Goal: Task Accomplishment & Management: Use online tool/utility

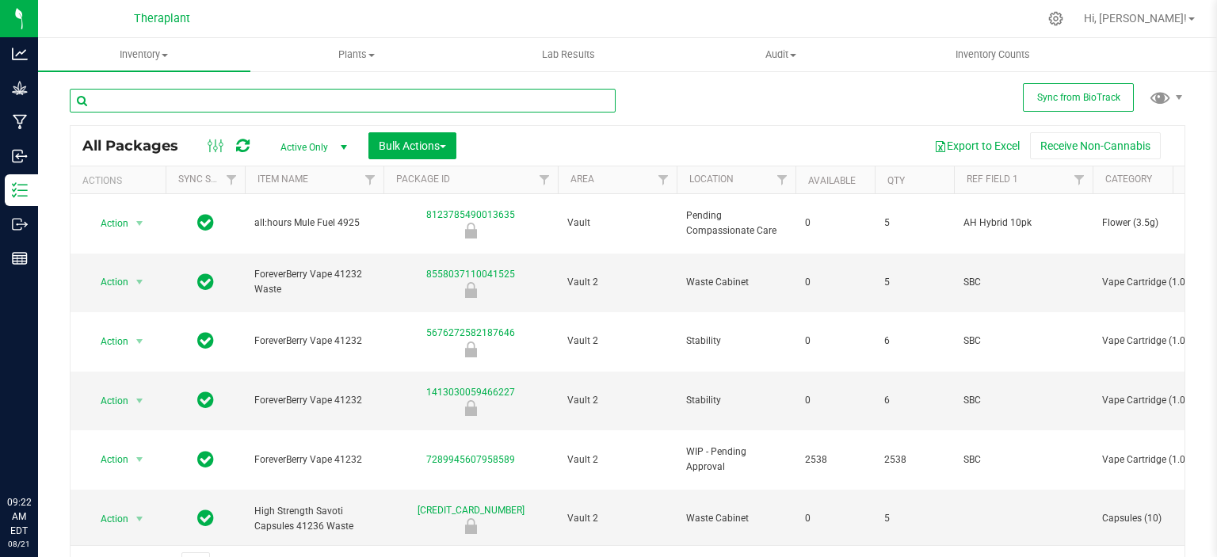
drag, startPoint x: 0, startPoint y: 0, endPoint x: 240, endPoint y: 107, distance: 262.7
click at [240, 107] on input "text" at bounding box center [343, 101] width 546 height 24
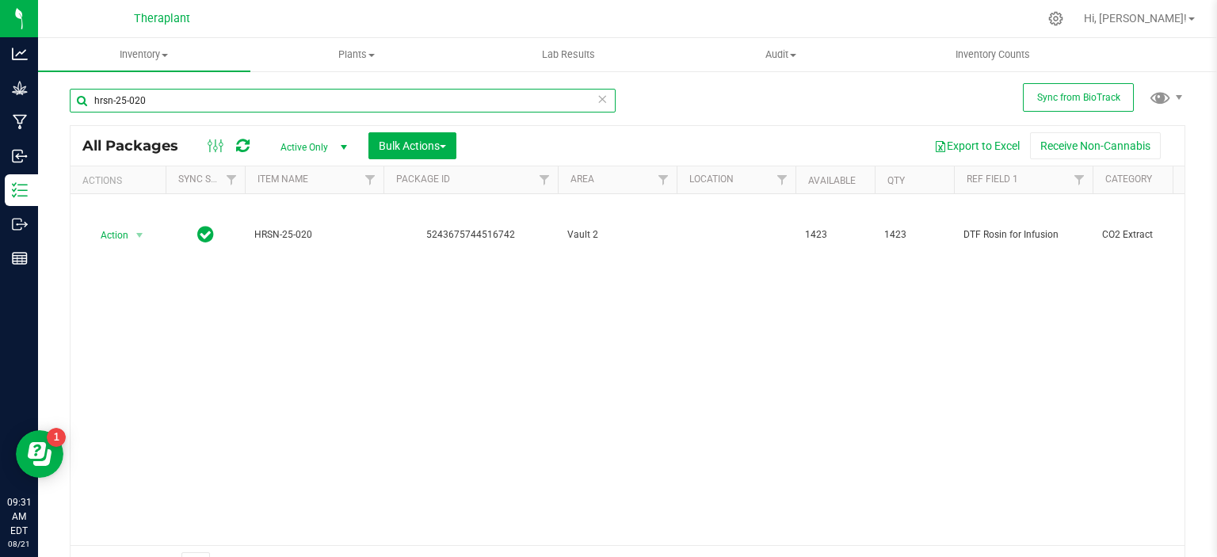
click at [200, 96] on input "hrsn-25-020" at bounding box center [343, 101] width 546 height 24
click at [199, 96] on input "hrsn-25-020" at bounding box center [343, 101] width 546 height 24
click at [198, 96] on input "hrsn-25-020" at bounding box center [343, 101] width 546 height 24
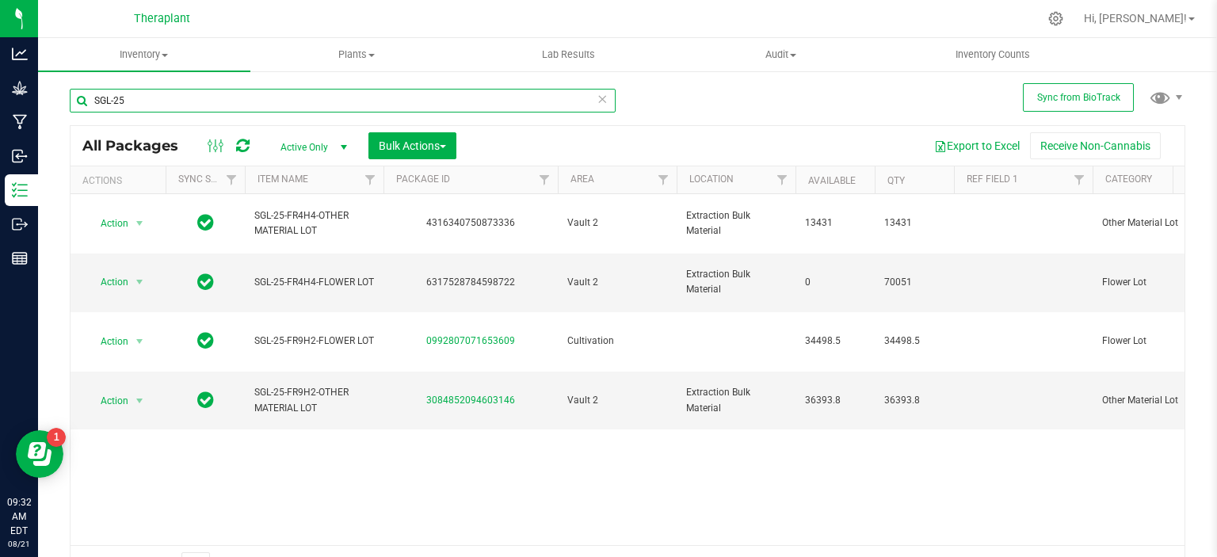
click at [146, 92] on input "SGL-25" at bounding box center [343, 101] width 546 height 24
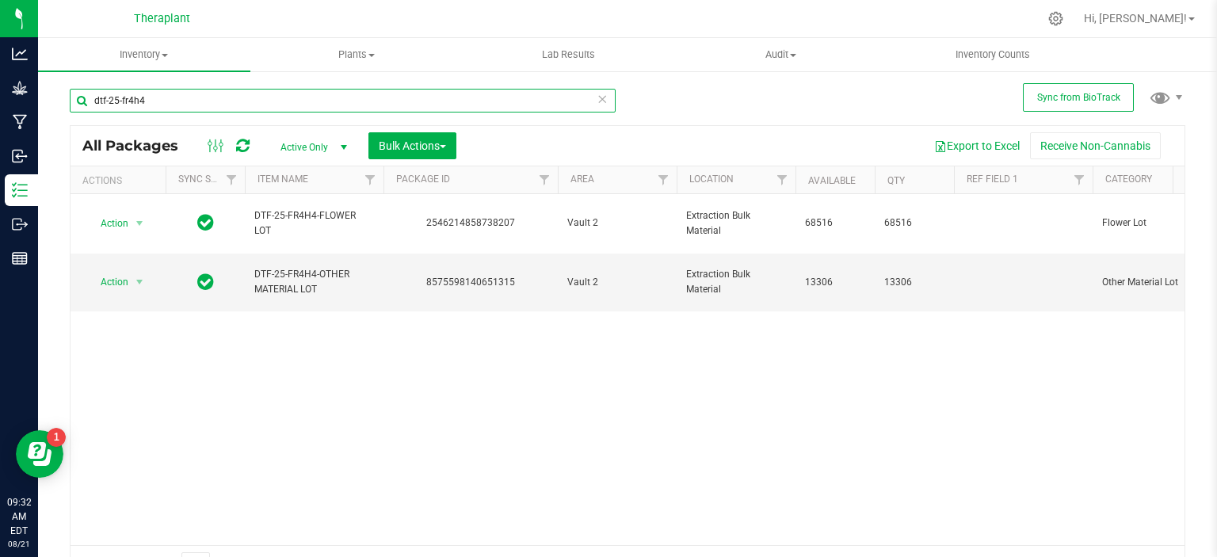
type input "dtf-25-fr4h4"
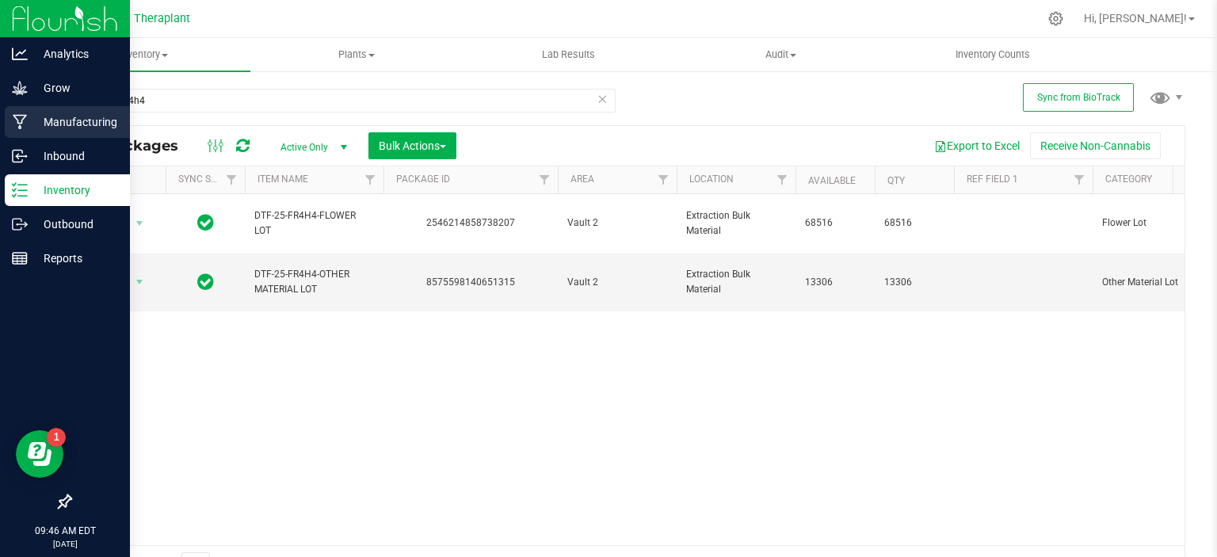
click at [36, 122] on p "Manufacturing" at bounding box center [75, 121] width 95 height 19
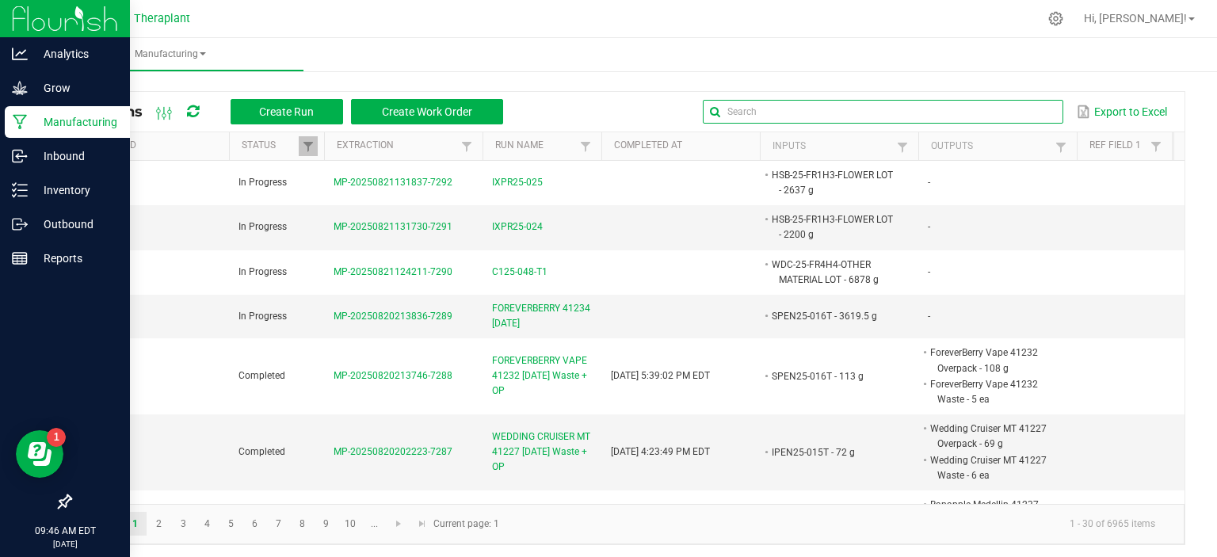
click at [1004, 106] on input "text" at bounding box center [883, 112] width 360 height 24
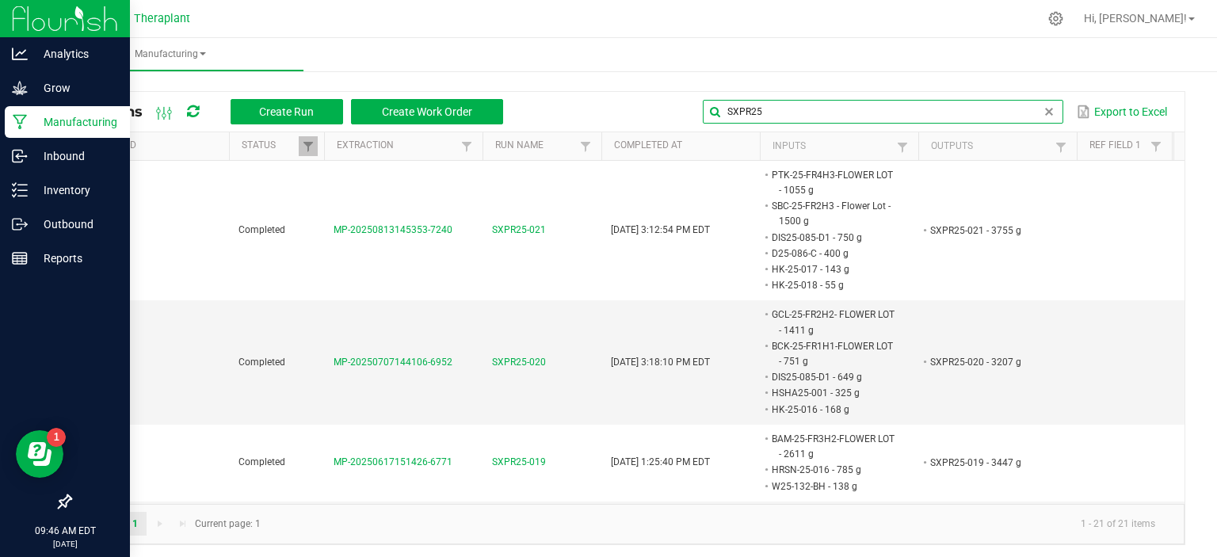
type input "SXPR25"
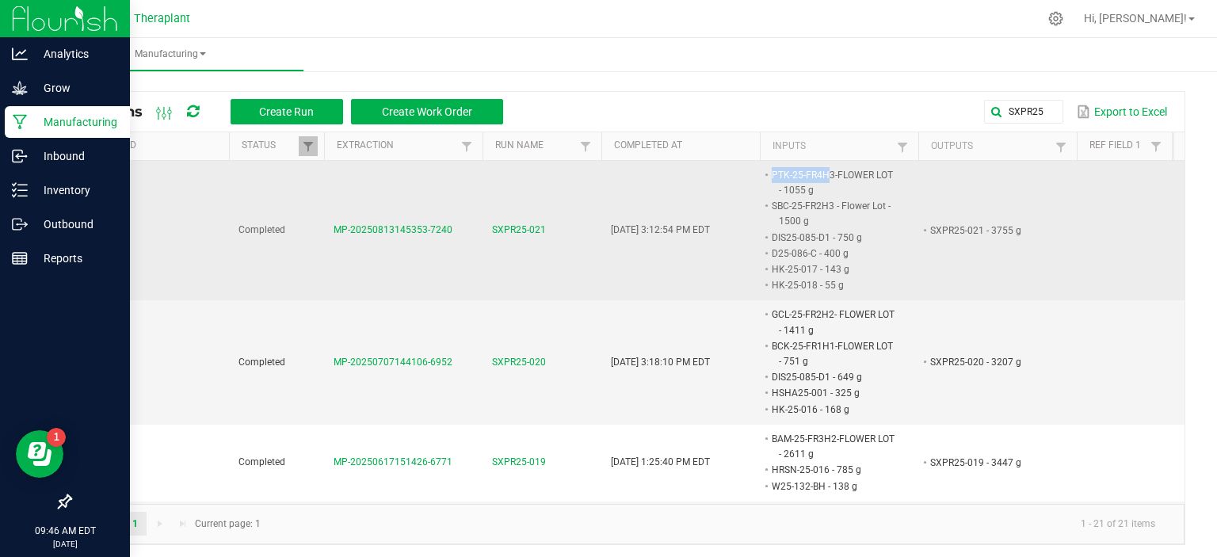
drag, startPoint x: 772, startPoint y: 173, endPoint x: 826, endPoint y: 173, distance: 53.9
click at [826, 173] on li "PTK-25-FR4H3-FLOWER LOT - 1055 g" at bounding box center [831, 182] width 125 height 31
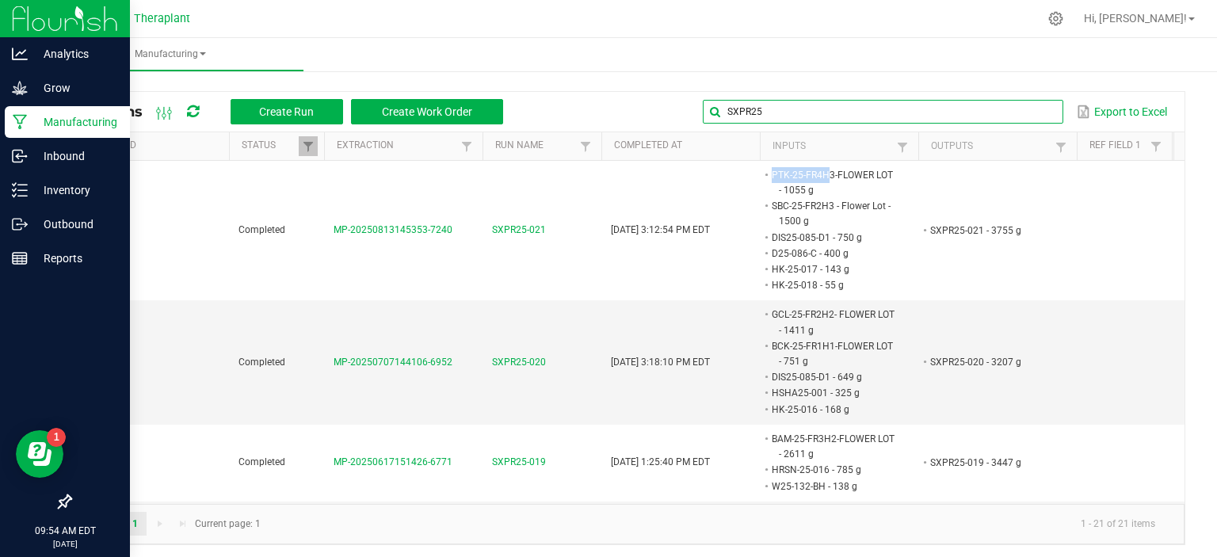
click at [1028, 108] on input "SXPR25" at bounding box center [883, 112] width 360 height 24
click at [1027, 109] on input "SXPR25" at bounding box center [883, 112] width 360 height 24
click at [1042, 111] on span at bounding box center [1048, 111] width 13 height 13
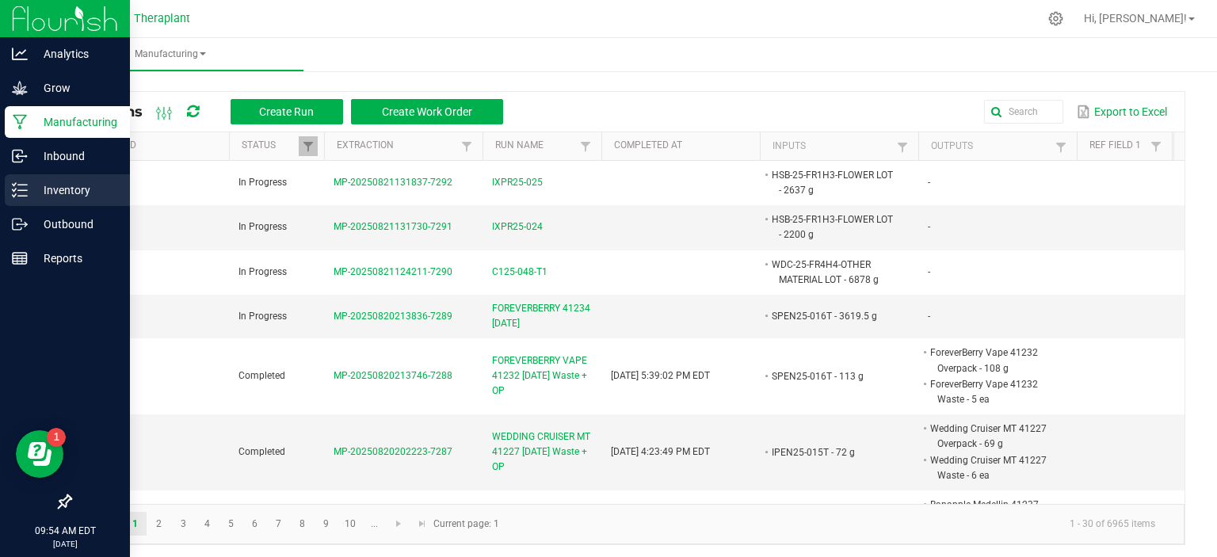
click at [29, 190] on p "Inventory" at bounding box center [75, 190] width 95 height 19
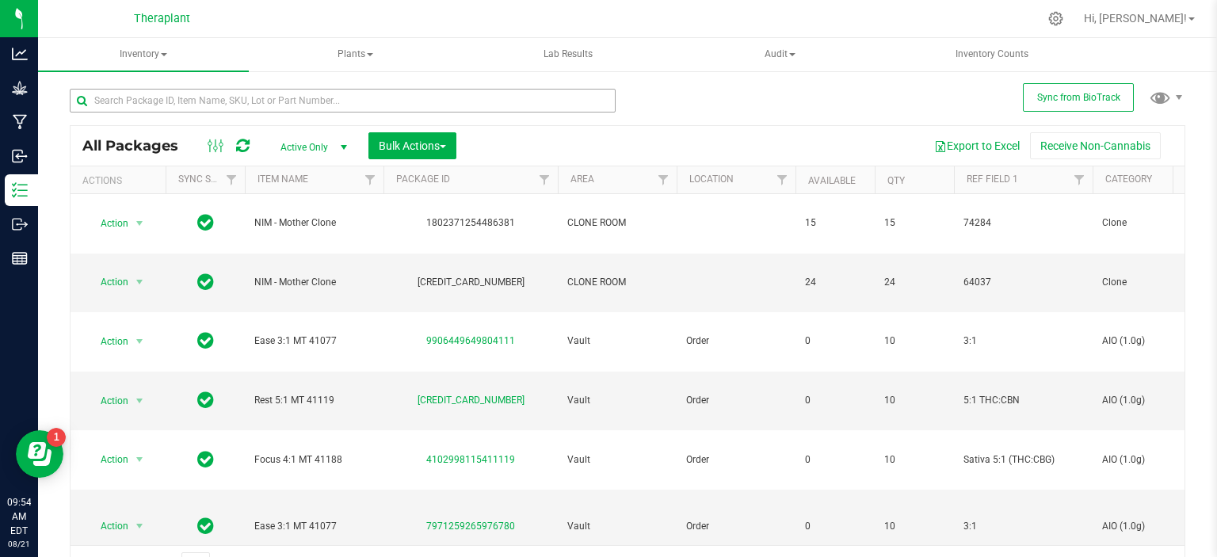
type input "2026-06-23"
type input "2026-07-25"
type input "2026-08-07"
type input "2026-06-23"
type input "2026-08-07"
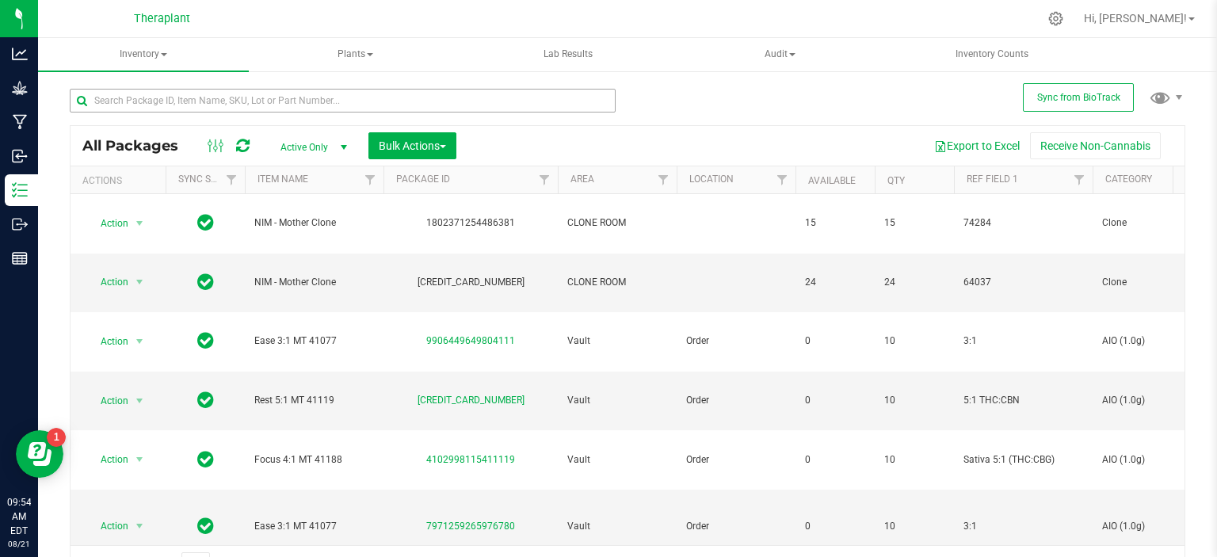
type input "2026-07-25"
type input "2026-06-23"
type input "2026-07-25"
type input "2026-08-07"
type input "2026-06-23"
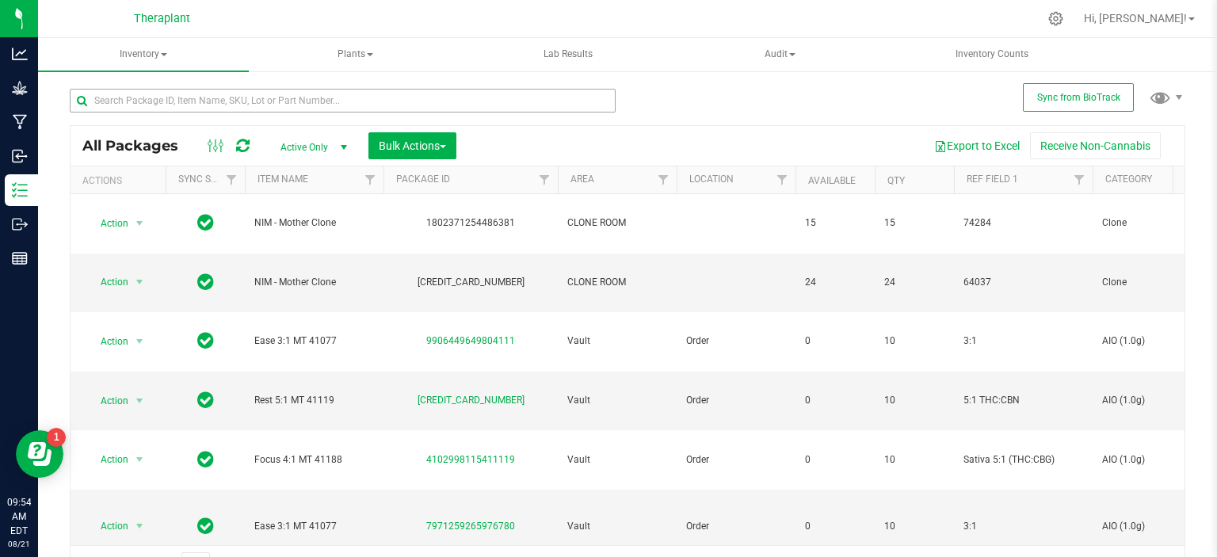
type input "2026-07-25"
type input "2026-08-07"
type input "2026-06-23"
type input "2026-08-07"
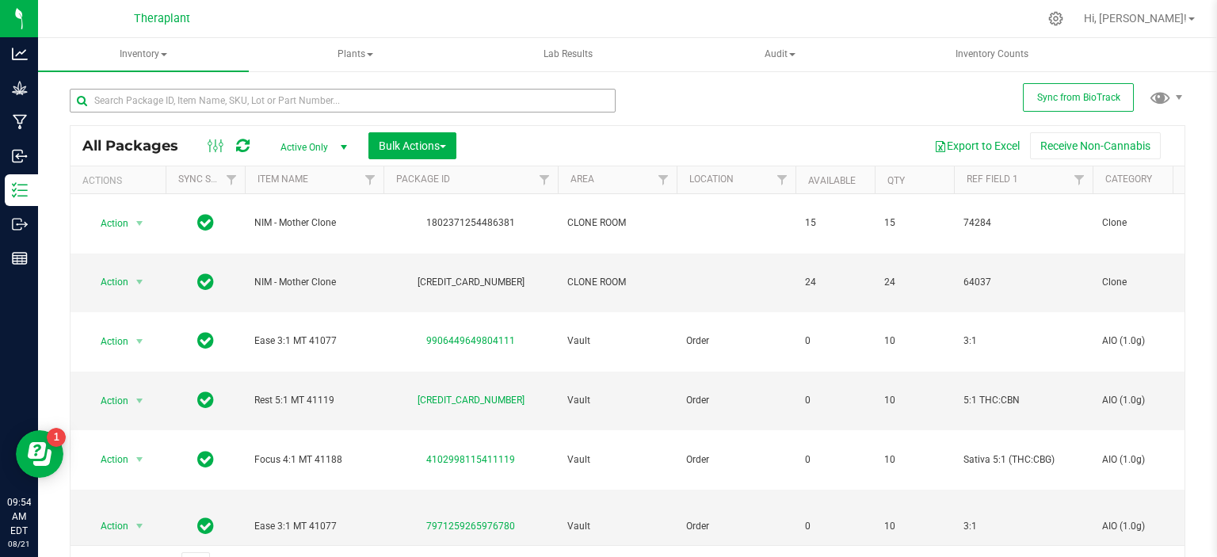
type input "2026-07-25"
type input "2026-06-23"
type input "2026-08-07"
click at [141, 101] on input "text" at bounding box center [343, 101] width 546 height 24
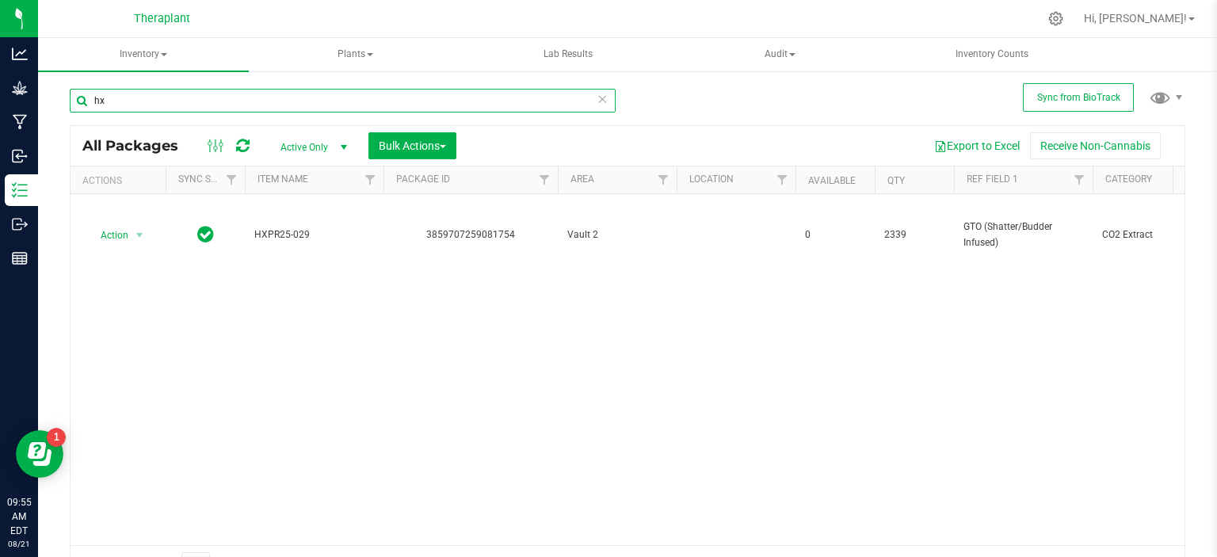
type input "h"
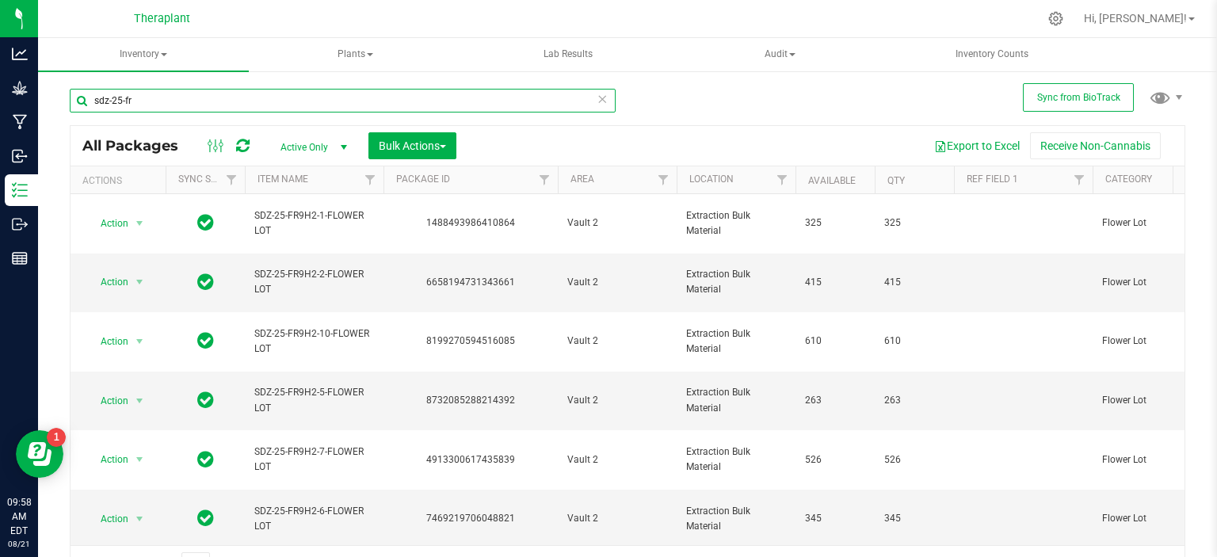
type input "sdz-25-fr"
click at [572, 144] on div "Export to Excel Receive Non-Cannabis" at bounding box center [820, 145] width 704 height 27
drag, startPoint x: 806, startPoint y: 218, endPoint x: 848, endPoint y: 334, distance: 123.8
click at [848, 371] on td "263" at bounding box center [834, 400] width 79 height 59
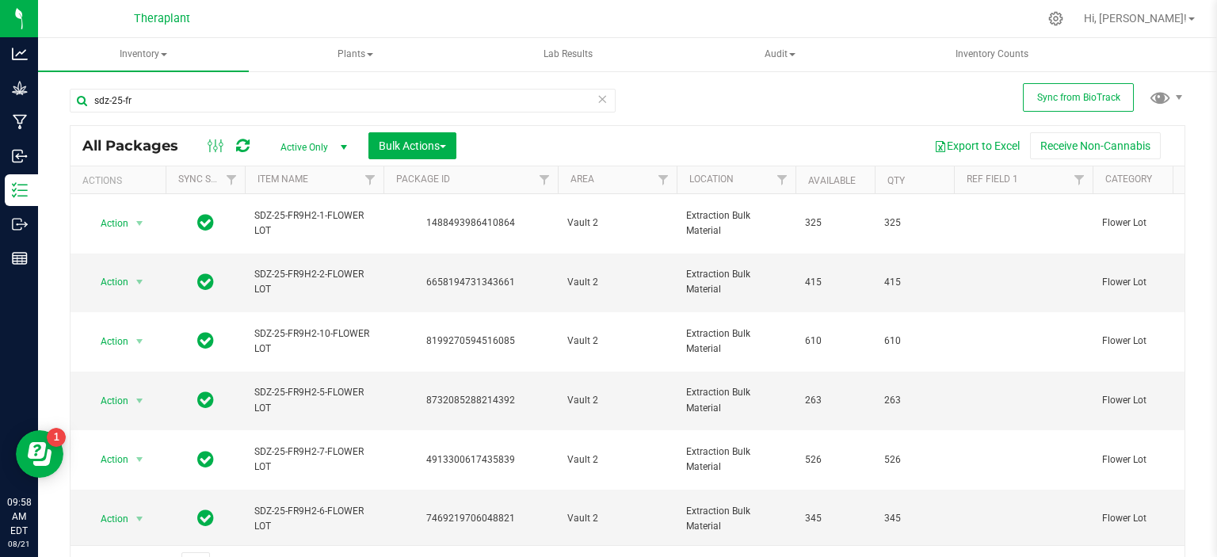
click at [596, 101] on icon at bounding box center [601, 98] width 11 height 19
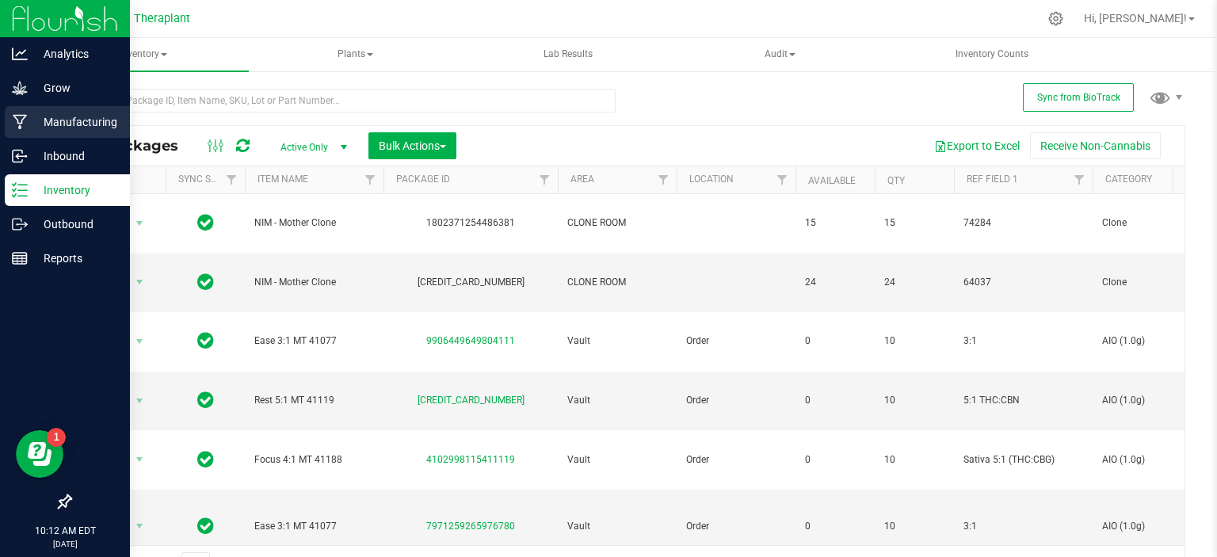
click at [91, 118] on p "Manufacturing" at bounding box center [75, 121] width 95 height 19
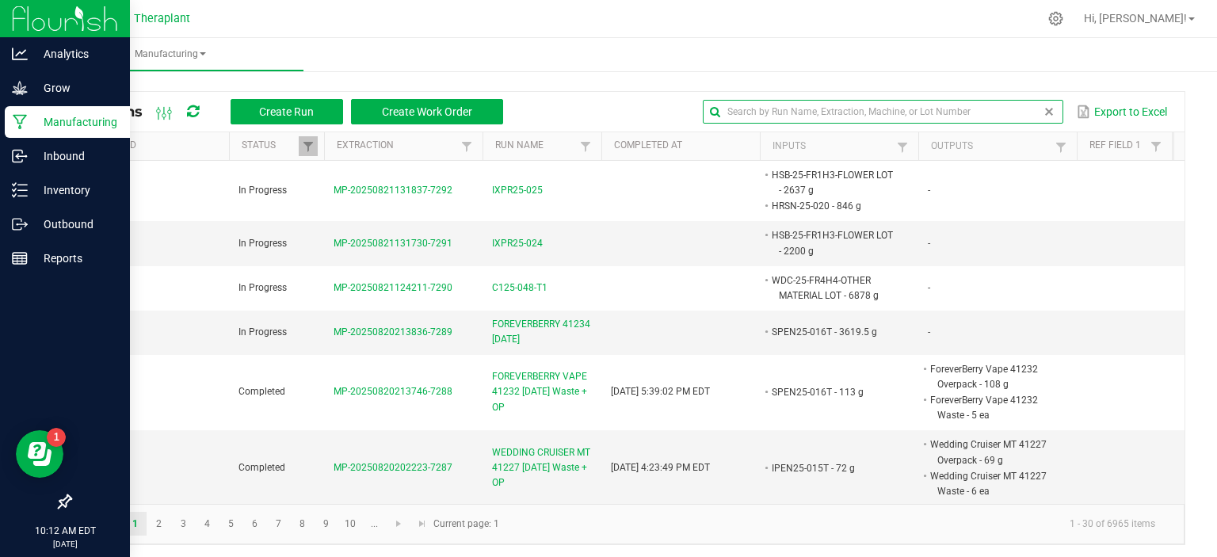
click at [1004, 109] on input "text" at bounding box center [883, 112] width 360 height 24
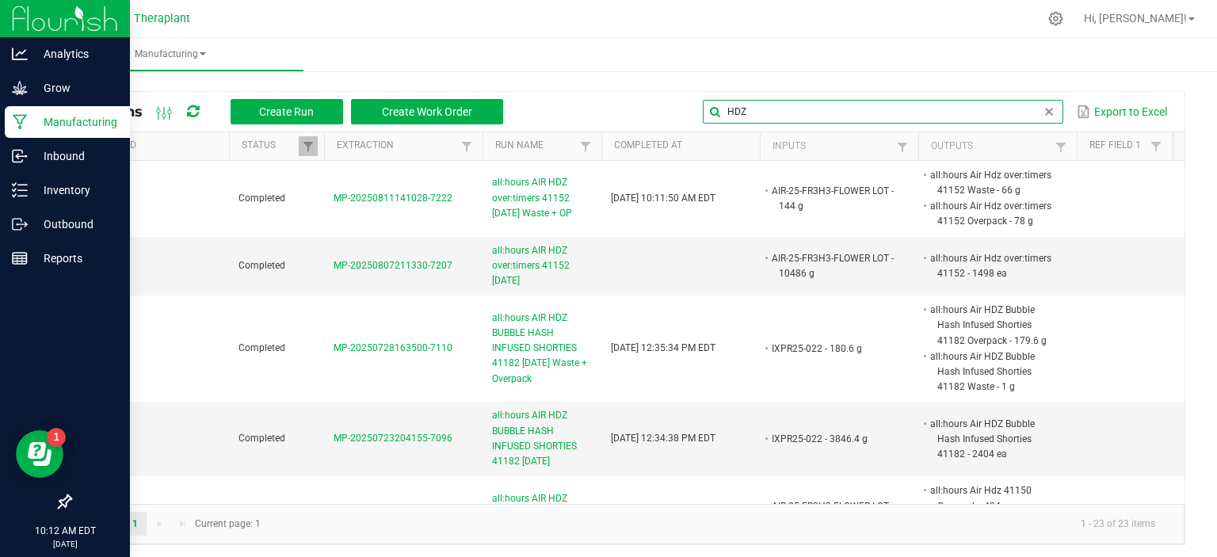
type input "HDZ"
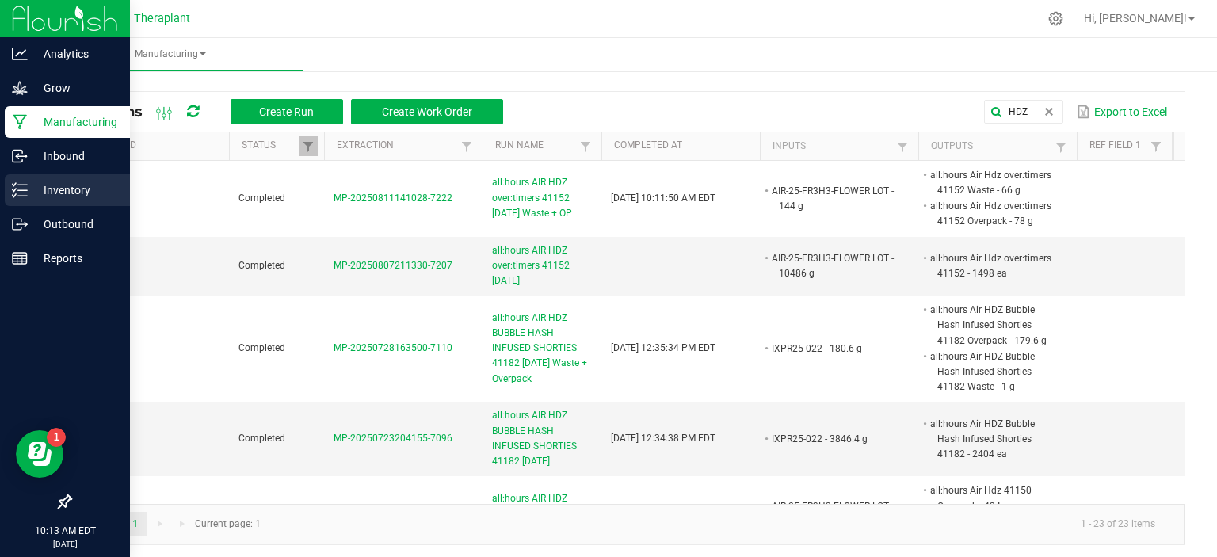
click at [21, 195] on icon at bounding box center [20, 190] width 16 height 16
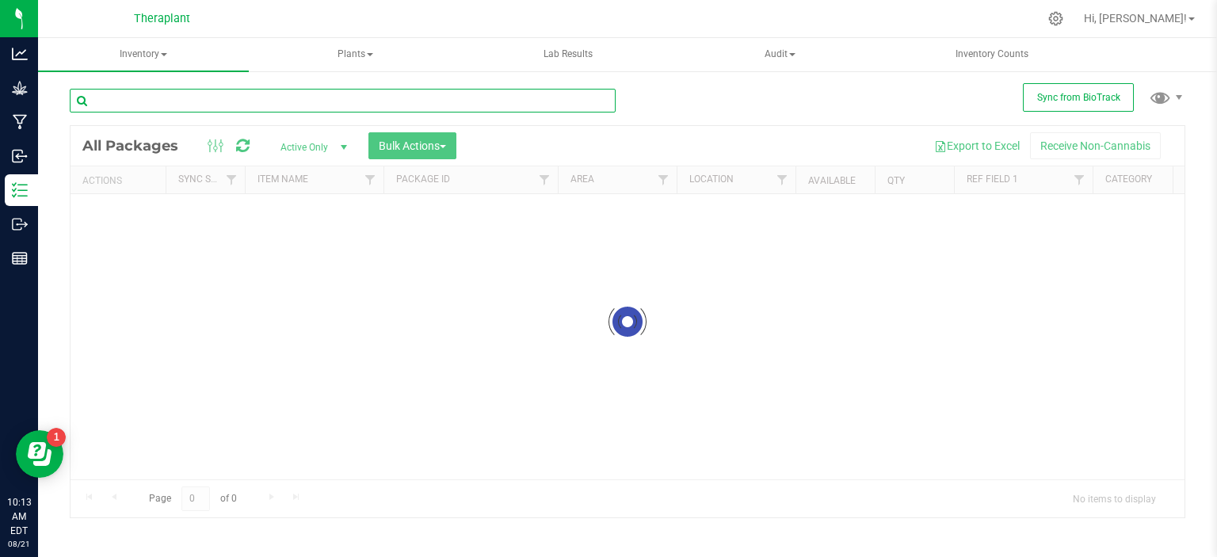
click at [348, 101] on input "text" at bounding box center [343, 101] width 546 height 24
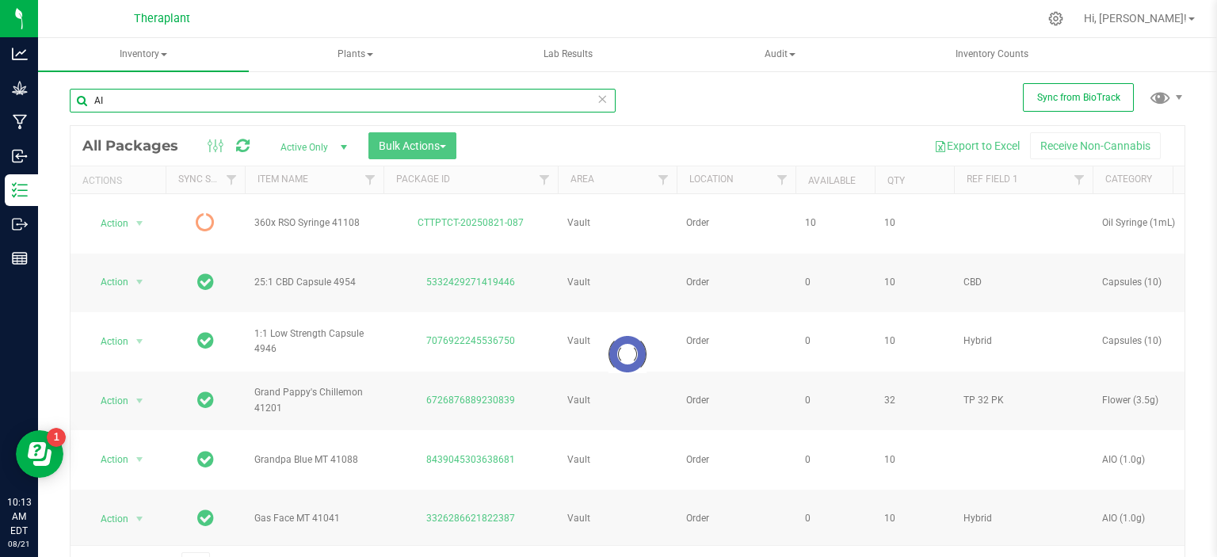
type input "A"
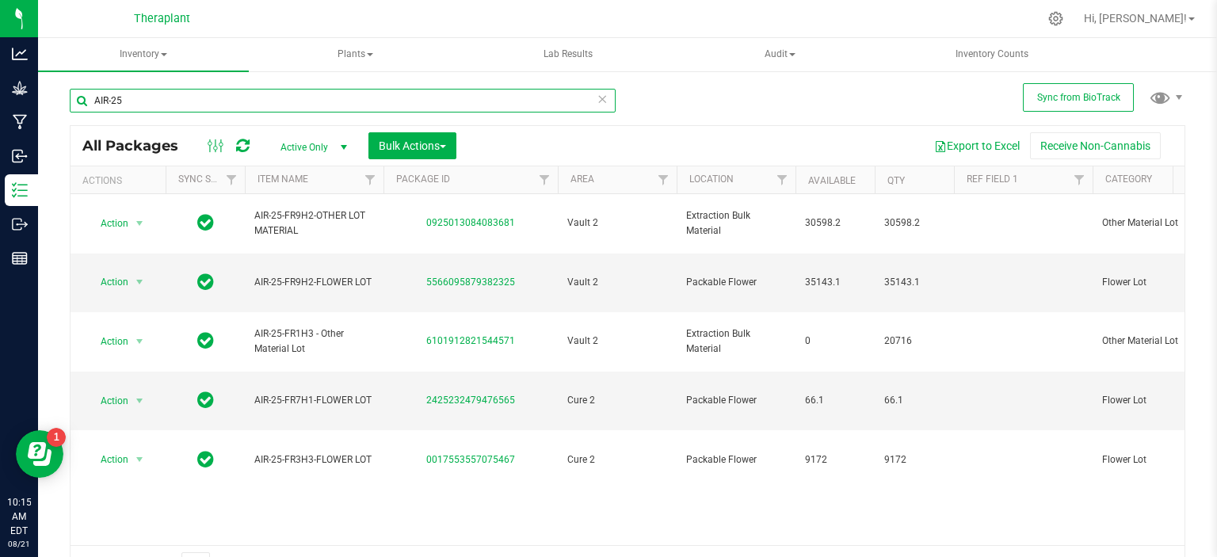
click at [193, 97] on input "AIR-25" at bounding box center [343, 101] width 546 height 24
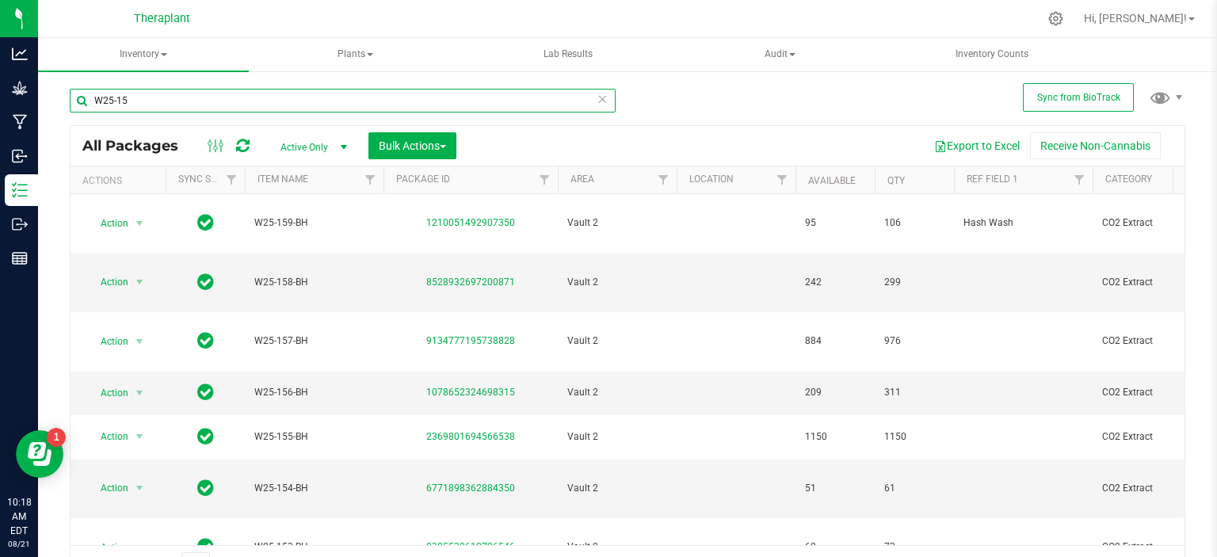
click at [212, 100] on input "W25-15" at bounding box center [343, 101] width 546 height 24
click at [212, 94] on input "W25-15" at bounding box center [343, 101] width 546 height 24
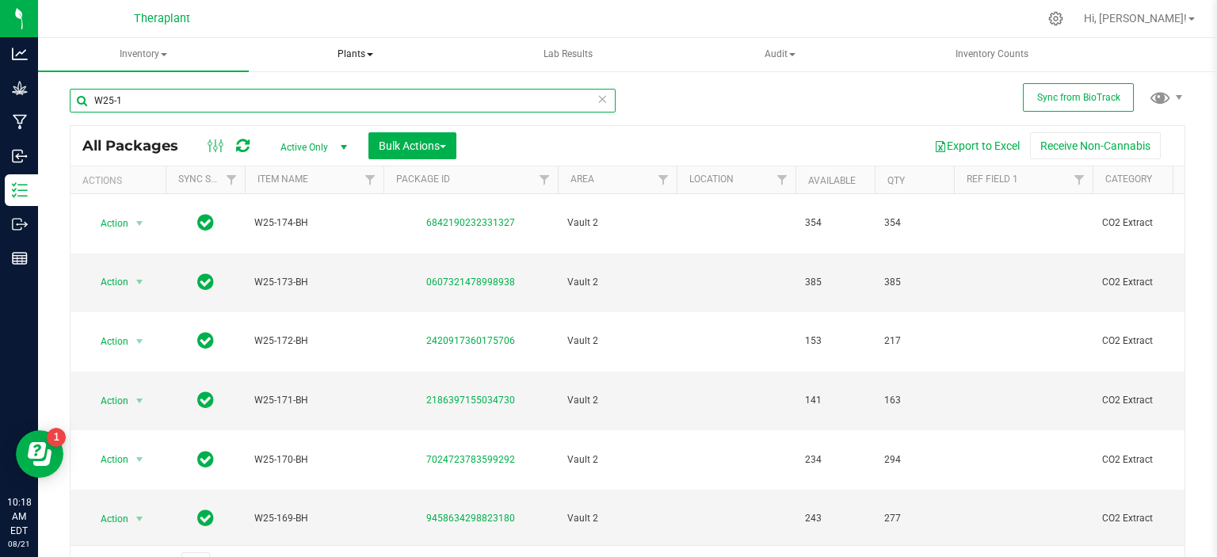
type input "W25-1"
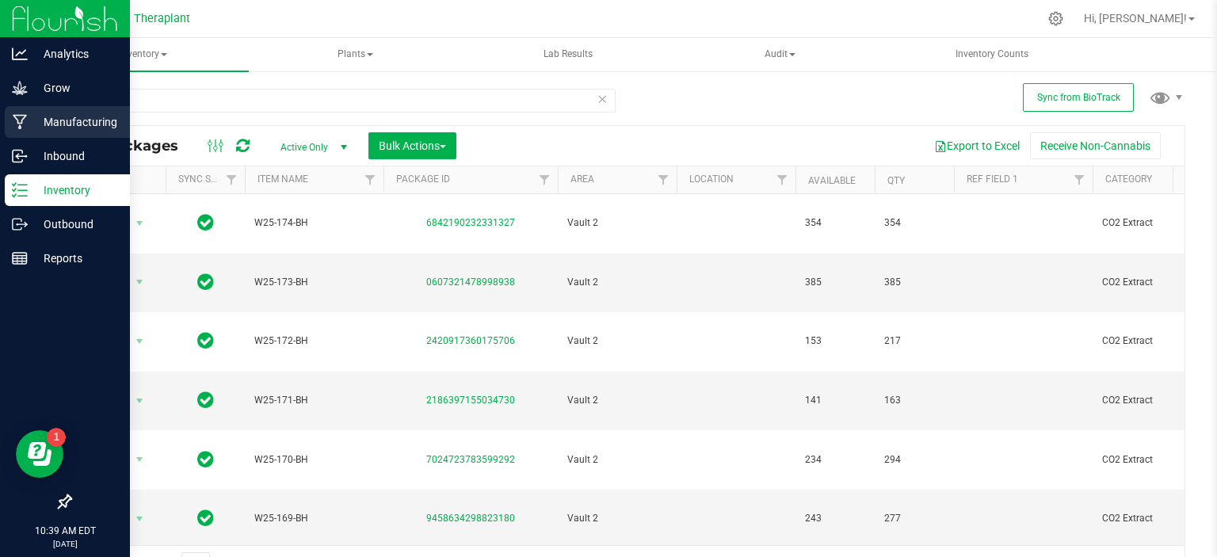
click at [46, 121] on p "Manufacturing" at bounding box center [75, 121] width 95 height 19
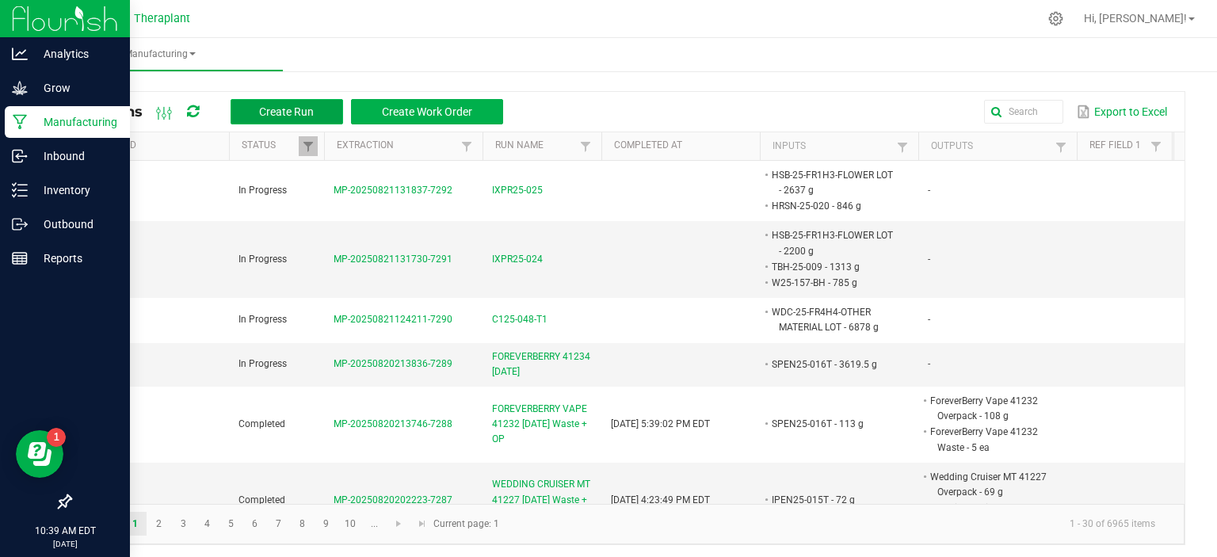
click at [298, 108] on span "Create Run" at bounding box center [286, 111] width 55 height 13
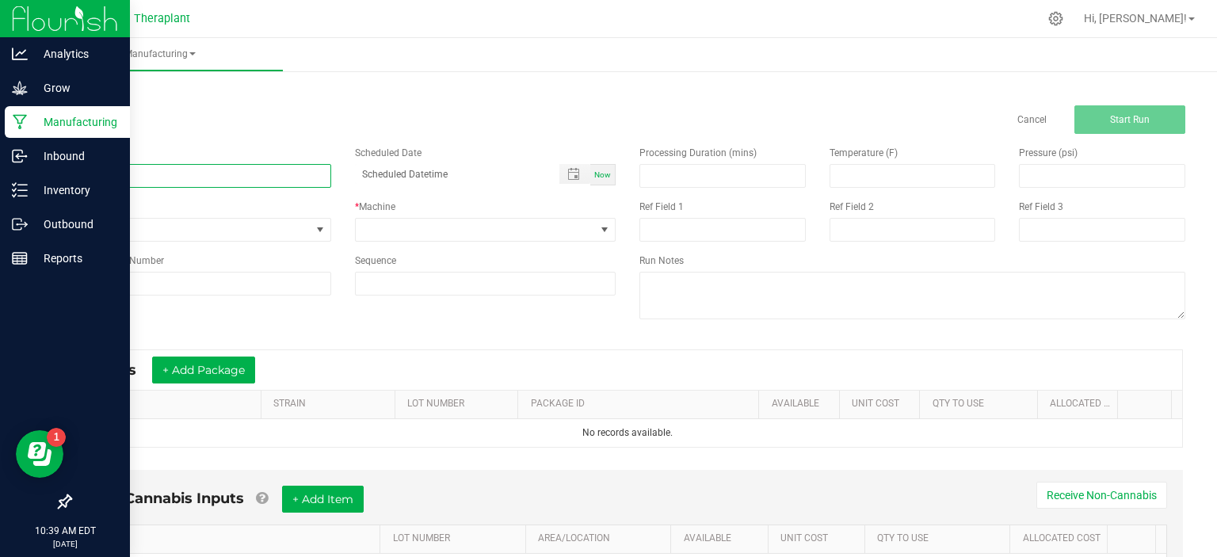
click at [262, 167] on input at bounding box center [200, 176] width 261 height 24
type input "IPEN25-018T"
click at [594, 173] on span "Now" at bounding box center [602, 174] width 17 height 9
type input "08/21/2025 10:39 AM"
click at [546, 227] on span at bounding box center [476, 230] width 240 height 22
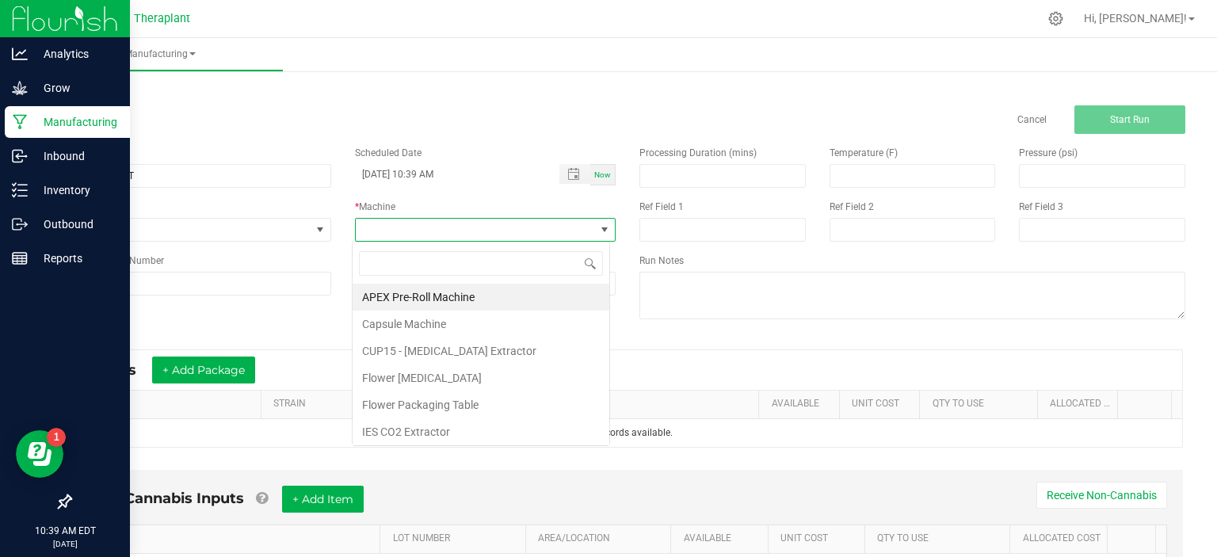
scroll to position [23, 257]
click at [435, 343] on li "CUP15 - Ethanol Extractor" at bounding box center [480, 350] width 257 height 27
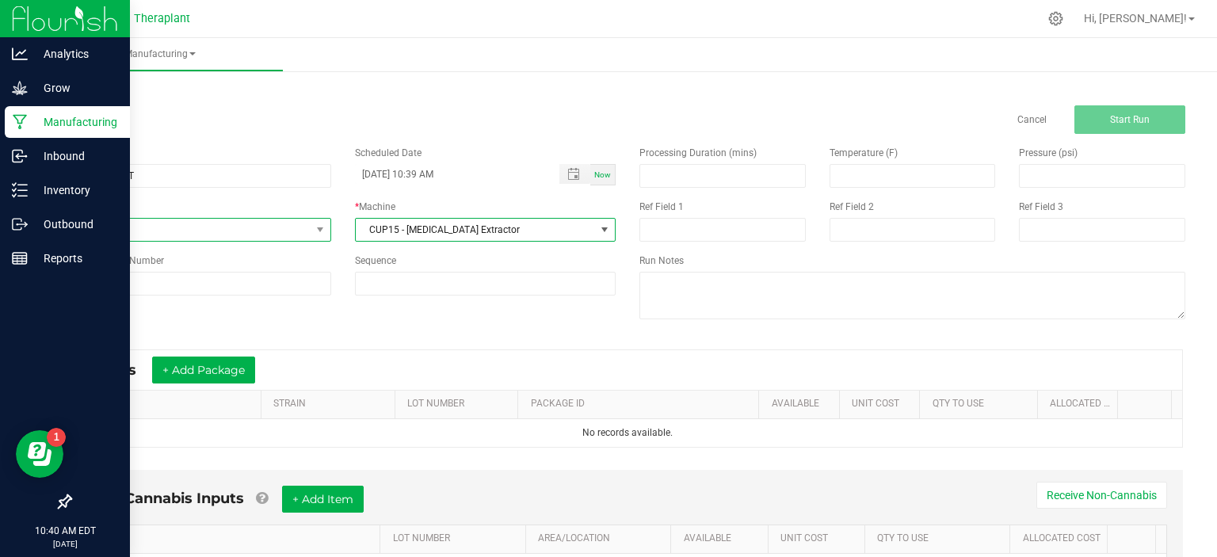
click at [184, 224] on span "None" at bounding box center [190, 230] width 240 height 22
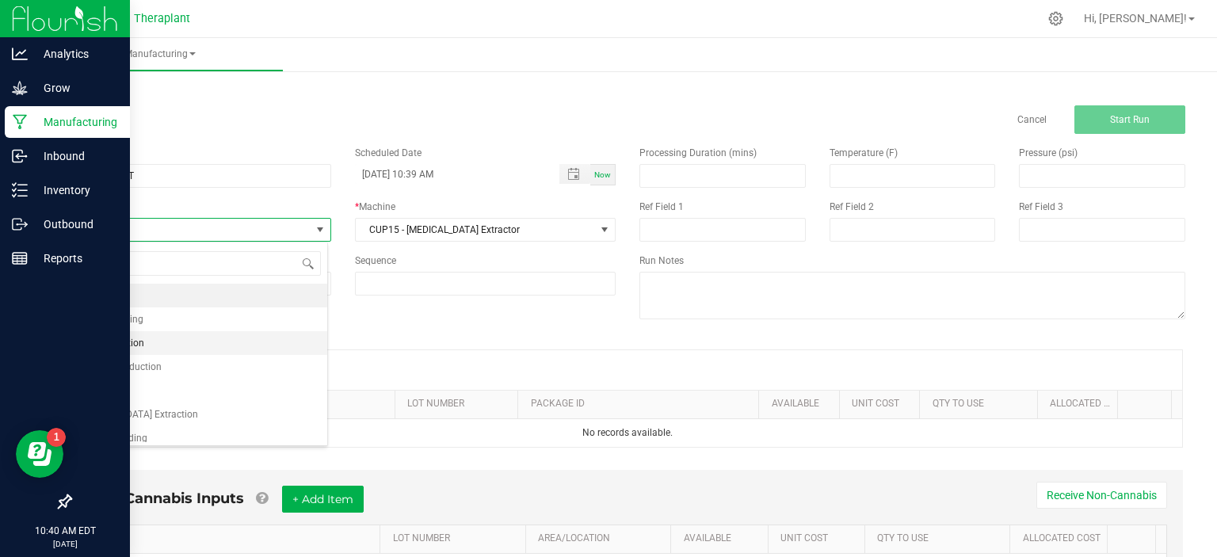
click at [139, 338] on span "CO2 Extraction" at bounding box center [112, 343] width 64 height 16
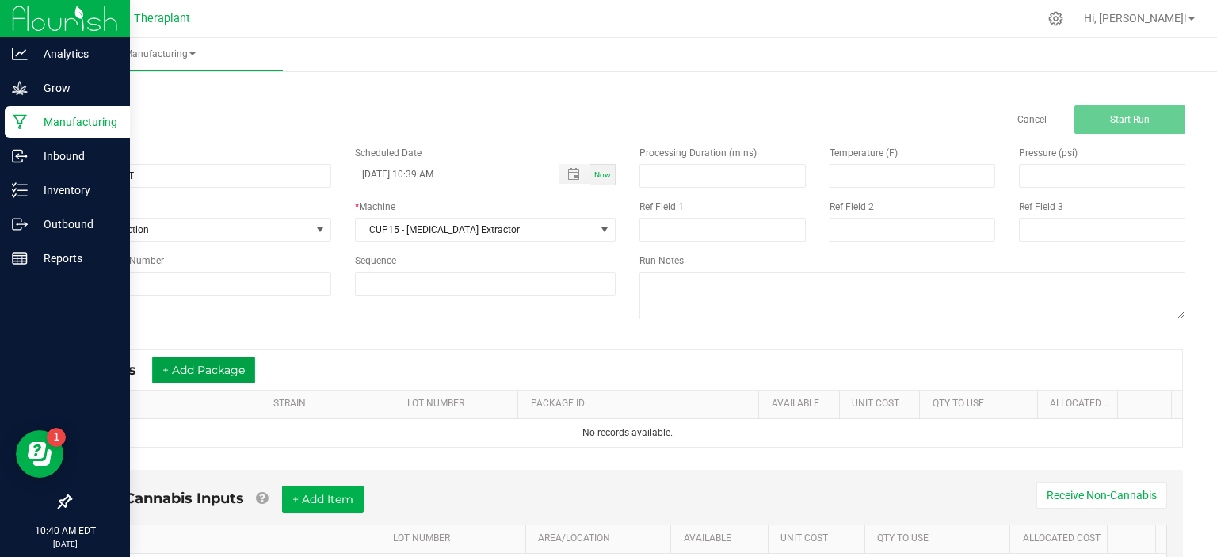
click at [229, 367] on button "+ Add Package" at bounding box center [203, 369] width 103 height 27
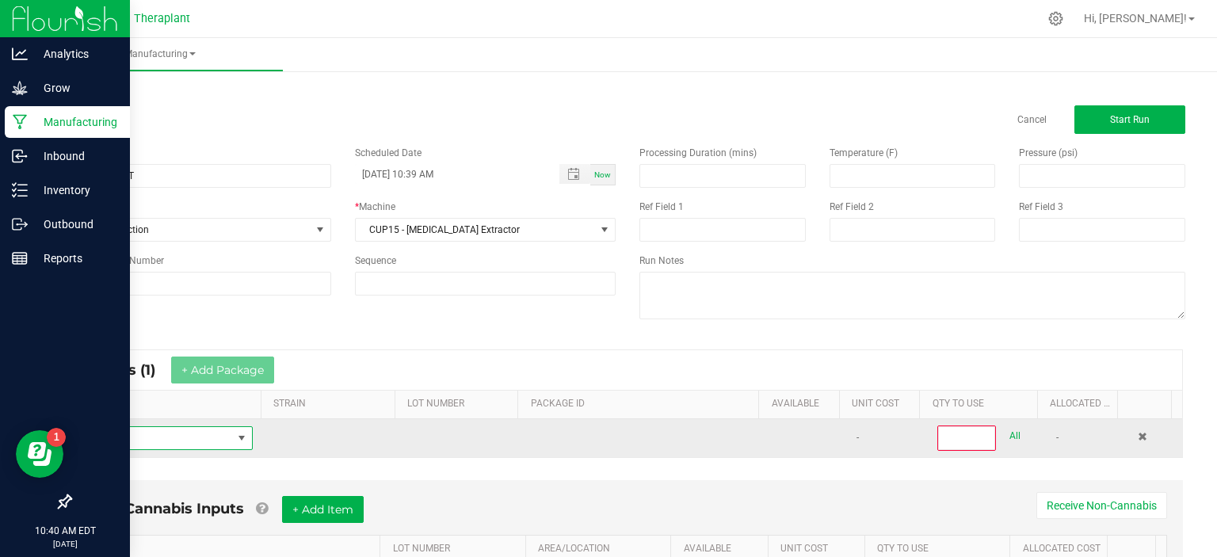
click at [238, 440] on span "NO DATA FOUND" at bounding box center [241, 438] width 13 height 13
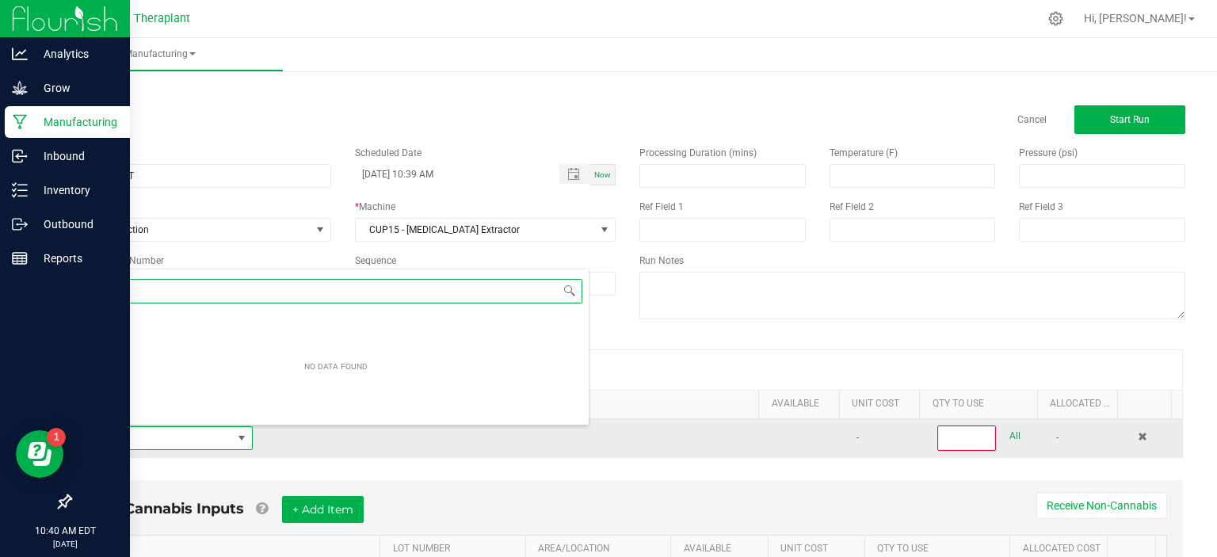
scroll to position [23, 164]
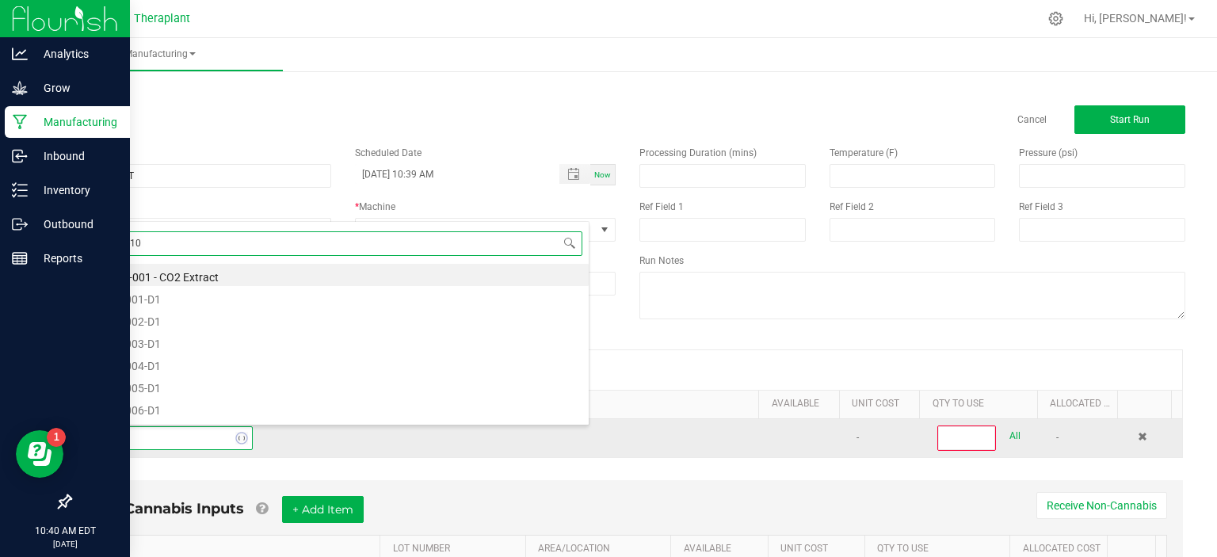
type input "dis25-103"
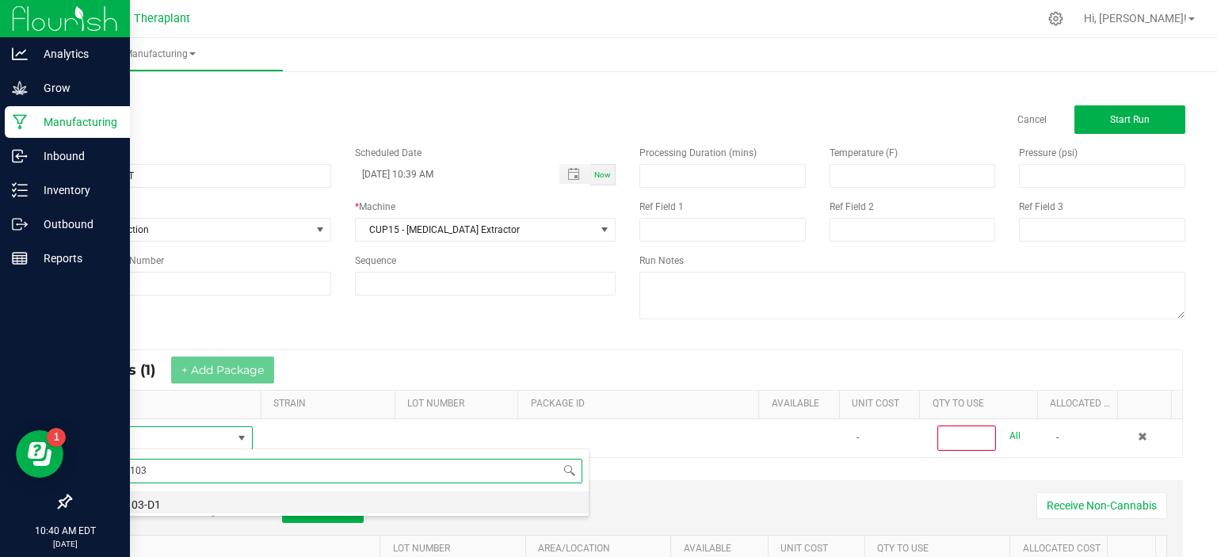
click at [131, 497] on li "DIS25-103-D1" at bounding box center [335, 502] width 505 height 22
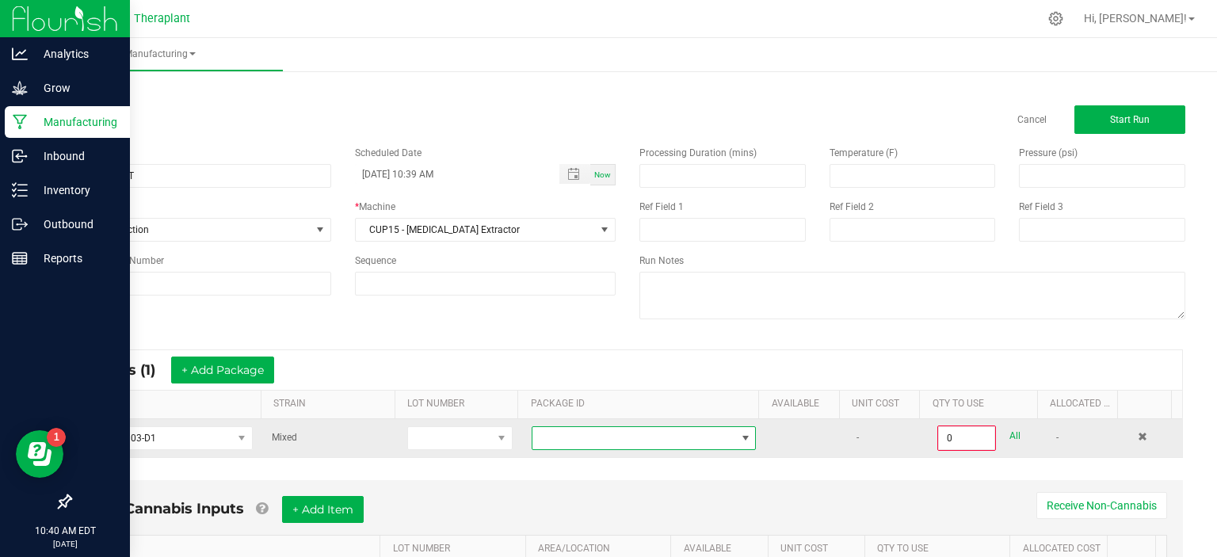
click at [590, 432] on span at bounding box center [633, 438] width 203 height 22
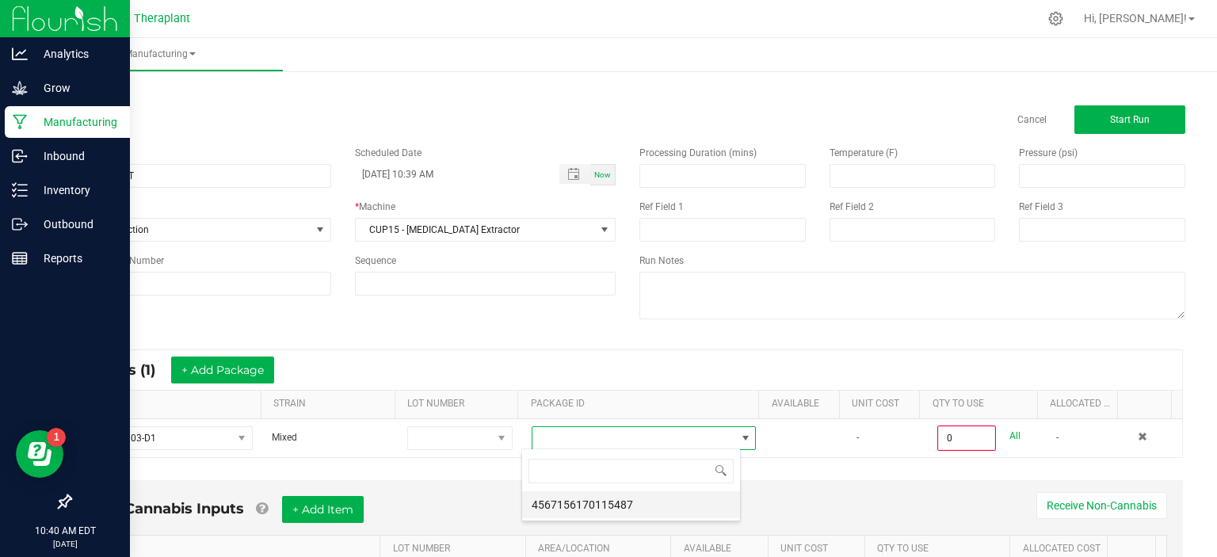
click at [577, 500] on li "4567156170115487" at bounding box center [631, 504] width 218 height 27
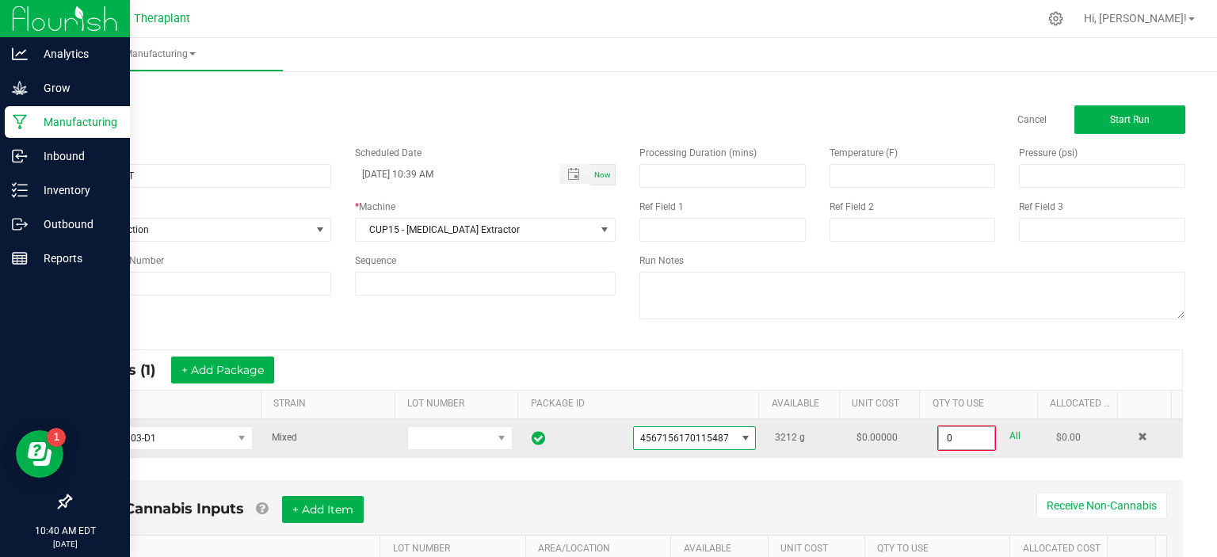
click at [947, 433] on input "0" at bounding box center [966, 438] width 55 height 22
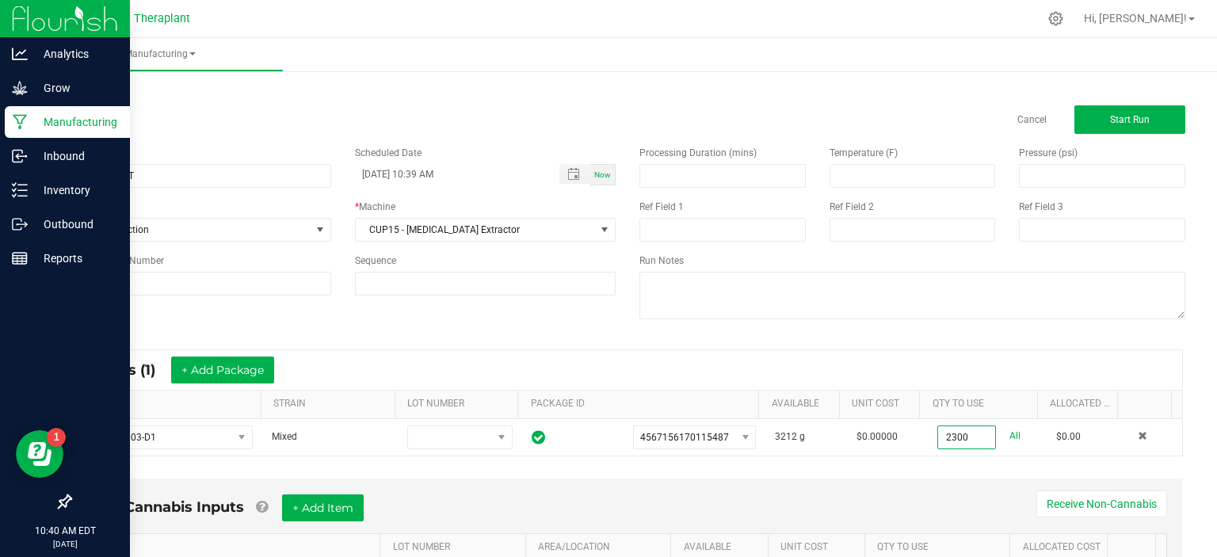
type input "2300.0000 g"
click at [894, 470] on div "Non-Cannabis Inputs + Add Item Receive Non-Cannabis ITEM LOT NUMBER AREA/LOCATI…" at bounding box center [627, 553] width 1139 height 166
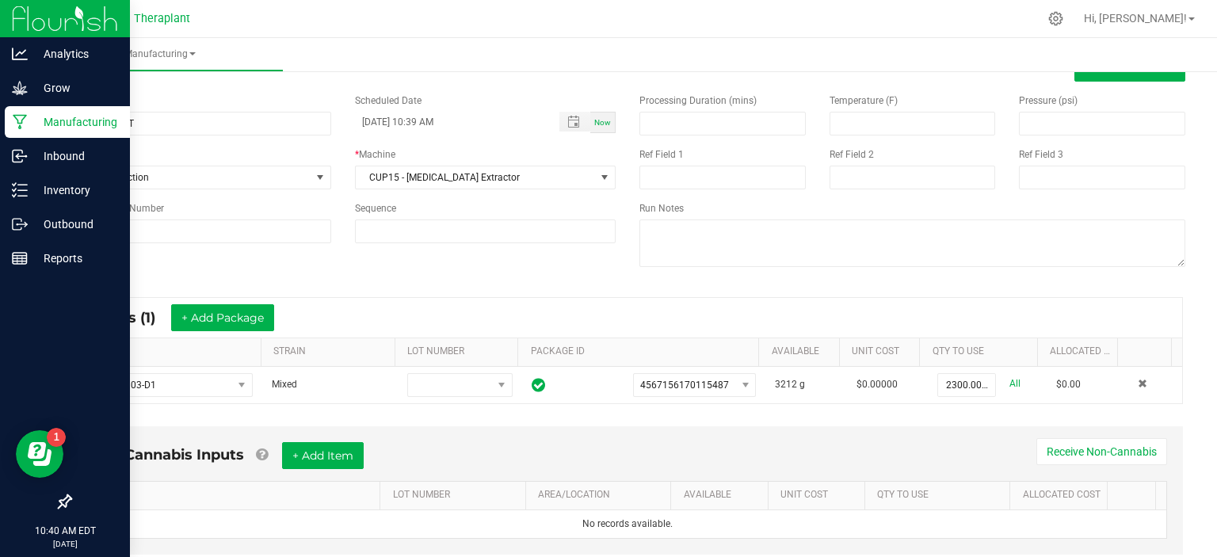
scroll to position [93, 0]
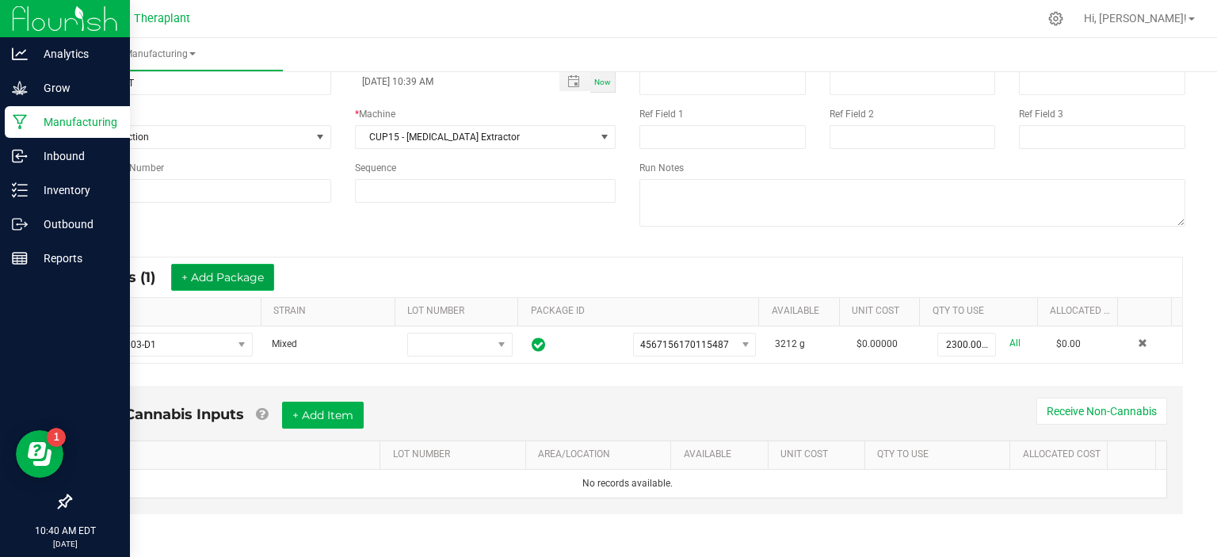
click at [240, 282] on button "+ Add Package" at bounding box center [222, 277] width 103 height 27
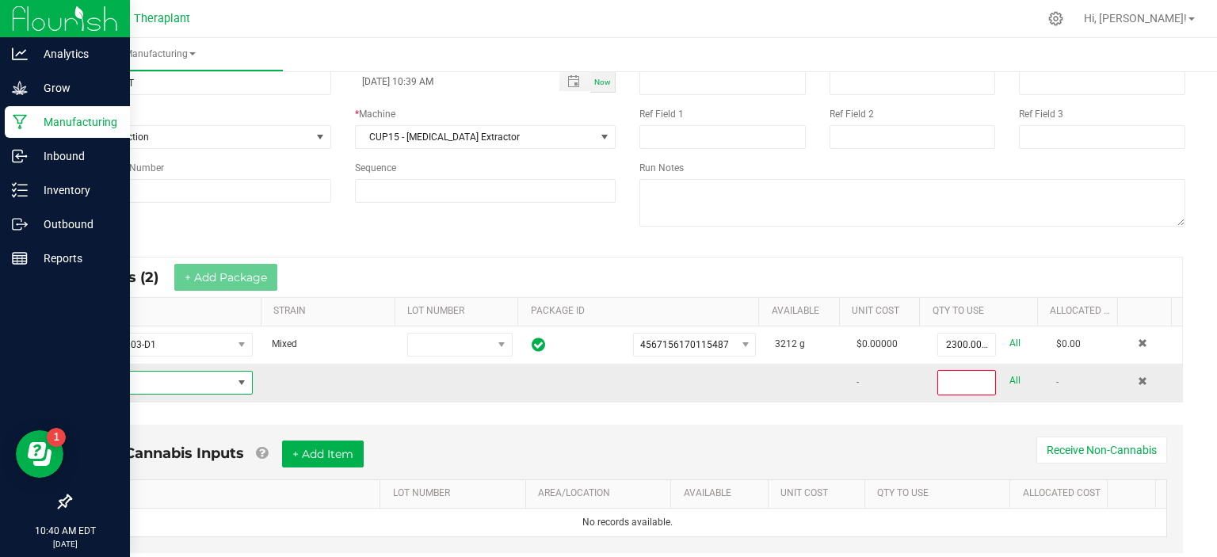
click at [243, 379] on span "NO DATA FOUND" at bounding box center [241, 382] width 13 height 13
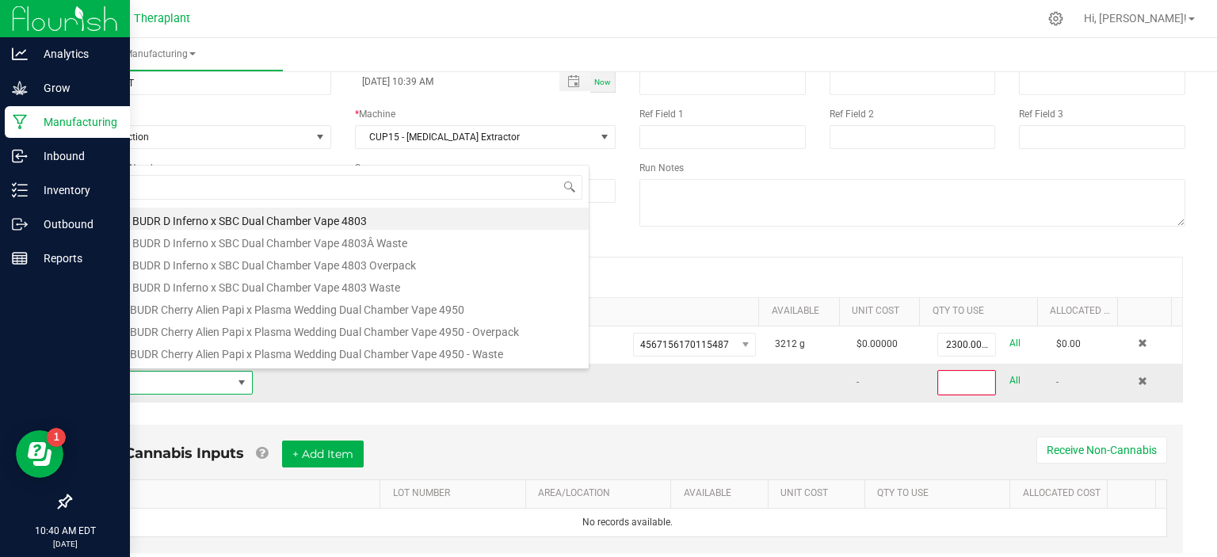
scroll to position [23, 164]
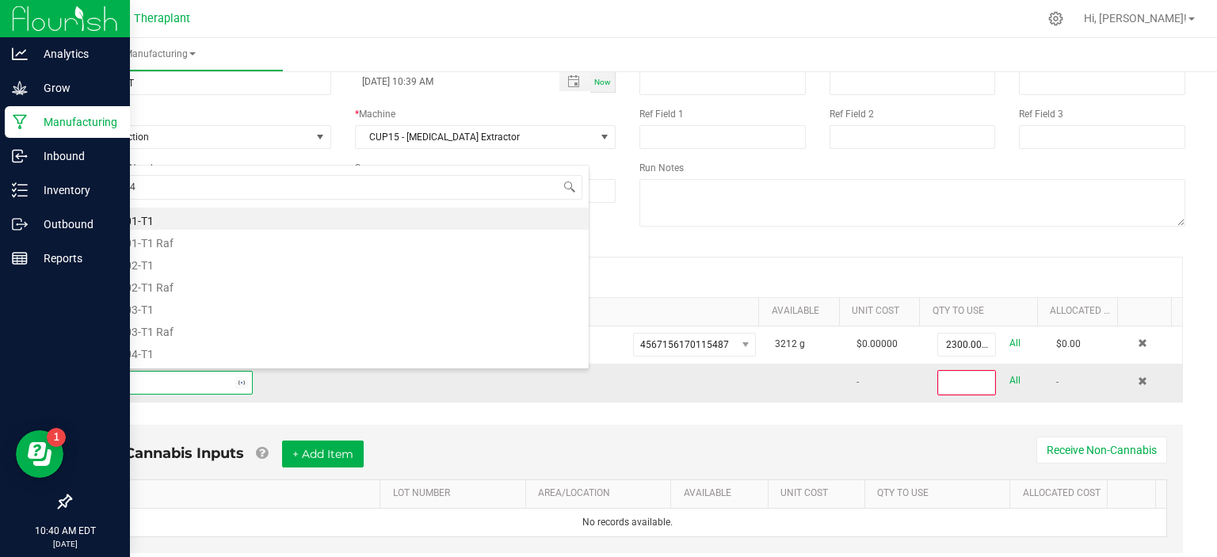
type input "ci25-044"
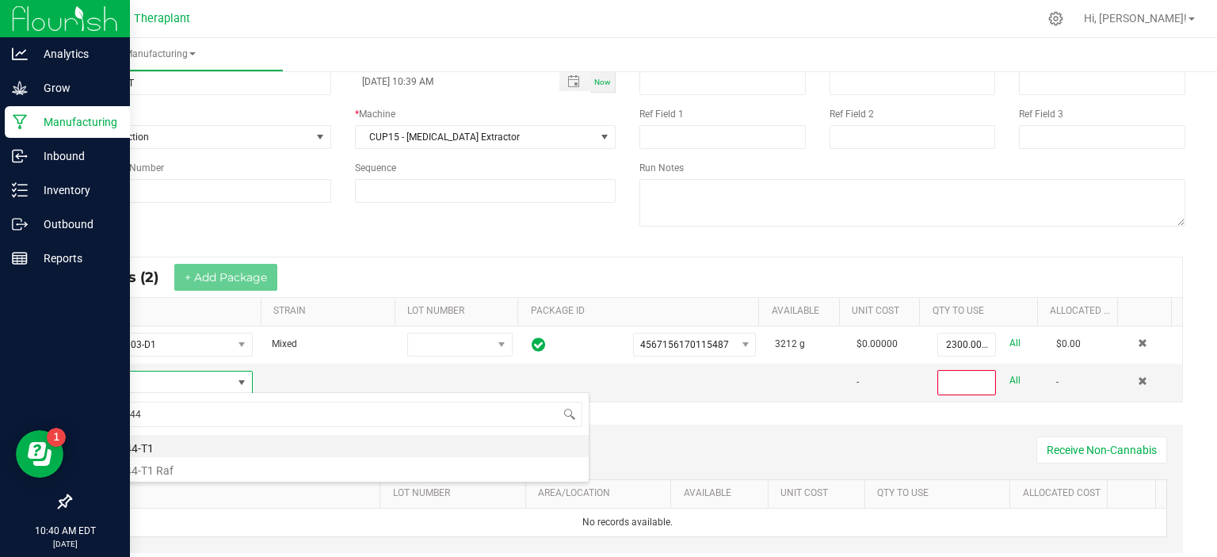
click at [134, 448] on li "CI25-044-T1" at bounding box center [335, 446] width 505 height 22
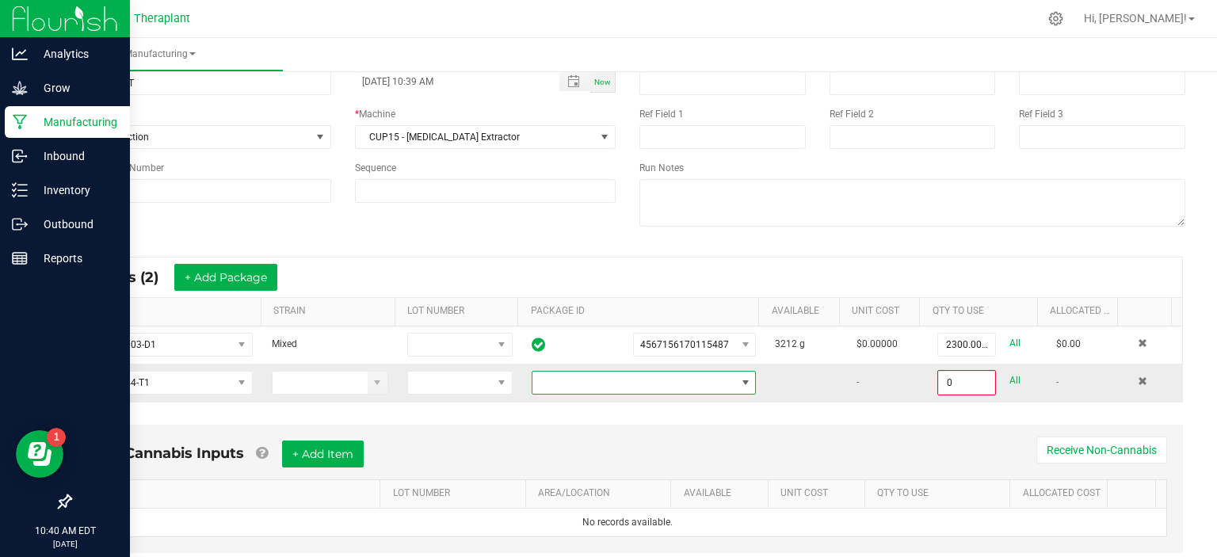
click at [583, 386] on span at bounding box center [633, 382] width 203 height 22
click at [594, 444] on li "1516593281982881" at bounding box center [631, 448] width 218 height 27
click at [1000, 379] on div "0.0000 g All" at bounding box center [987, 382] width 100 height 25
click at [1009, 379] on link "All" at bounding box center [1014, 380] width 11 height 21
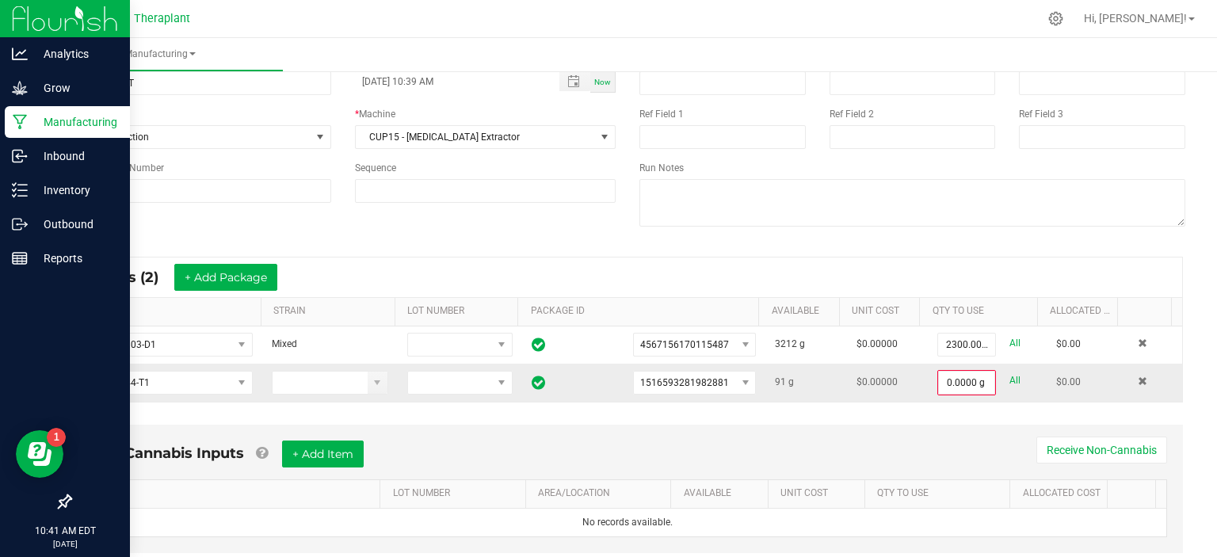
type input "91.0000 g"
click at [245, 269] on button "+ Add Package" at bounding box center [225, 277] width 103 height 27
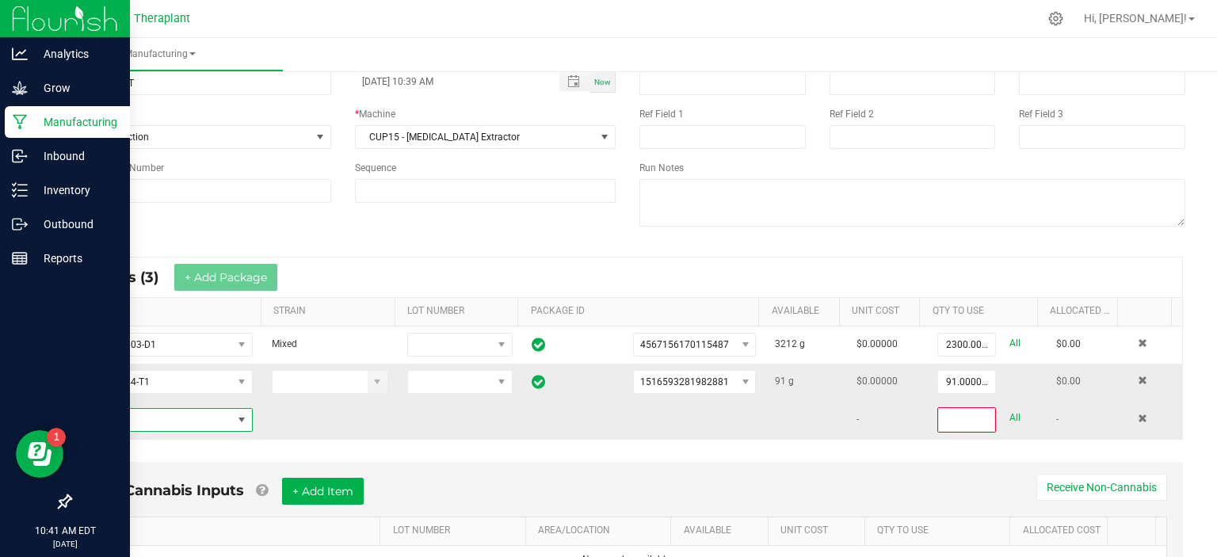
click at [235, 414] on span "NO DATA FOUND" at bounding box center [241, 419] width 13 height 13
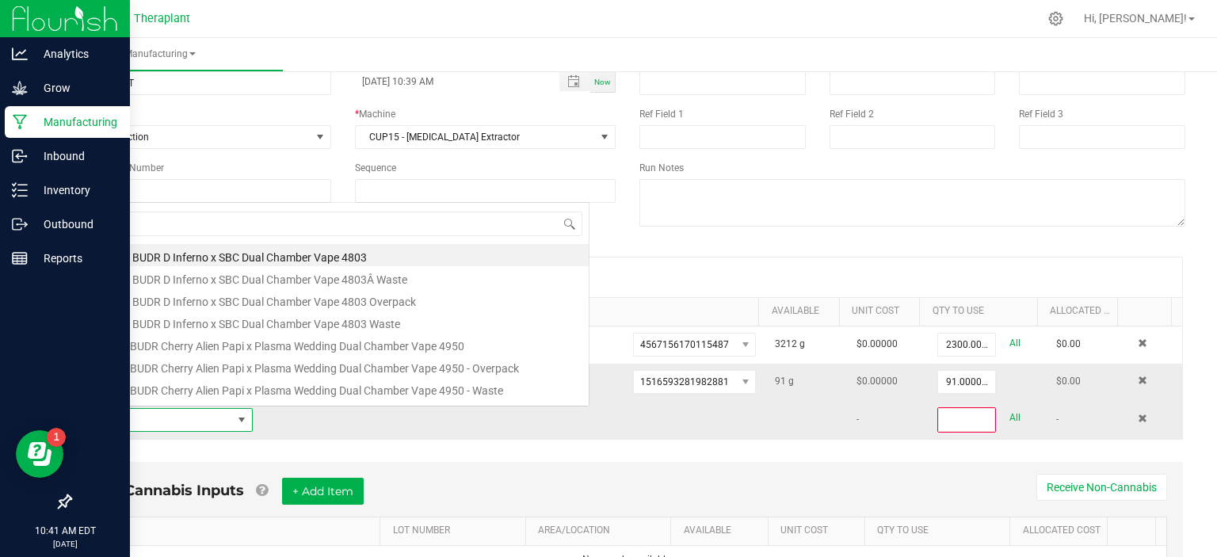
scroll to position [23, 164]
type input "urkel"
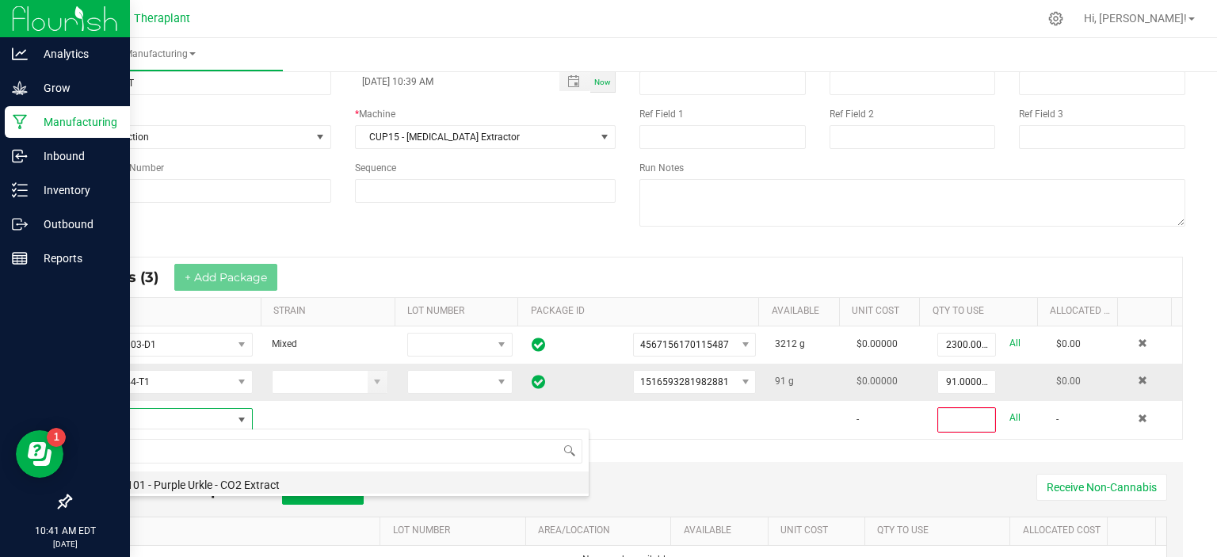
click at [217, 482] on span "Non-Cannabis Inputs" at bounding box center [166, 490] width 156 height 17
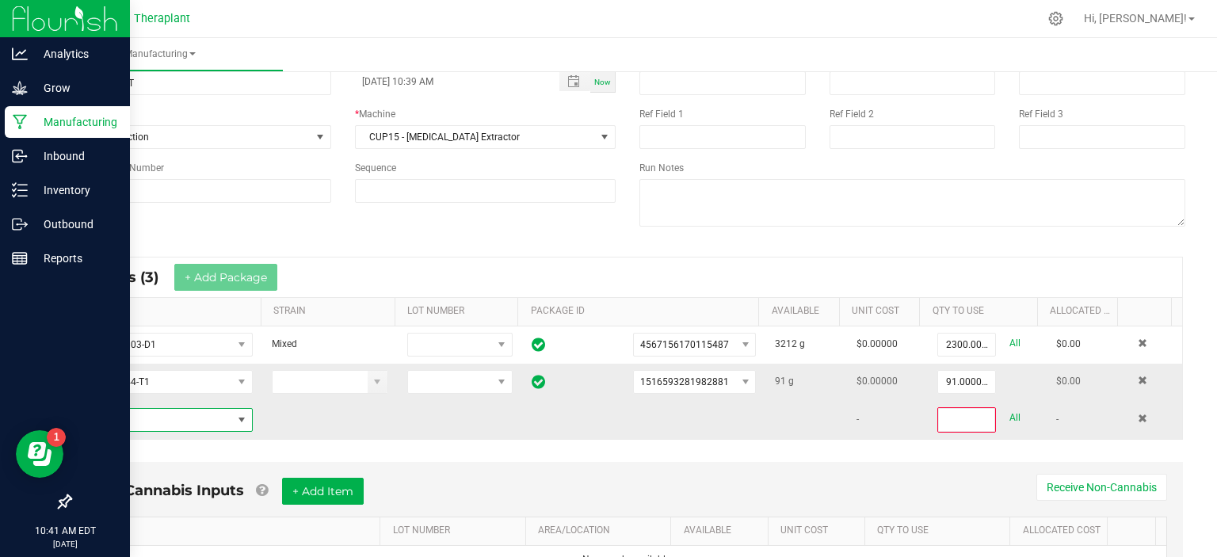
click at [242, 419] on span "NO DATA FOUND" at bounding box center [241, 419] width 13 height 13
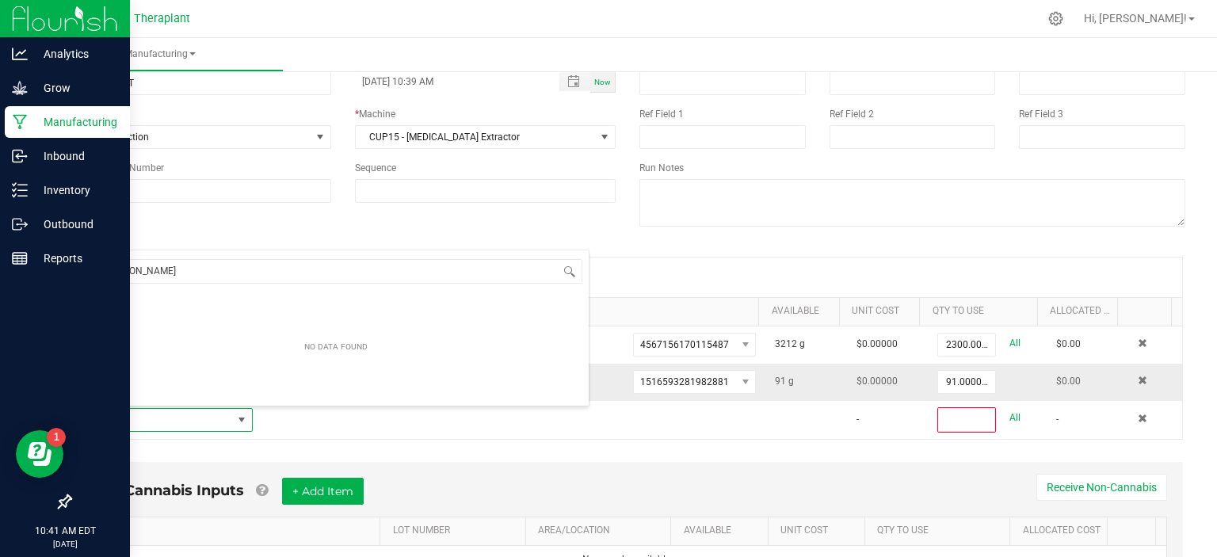
type input "urk"
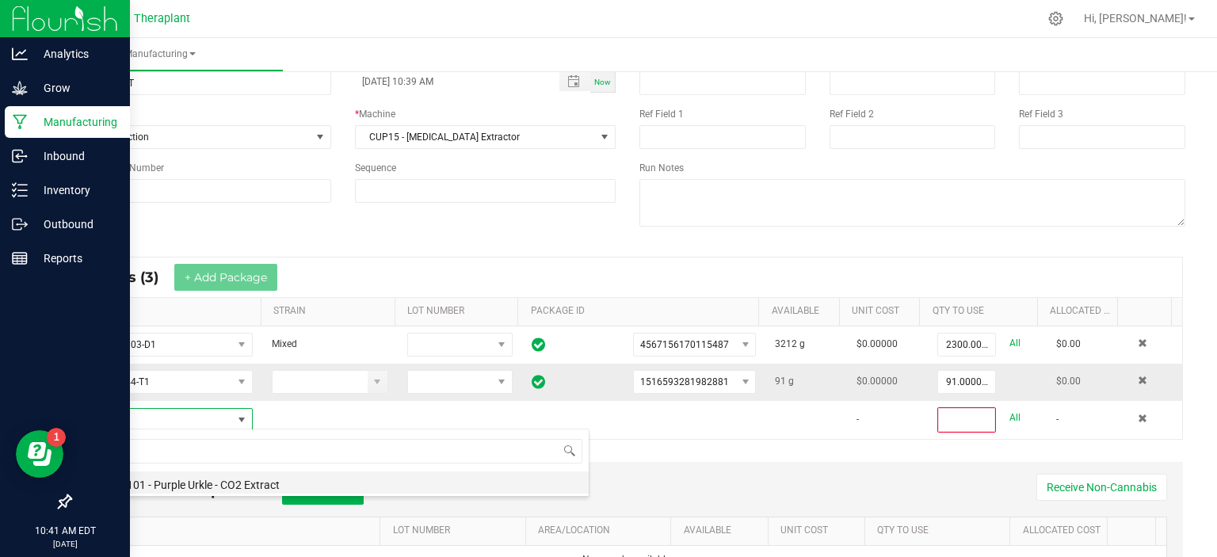
click at [203, 474] on li "Purple 101 - Purple Urkle - CO2 Extract" at bounding box center [335, 482] width 505 height 22
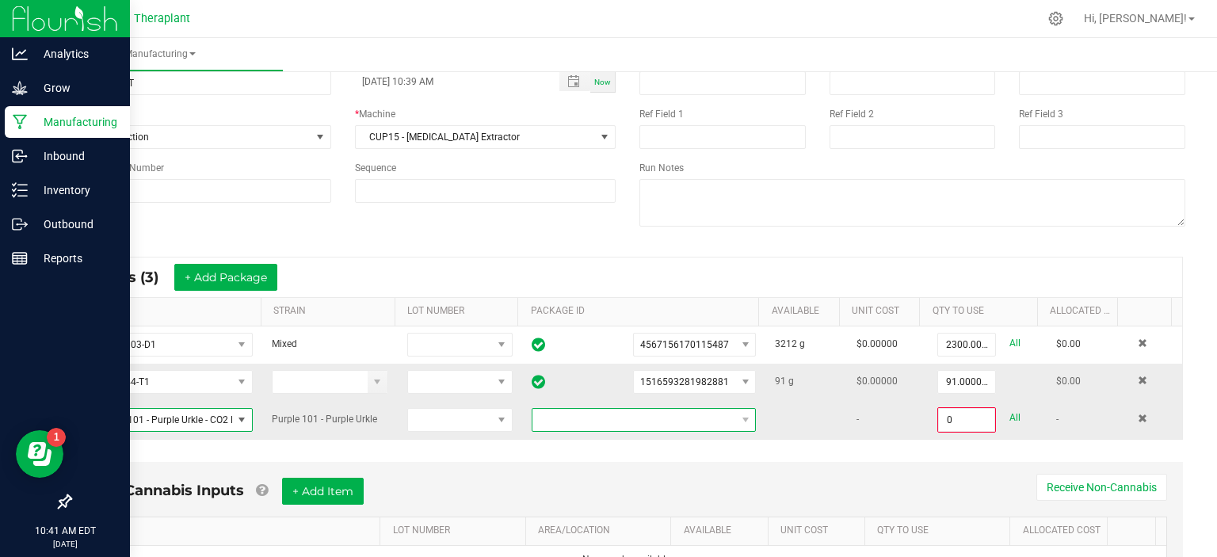
click at [719, 413] on span at bounding box center [633, 420] width 203 height 22
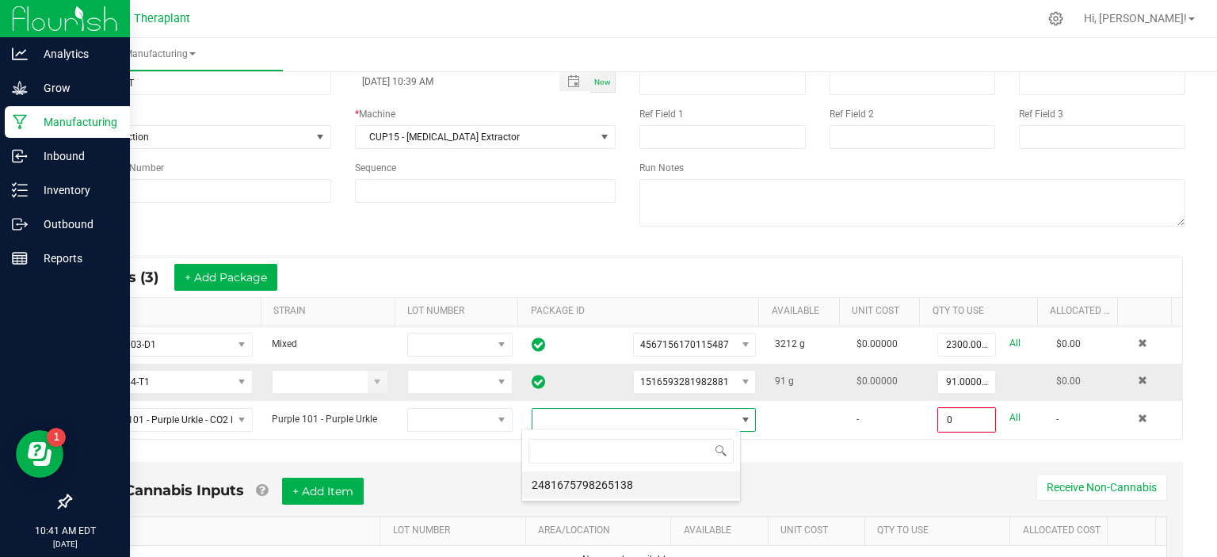
click at [634, 482] on li "2481675798265138" at bounding box center [631, 484] width 218 height 27
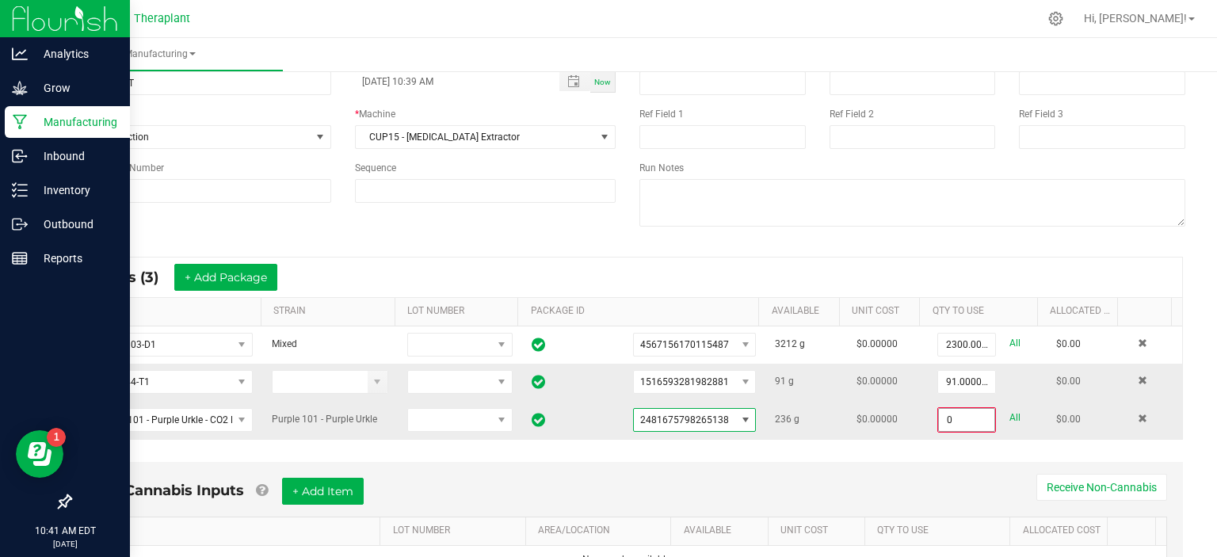
click at [949, 421] on input "0" at bounding box center [966, 420] width 55 height 22
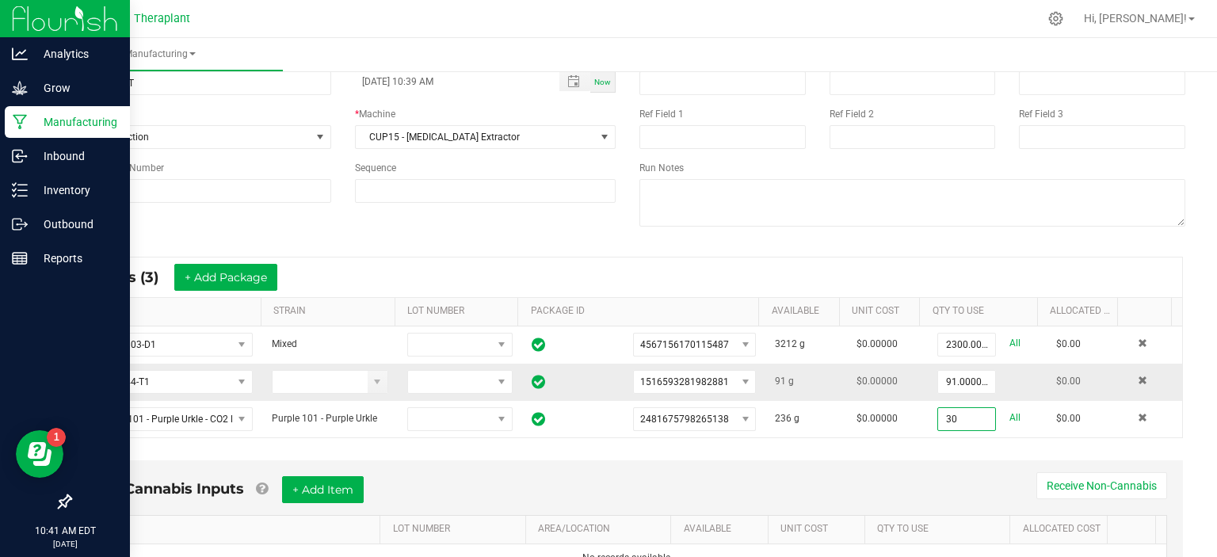
type input "30.0000 g"
click at [950, 253] on div "* Inputs (3) + Add Package ITEM STRAIN LOT NUMBER PACKAGE ID AVAILABLE Unit Cos…" at bounding box center [627, 347] width 1139 height 210
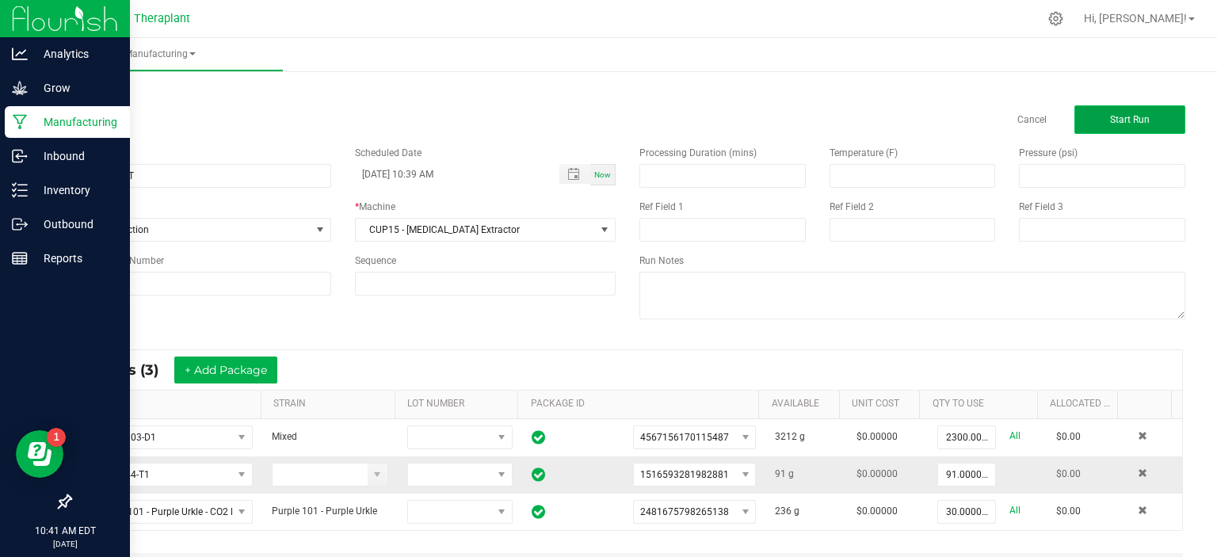
click at [1124, 126] on button "Start Run" at bounding box center [1129, 119] width 111 height 29
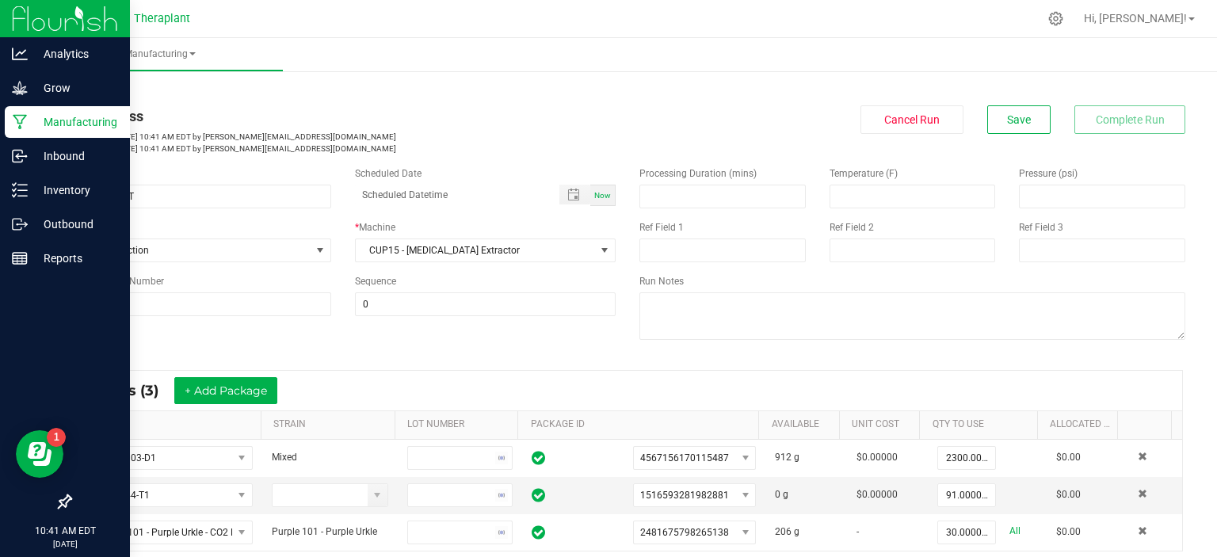
type input "08/21/2025 10:39 AM"
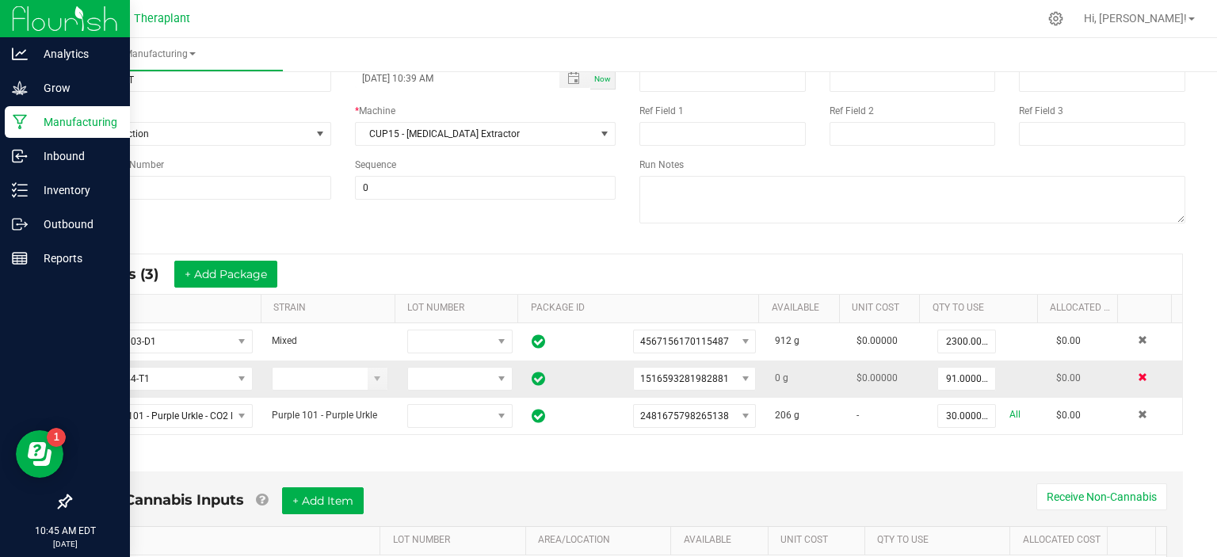
click at [1137, 373] on span at bounding box center [1142, 377] width 10 height 10
type input "30.0000 g"
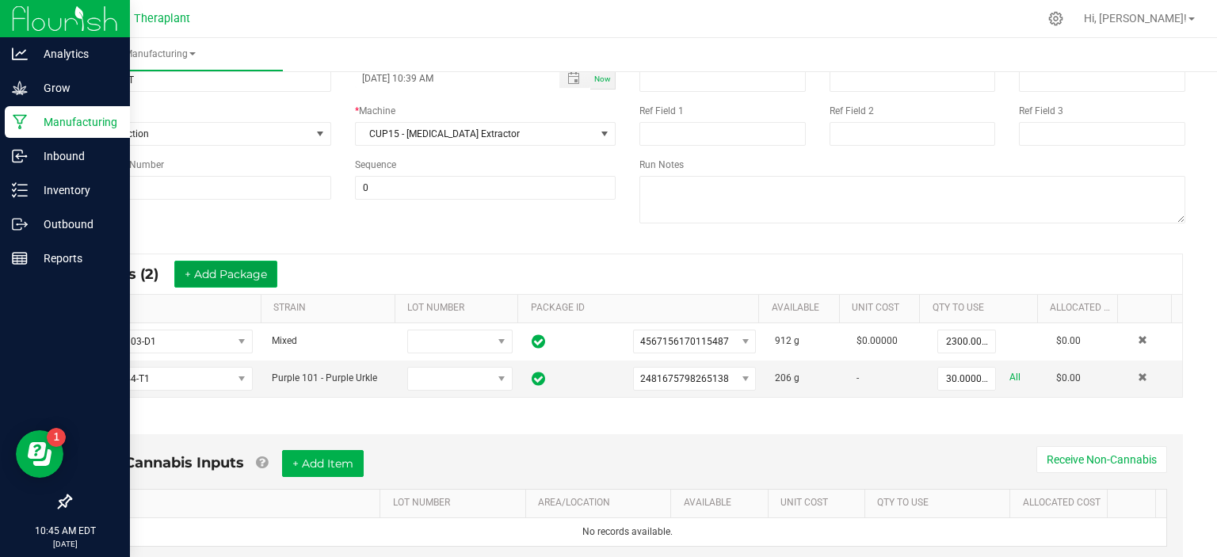
click at [257, 266] on button "+ Add Package" at bounding box center [225, 274] width 103 height 27
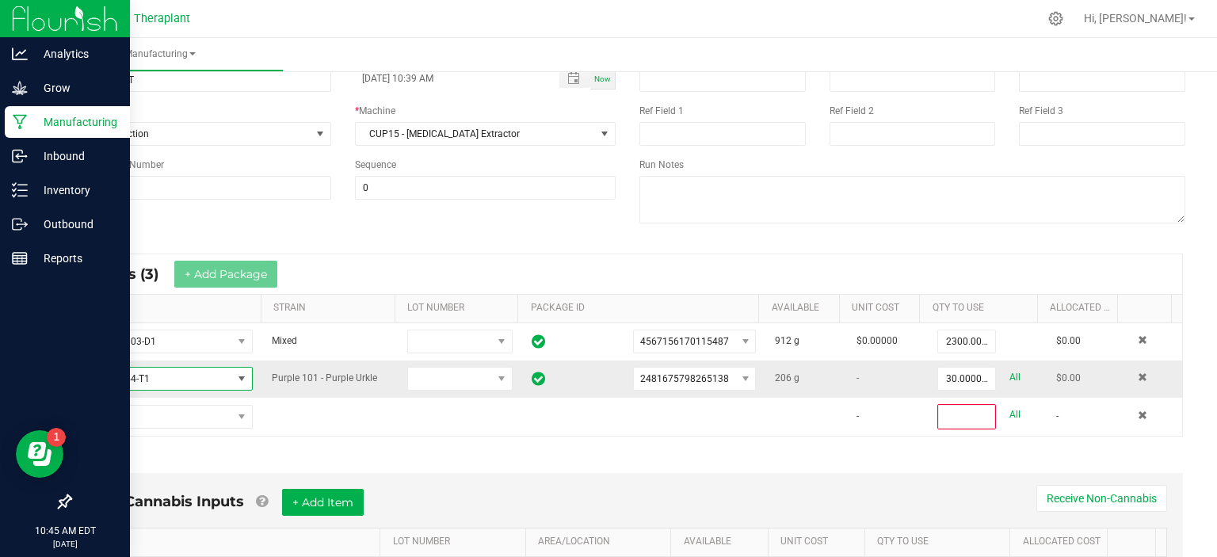
click at [237, 382] on span "NO DATA FOUND" at bounding box center [241, 378] width 13 height 13
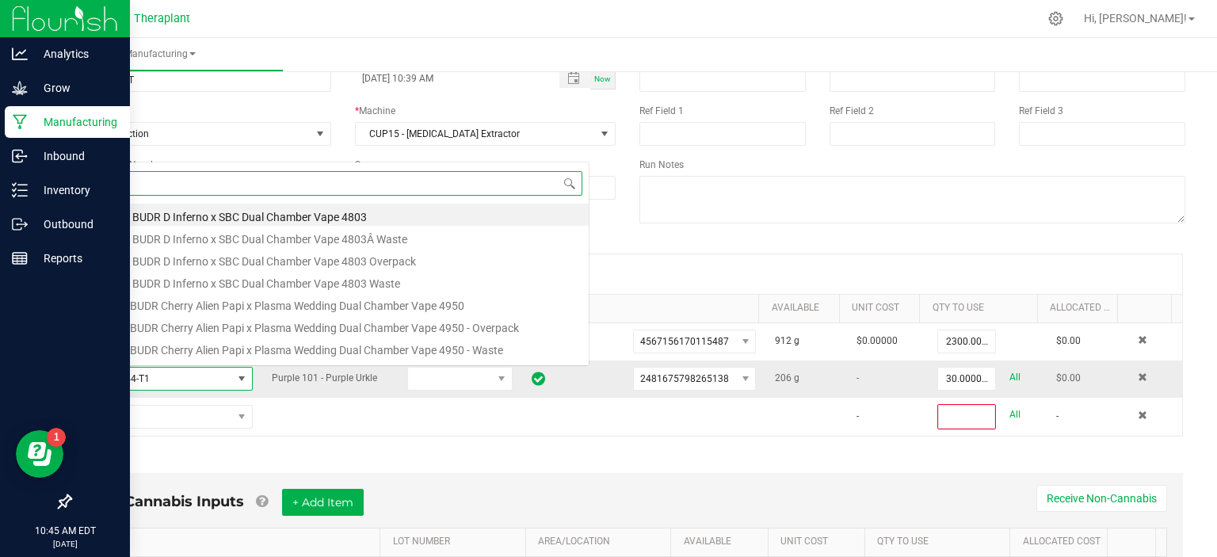
scroll to position [23, 164]
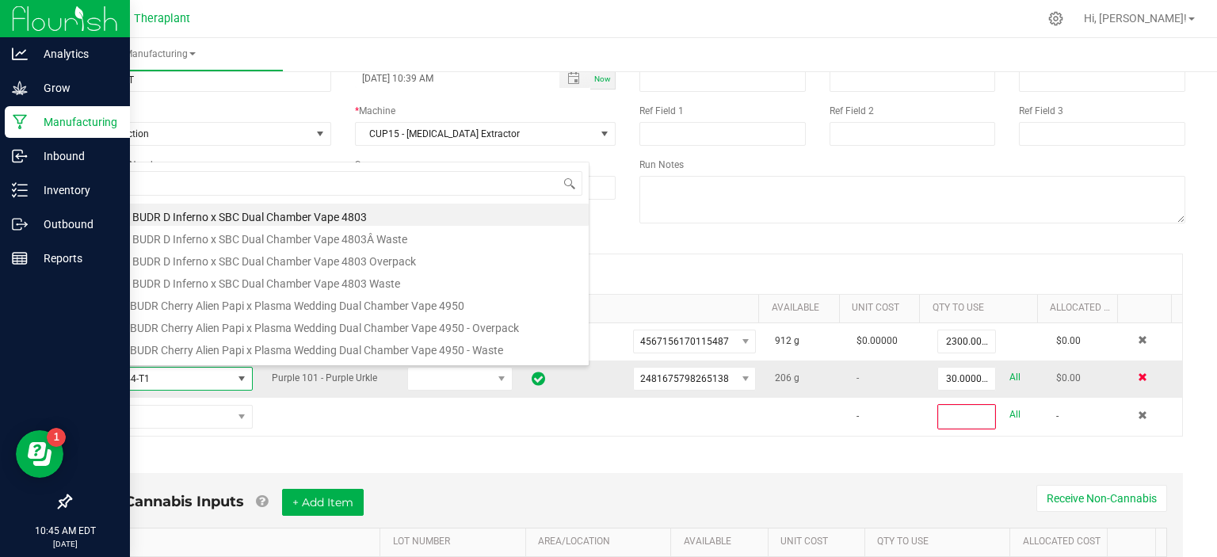
click at [1137, 378] on span at bounding box center [1142, 377] width 10 height 10
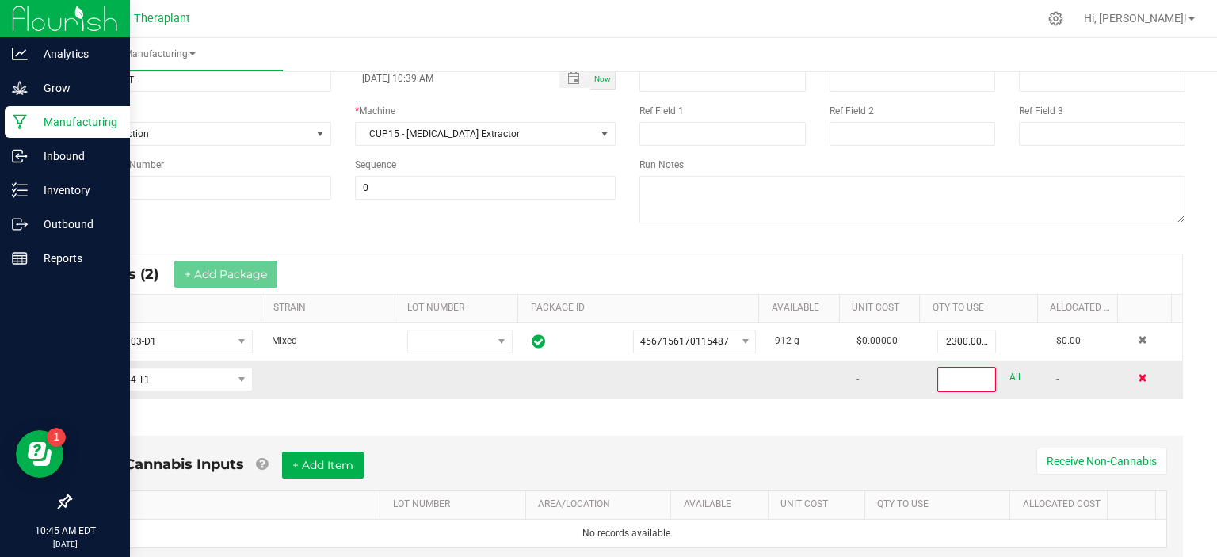
click at [1137, 378] on span at bounding box center [1142, 378] width 10 height 10
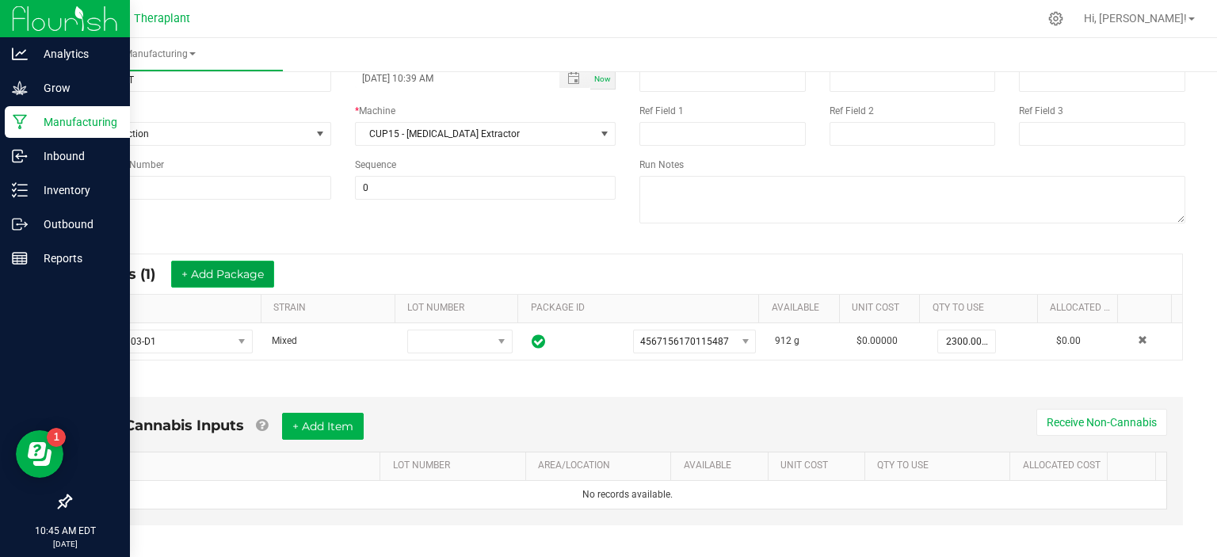
click at [232, 280] on button "+ Add Package" at bounding box center [222, 274] width 103 height 27
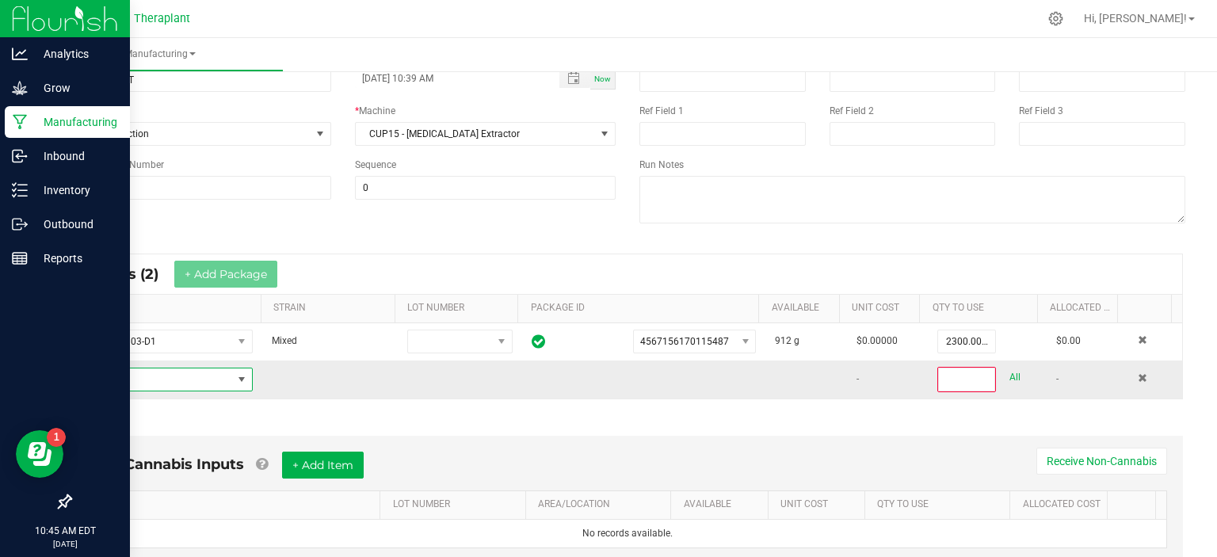
click at [237, 380] on span "NO DATA FOUND" at bounding box center [241, 379] width 13 height 13
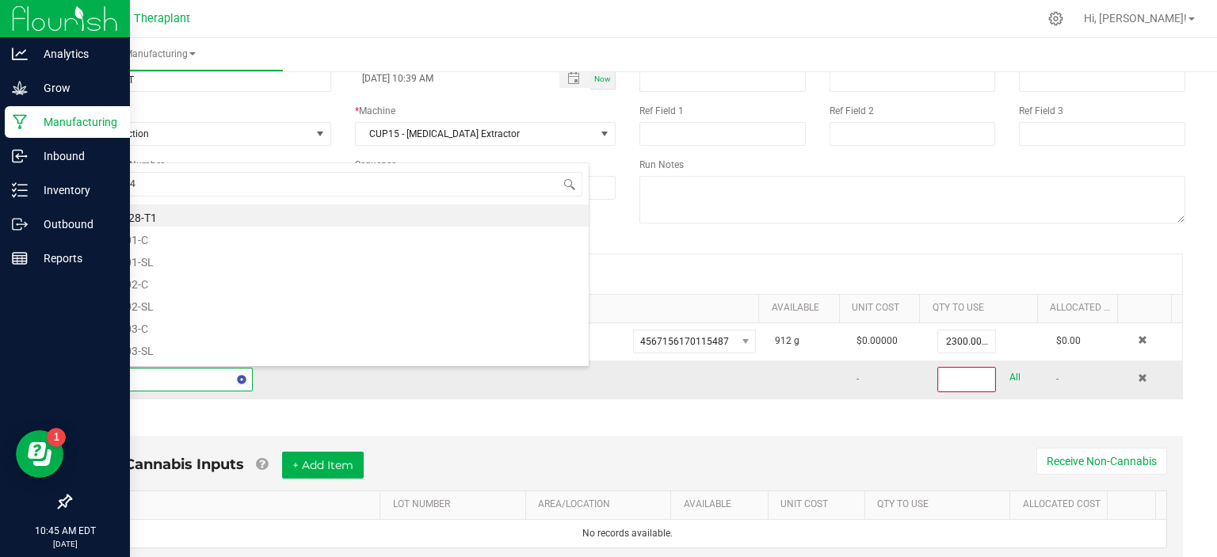
type input "ci25-045"
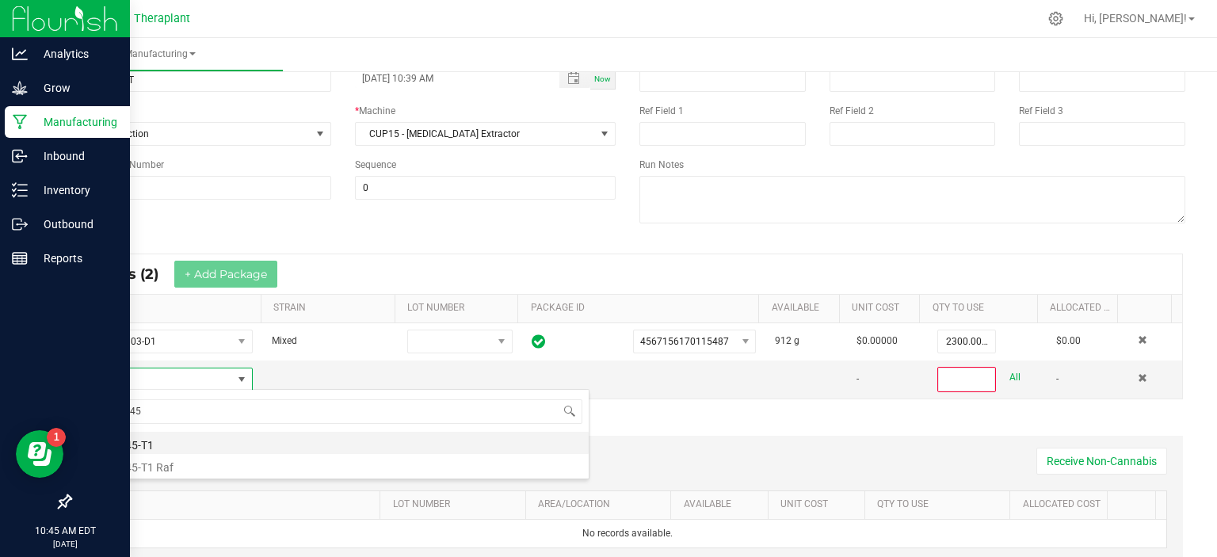
click at [183, 446] on li "CI25-045-T1" at bounding box center [335, 443] width 505 height 22
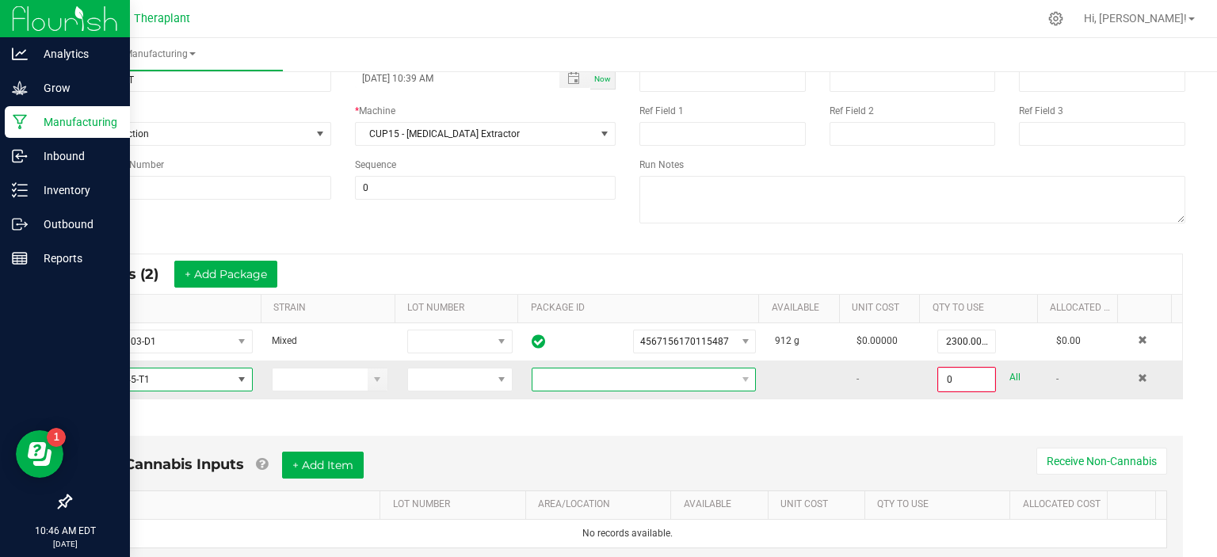
click at [569, 379] on span at bounding box center [633, 379] width 203 height 22
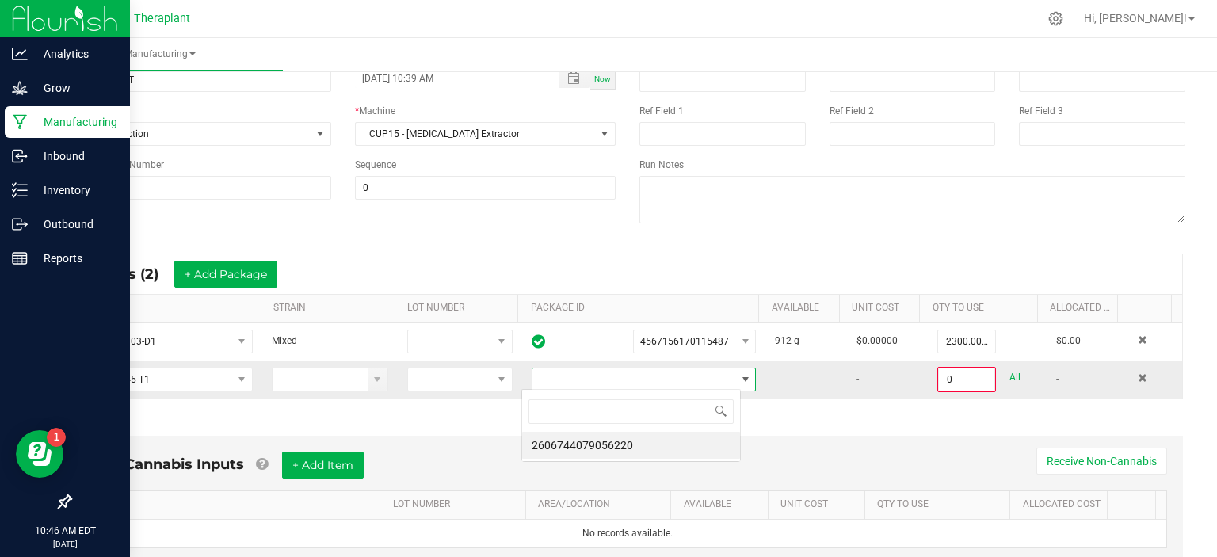
scroll to position [23, 219]
click at [574, 444] on li "2606744079056220" at bounding box center [631, 445] width 218 height 27
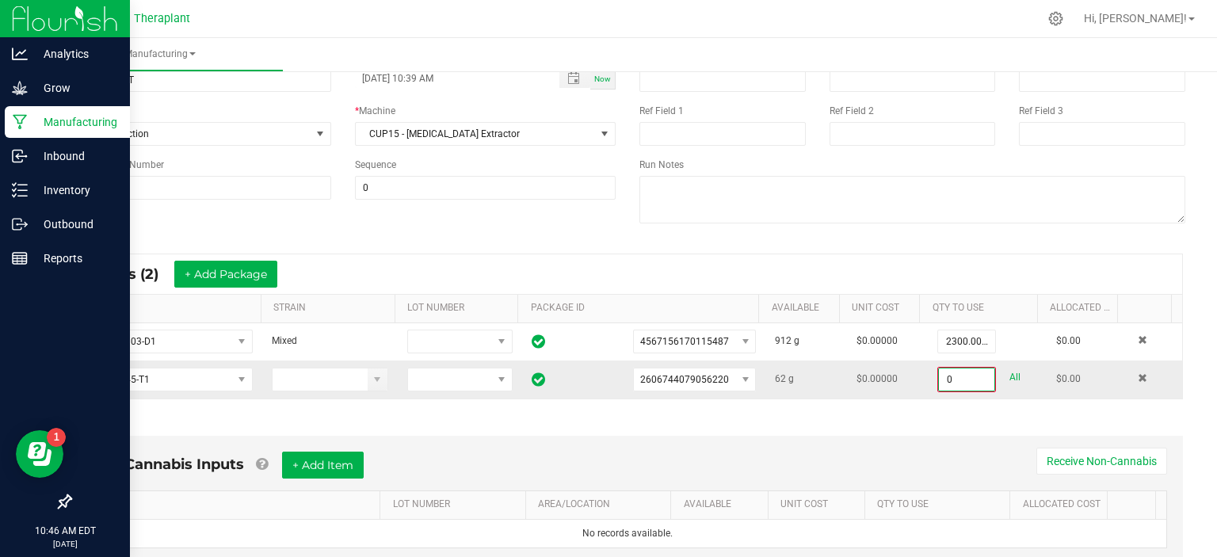
click at [939, 372] on input "0" at bounding box center [966, 379] width 55 height 22
type input "31.0000 g"
click at [265, 278] on button "+ Add Package" at bounding box center [225, 274] width 103 height 27
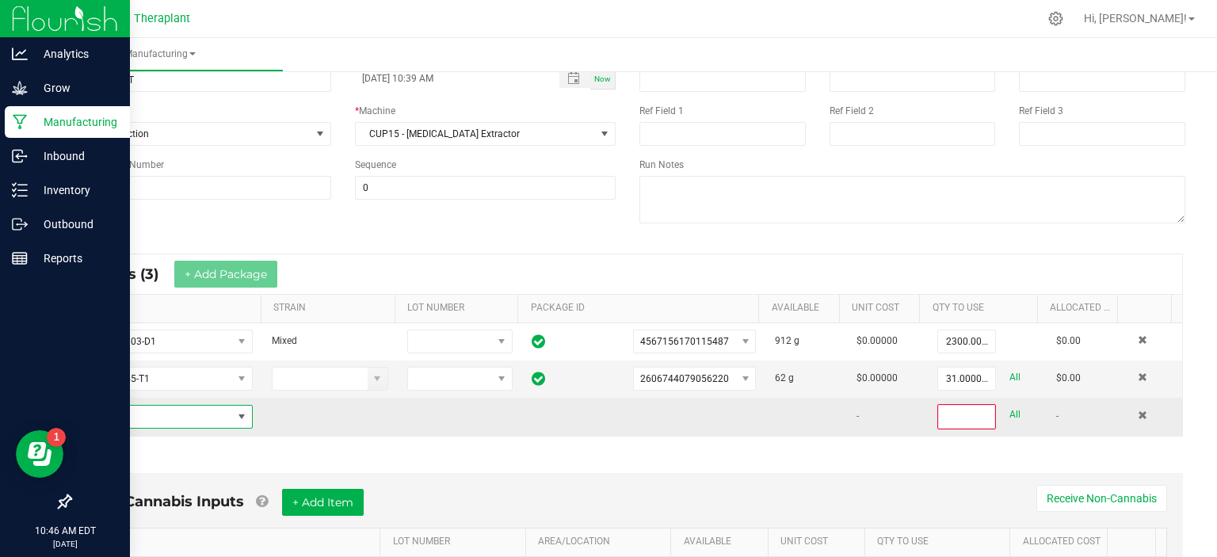
click at [234, 406] on span "NO DATA FOUND" at bounding box center [242, 417] width 20 height 22
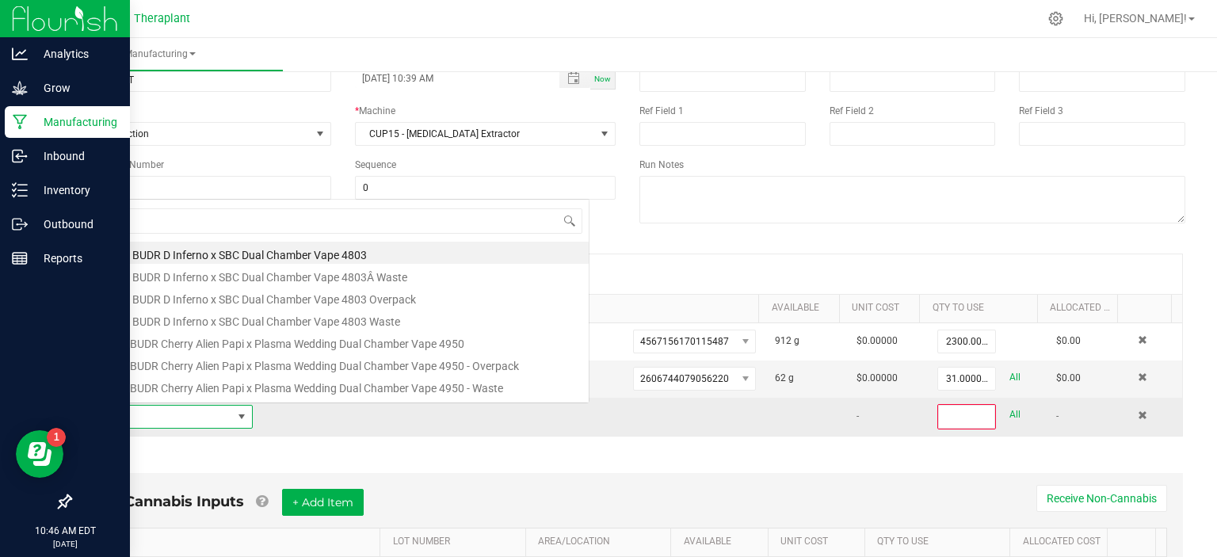
scroll to position [23, 164]
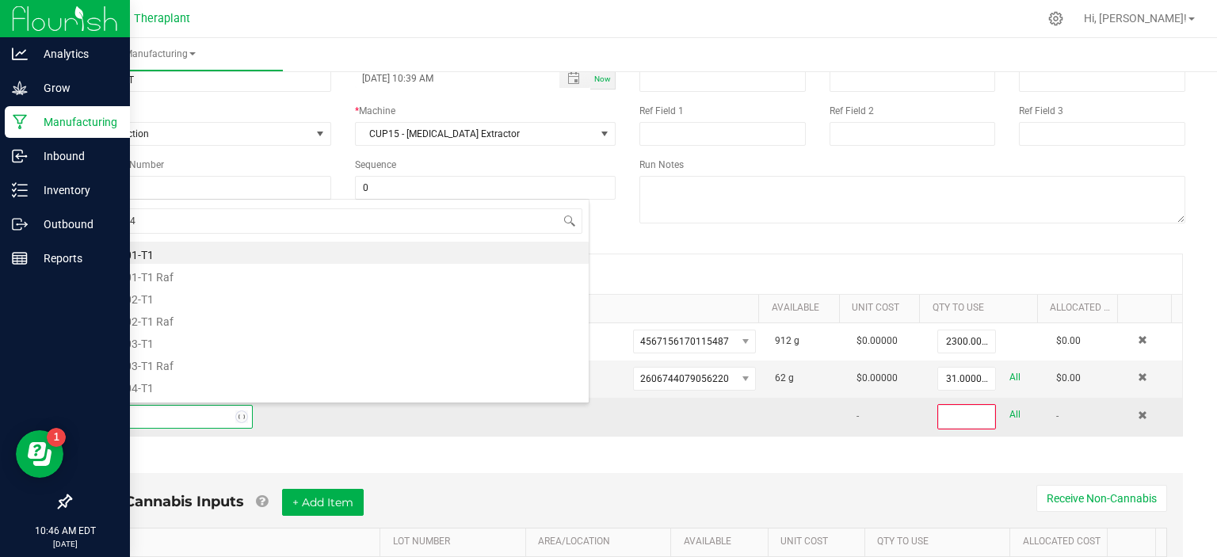
type input "ci25-046"
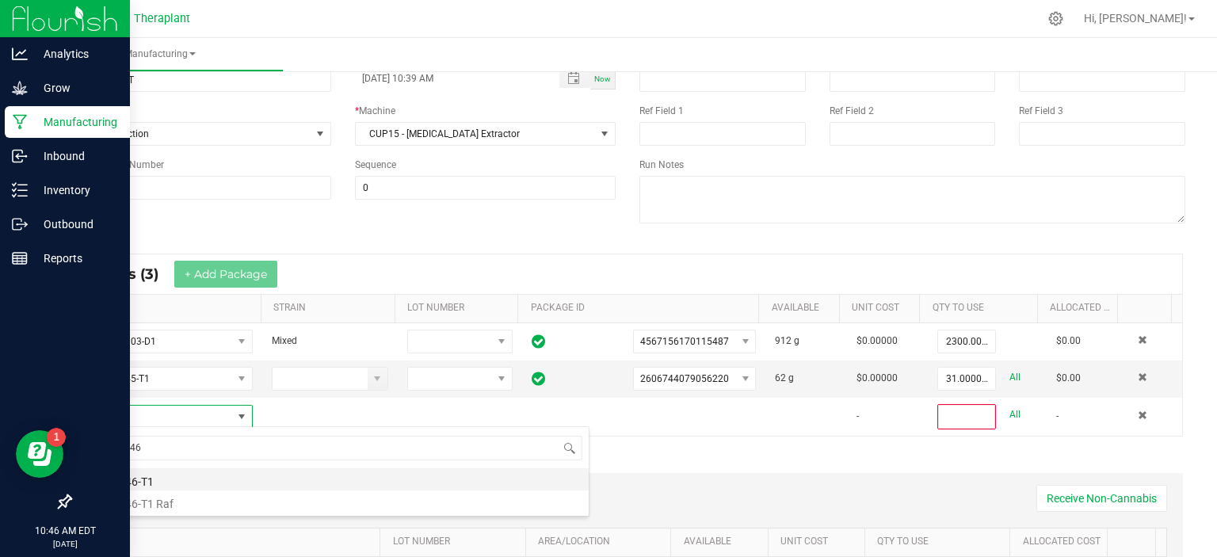
click at [152, 482] on li "CI25-046-T1" at bounding box center [335, 479] width 505 height 22
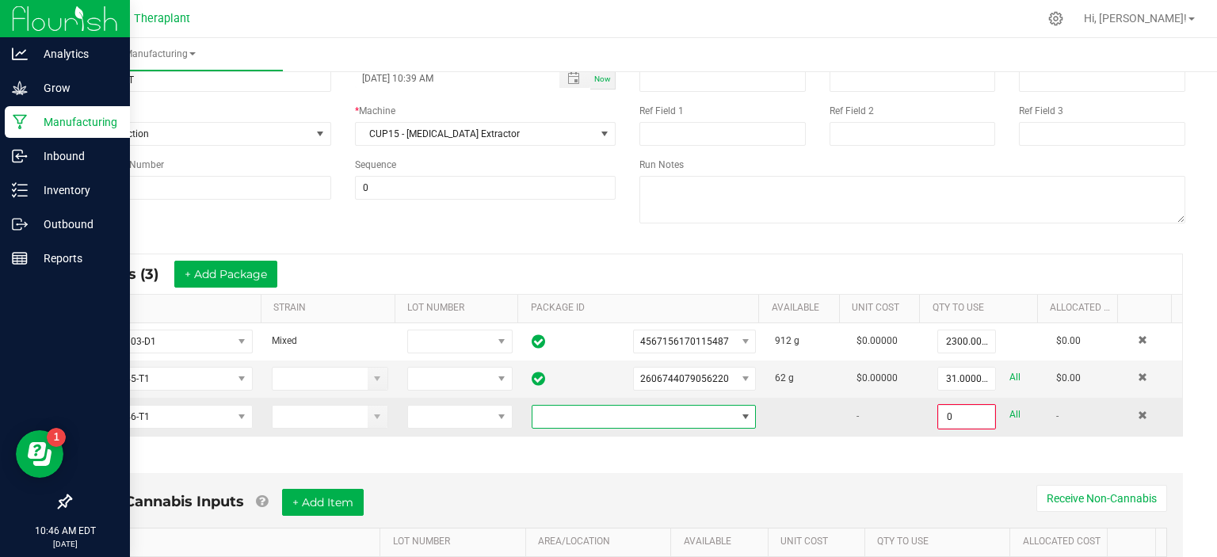
click at [584, 408] on span at bounding box center [633, 417] width 203 height 22
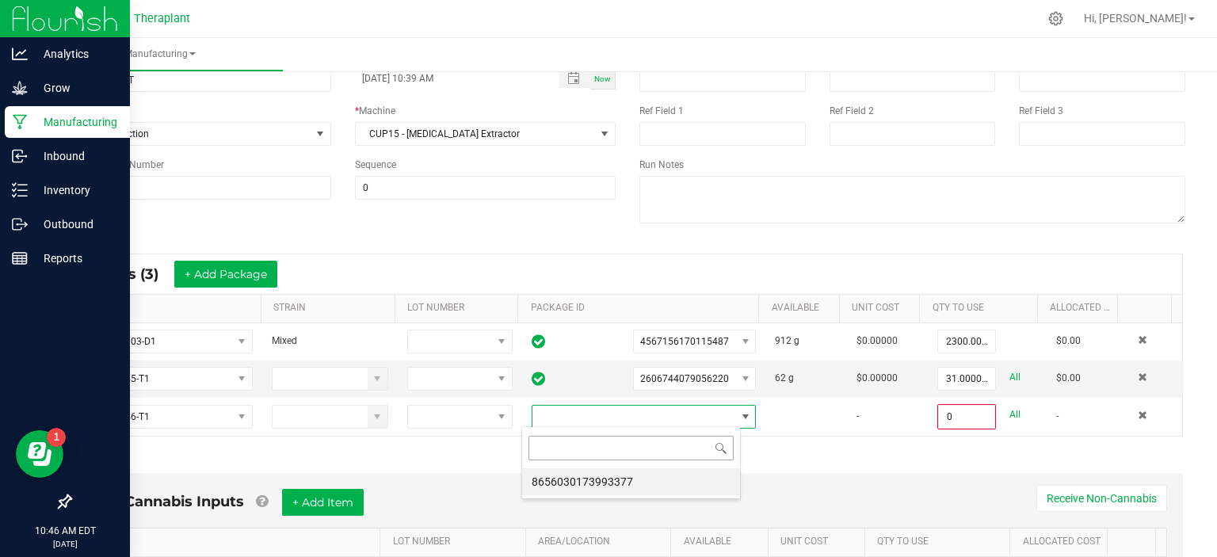
scroll to position [23, 219]
click at [589, 476] on li "8656030173993377" at bounding box center [631, 481] width 218 height 27
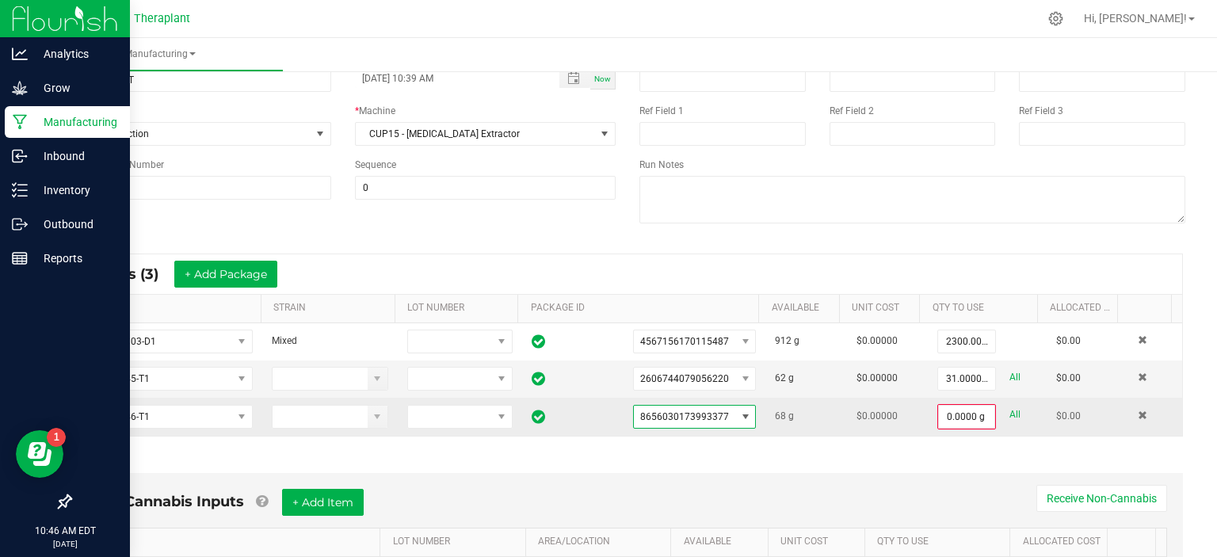
click at [1009, 415] on link "All" at bounding box center [1014, 414] width 11 height 21
type input "68.0000 g"
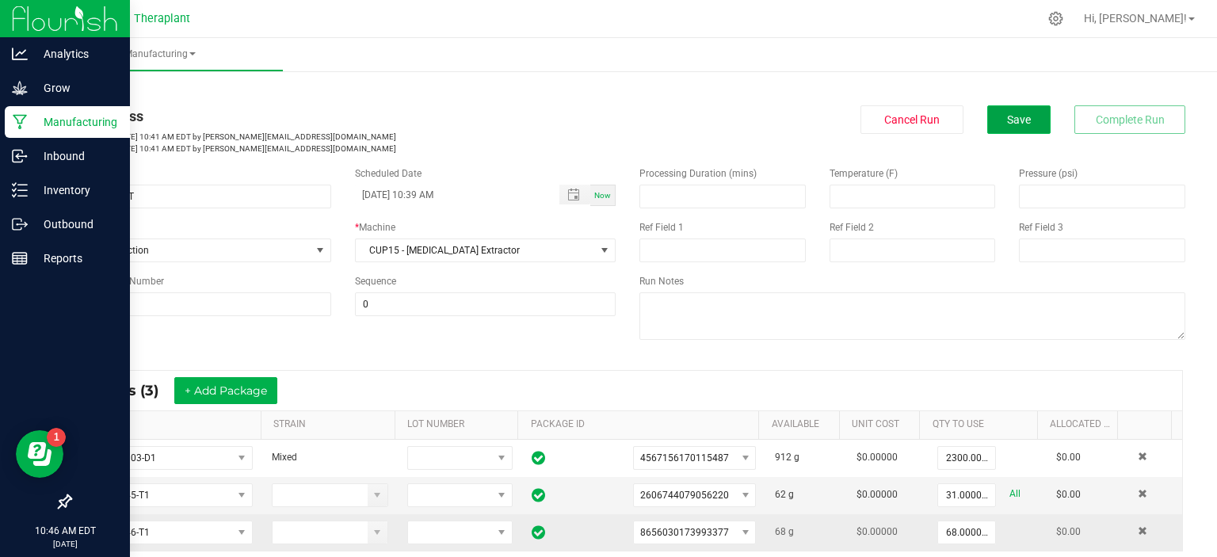
click at [1007, 123] on span "Save" at bounding box center [1019, 119] width 24 height 13
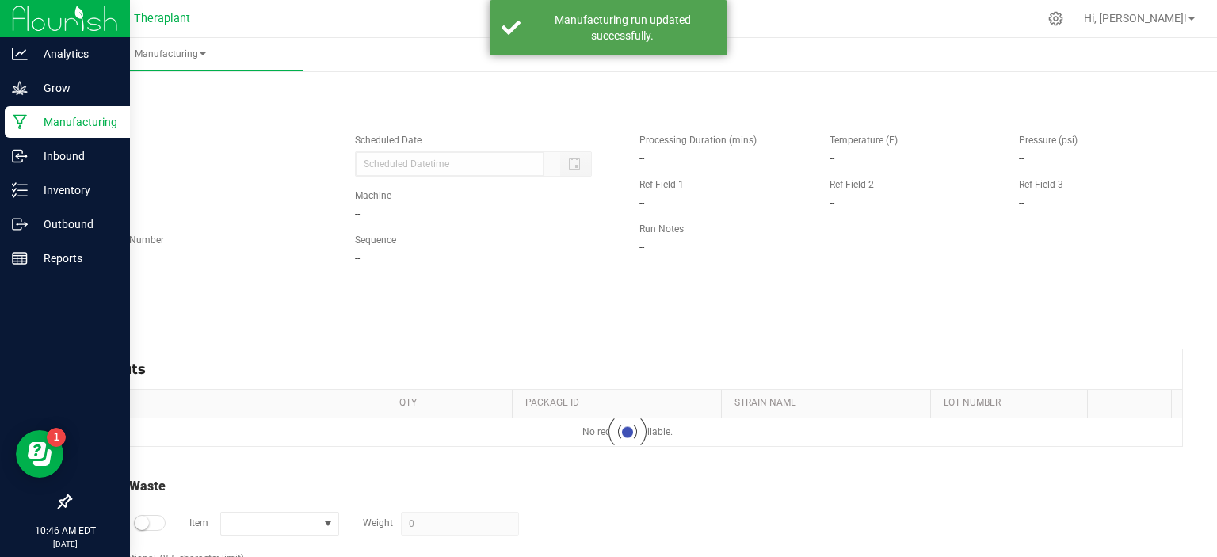
type input "08/21/2025 10:39 AM"
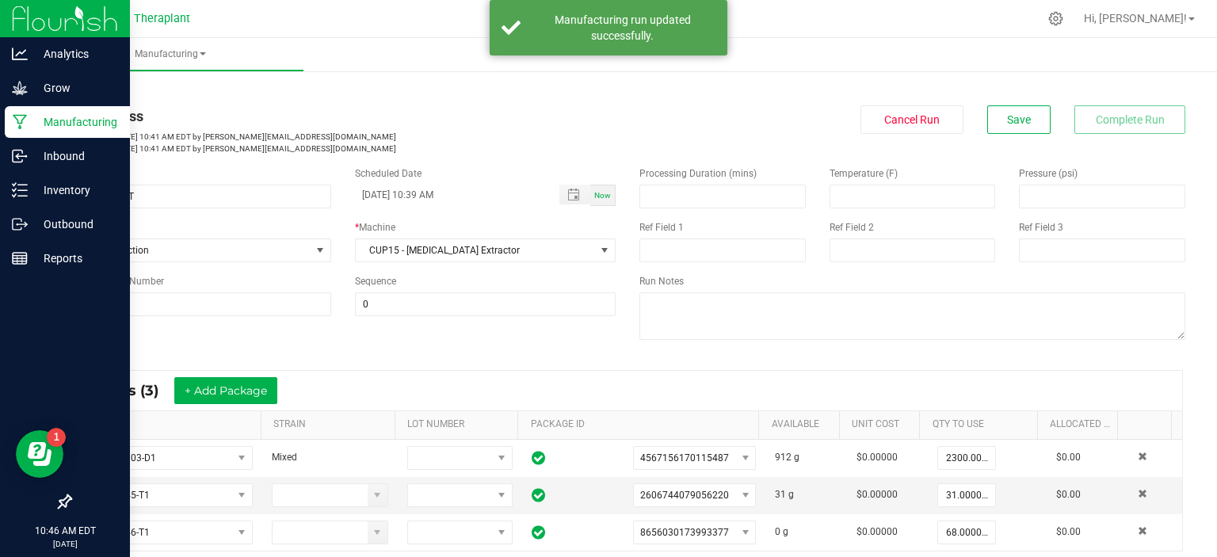
scroll to position [79, 0]
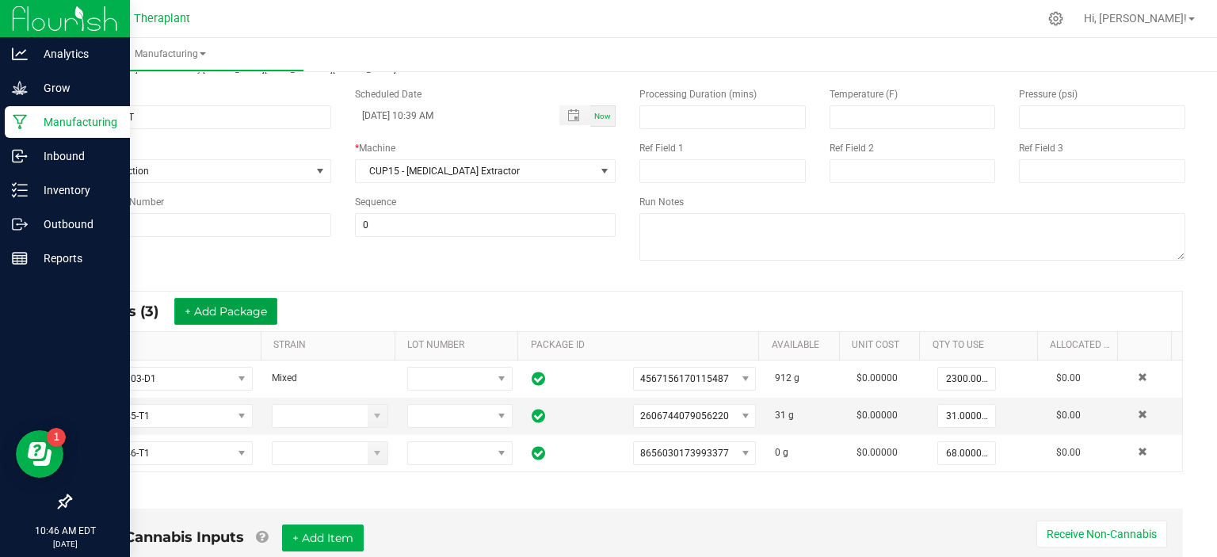
click at [242, 307] on button "+ Add Package" at bounding box center [225, 311] width 103 height 27
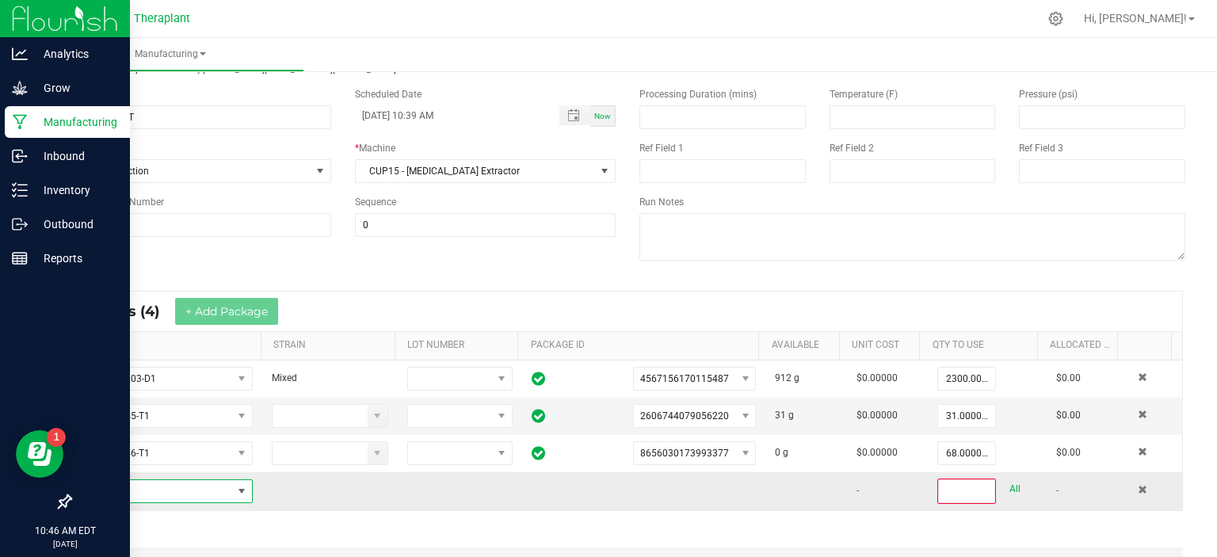
click at [235, 488] on span "NO DATA FOUND" at bounding box center [241, 491] width 13 height 13
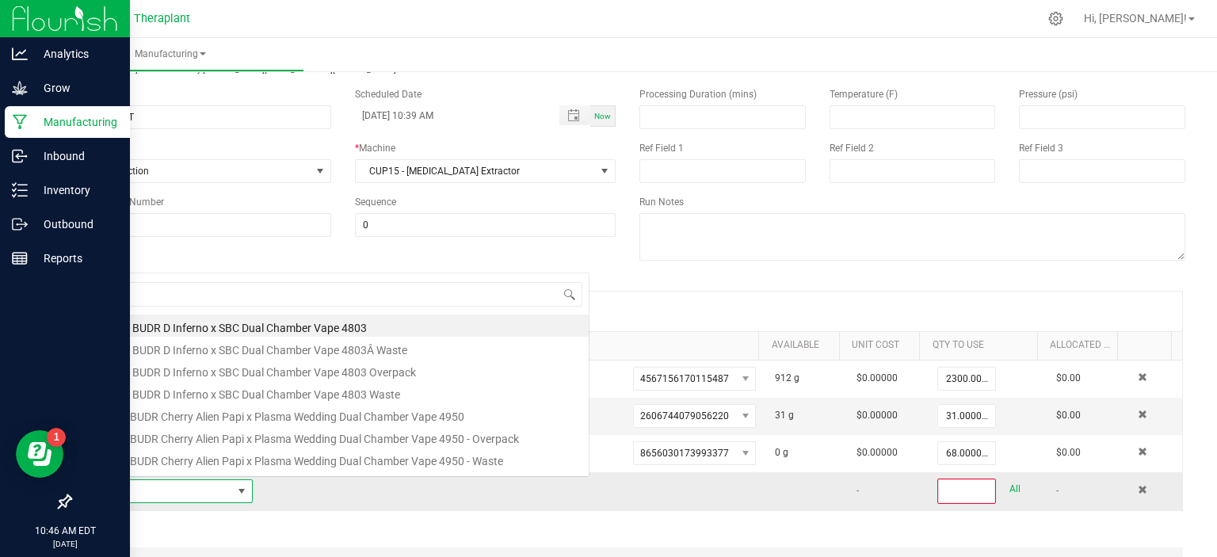
scroll to position [23, 164]
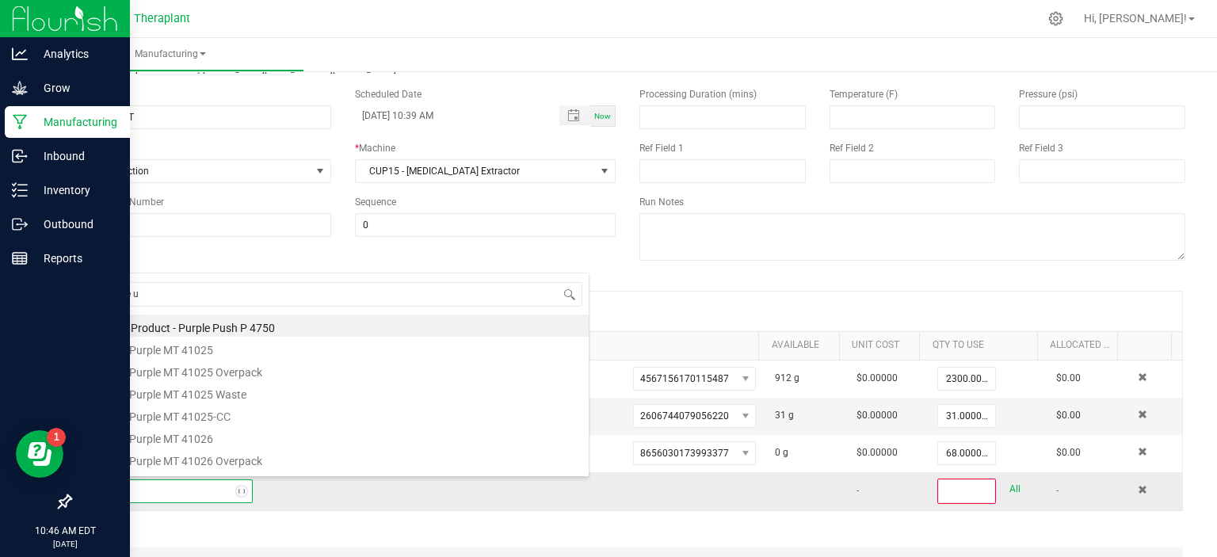
type input "purple ur"
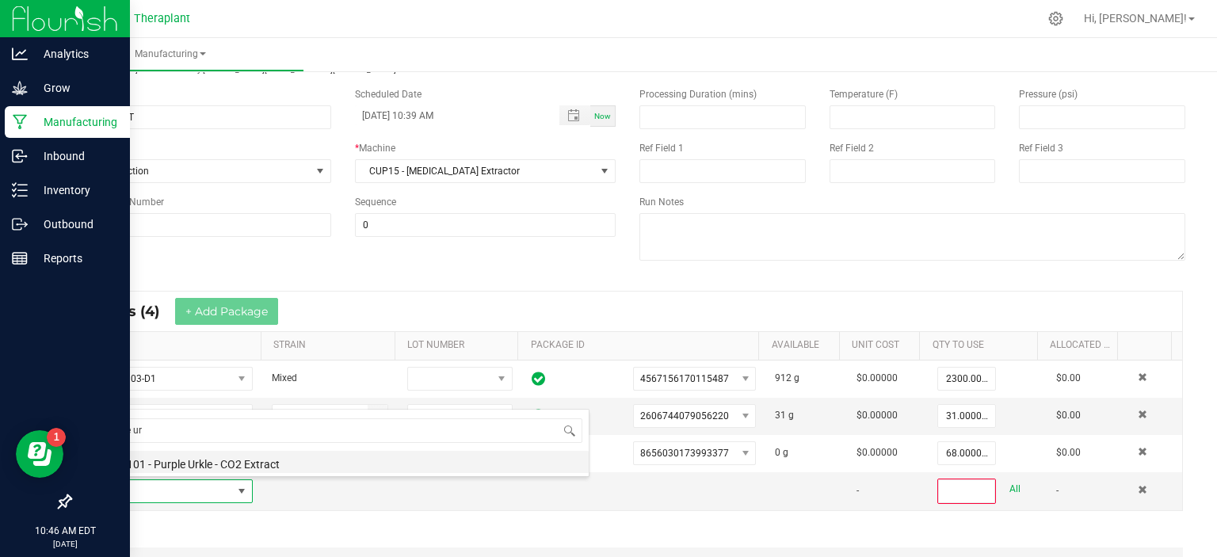
click at [226, 469] on li "Purple 101 - Purple Urkle - CO2 Extract" at bounding box center [335, 462] width 505 height 22
click at [226, 472] on td at bounding box center [167, 491] width 189 height 38
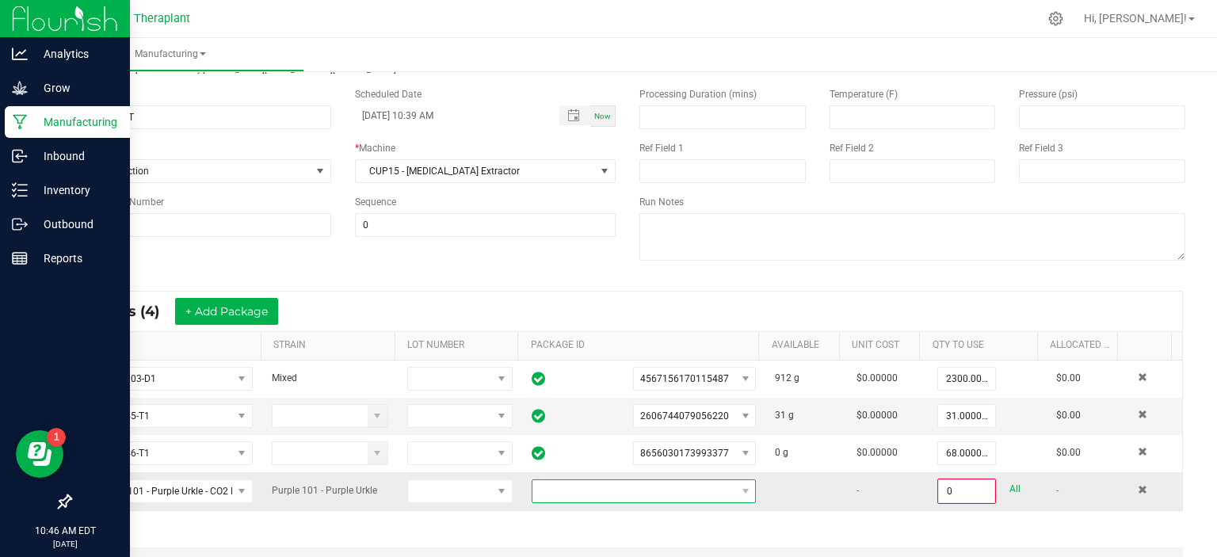
click at [651, 487] on span at bounding box center [633, 491] width 203 height 22
click at [623, 457] on li "2481675798265138" at bounding box center [631, 460] width 218 height 27
click at [946, 484] on input "0" at bounding box center [966, 491] width 55 height 22
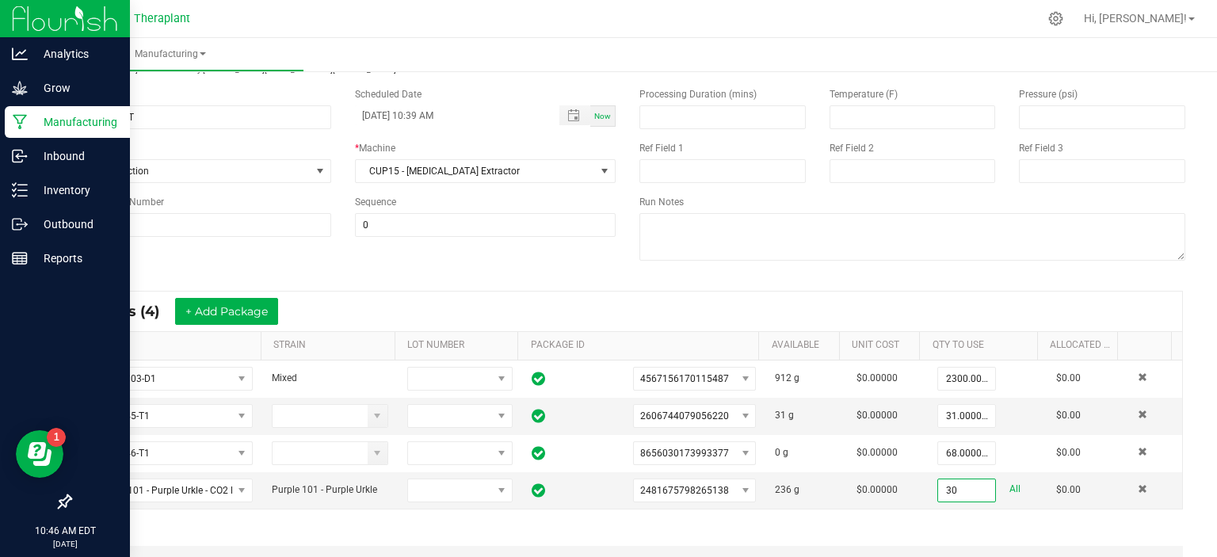
type input "30.0000 g"
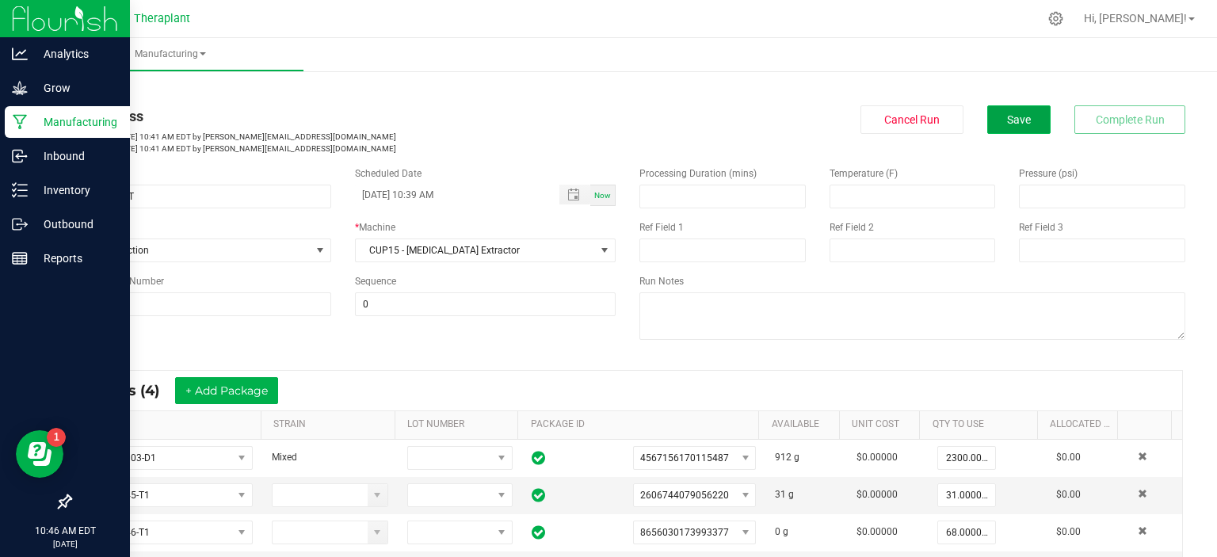
click at [1002, 129] on button "Save" at bounding box center [1018, 119] width 63 height 29
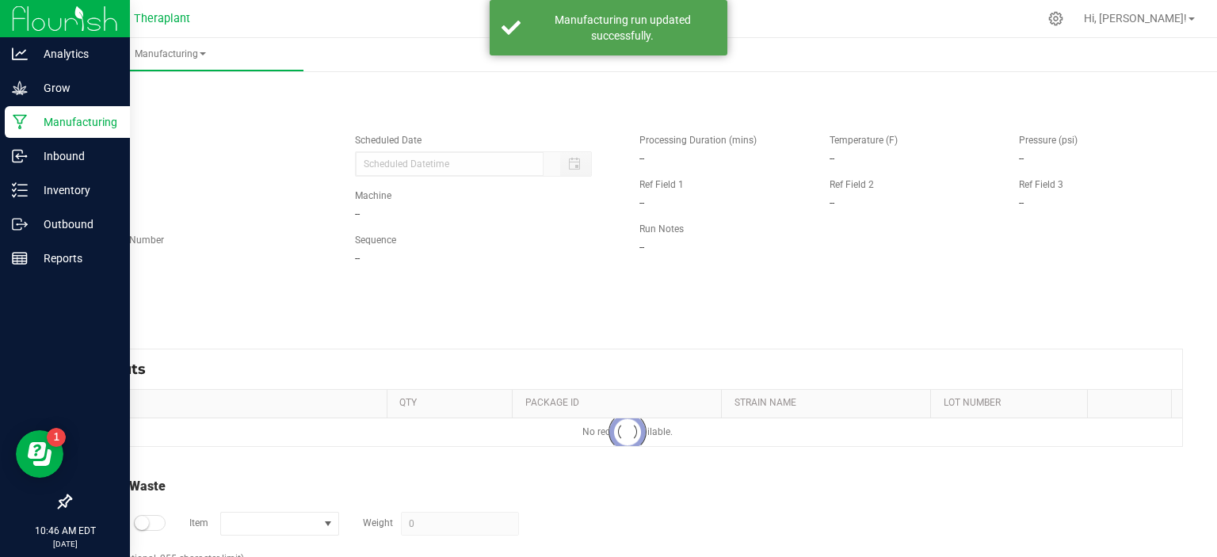
type input "08/21/2025 10:39 AM"
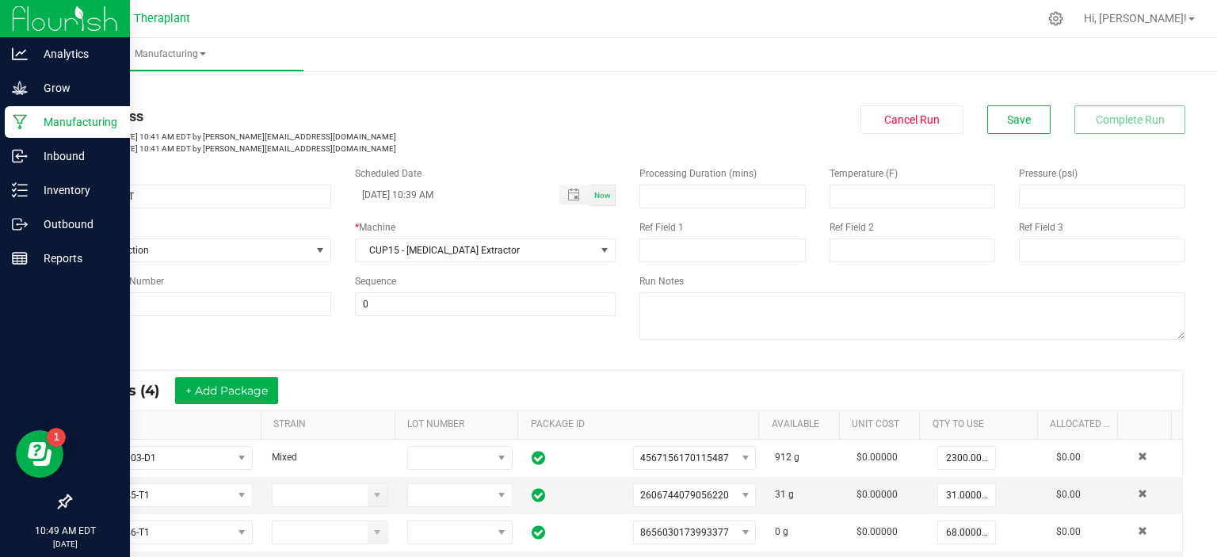
drag, startPoint x: 1002, startPoint y: 129, endPoint x: 722, endPoint y: 116, distance: 279.9
click at [722, 116] on div "Cancel Run Save Complete Run" at bounding box center [912, 119] width 546 height 29
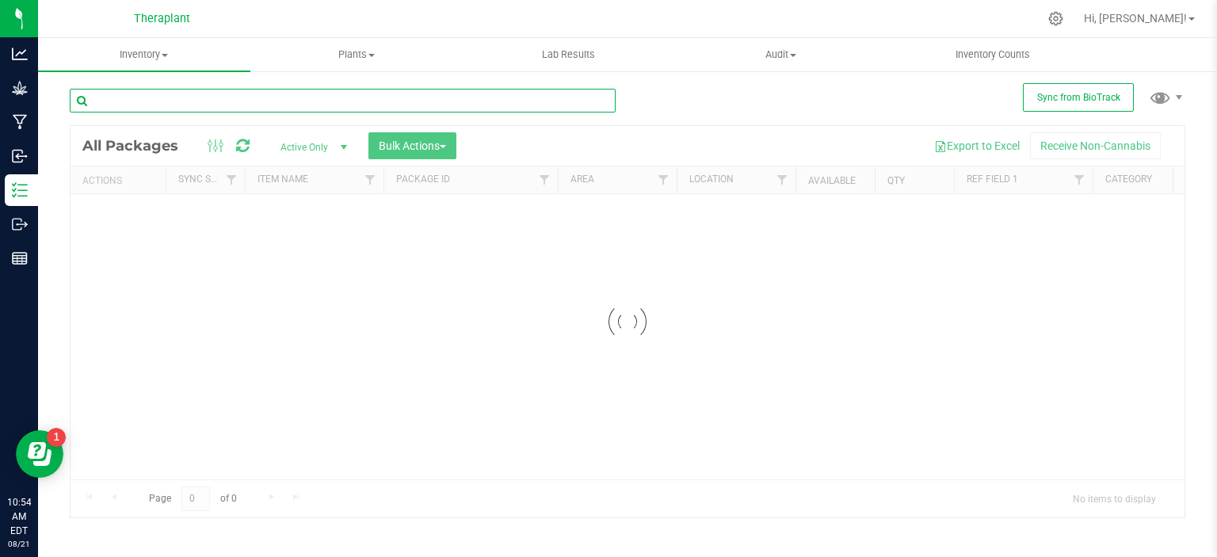
click at [253, 103] on input "text" at bounding box center [343, 101] width 546 height 24
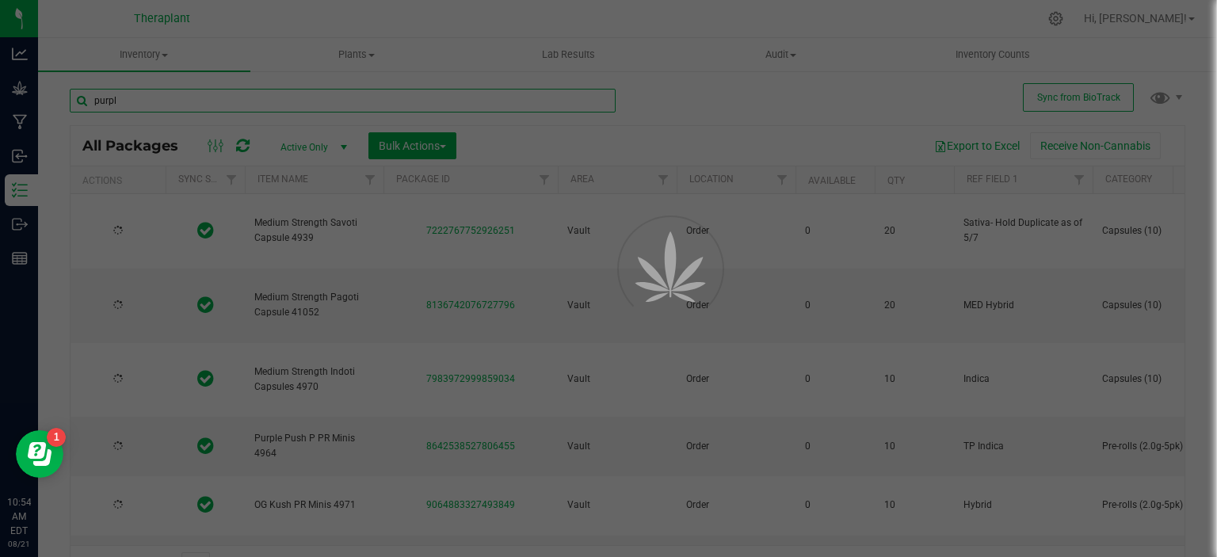
type input "purple"
type input "[DATE]"
type input "2026-06-17"
type input "2026-05-20"
type input "2026-06-03"
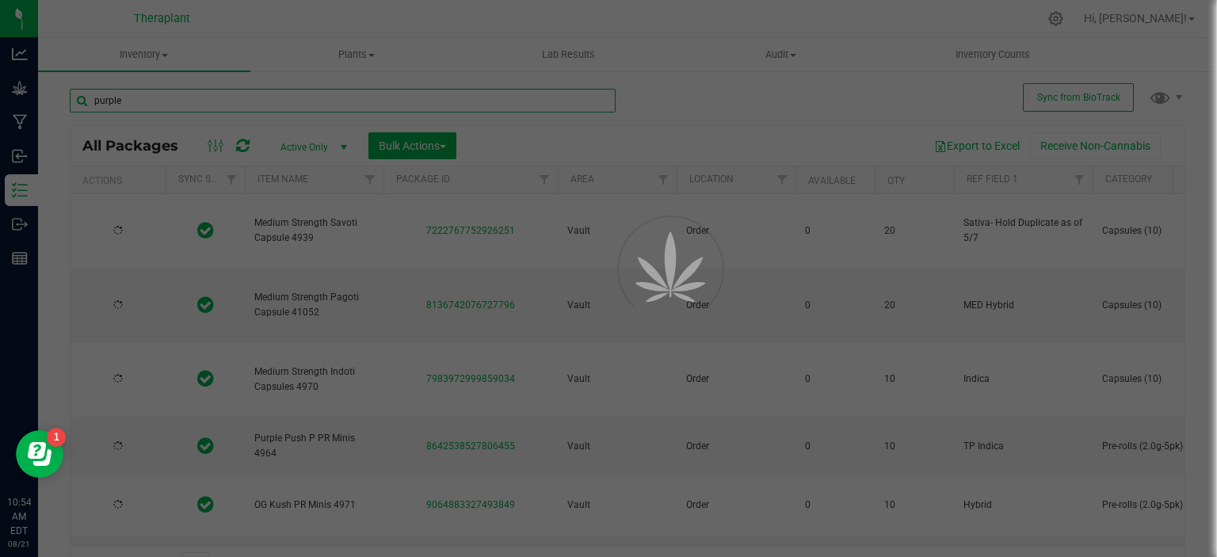
type input "2026-06-09"
type input "2026-02-12"
type input "2026-08-11"
type input "2026-07-17"
type input "2026-05-06"
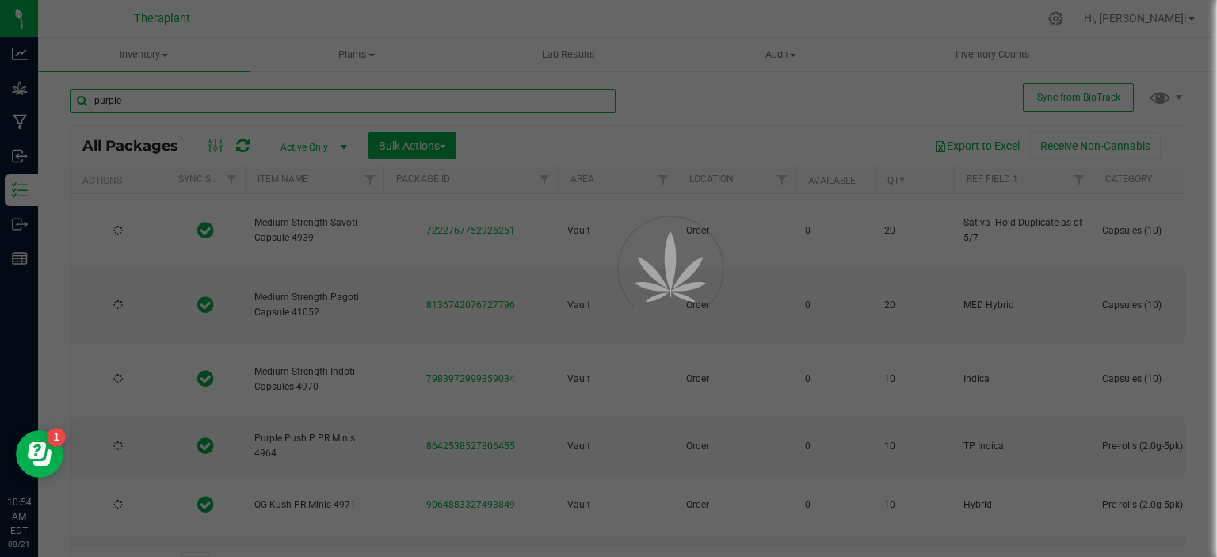
type input "2026-03-27"
type input "2026-08-11"
type input "2026-07-21"
type input "2026-08-06"
type input "2026-06-10"
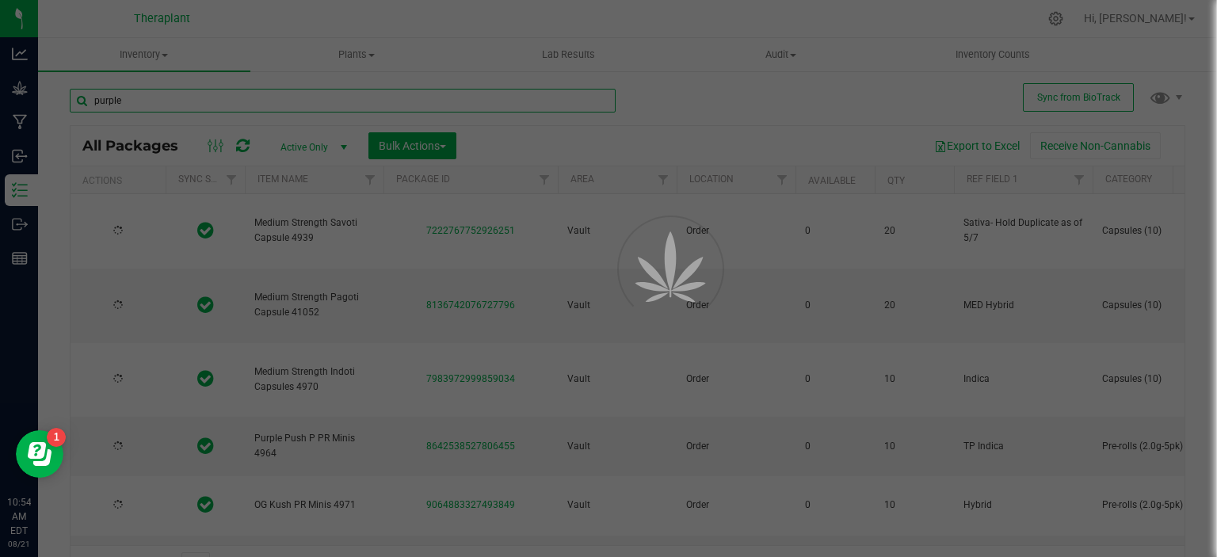
type input "2026-07-01"
type input "2026-03-11"
type input "2026-04-17"
type input "2026-06-26"
type input "2026-06-10"
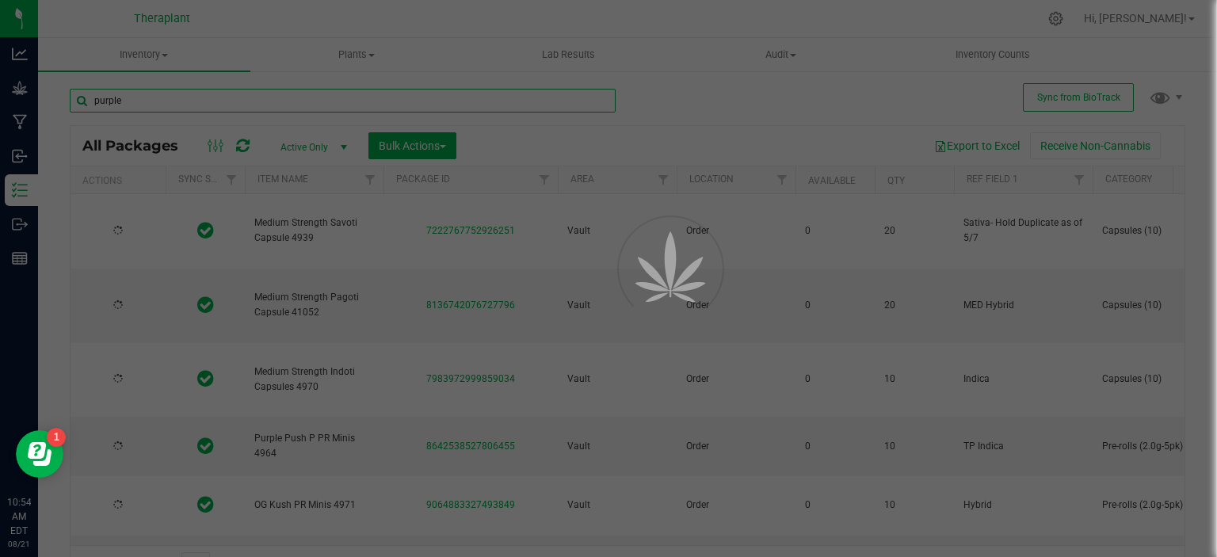
type input "2026-06-25"
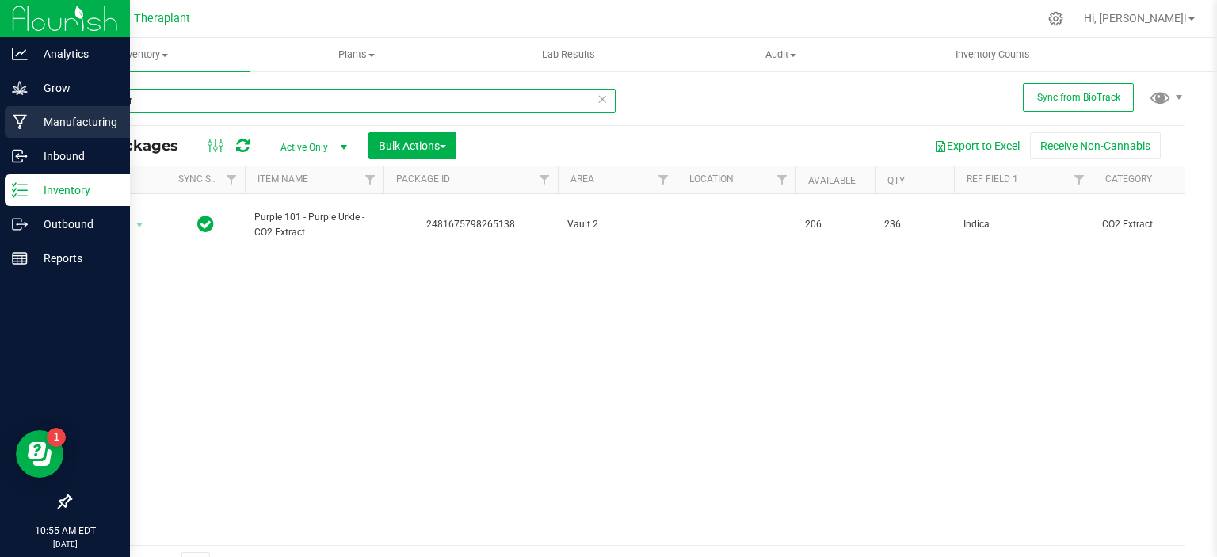
type input "purple ur"
click at [77, 126] on p "Manufacturing" at bounding box center [75, 121] width 95 height 19
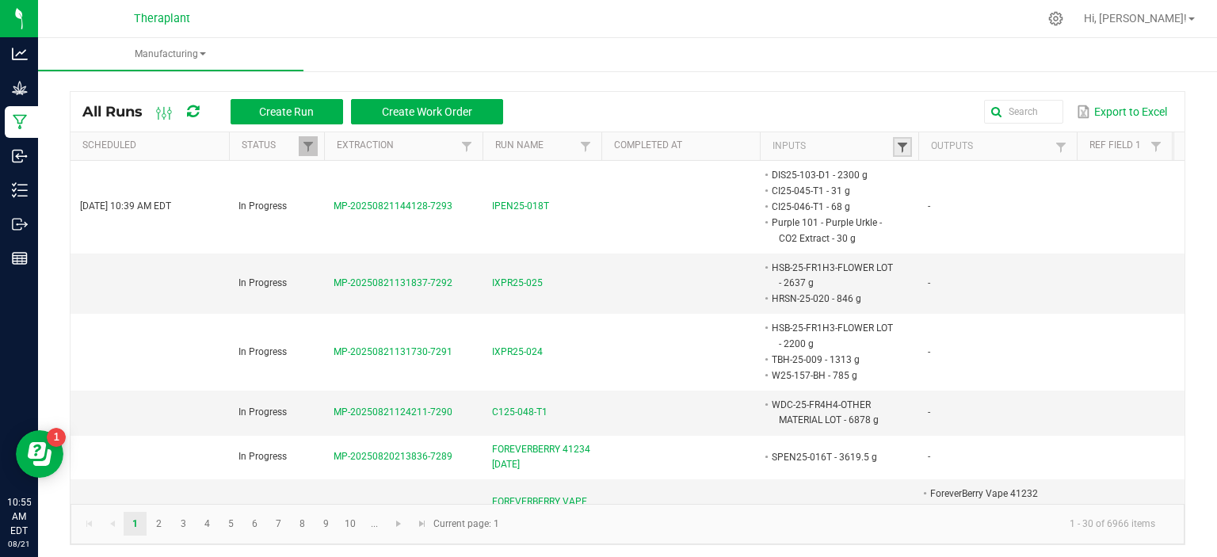
click at [896, 147] on span at bounding box center [902, 147] width 13 height 13
click at [922, 177] on input "text" at bounding box center [984, 178] width 163 height 24
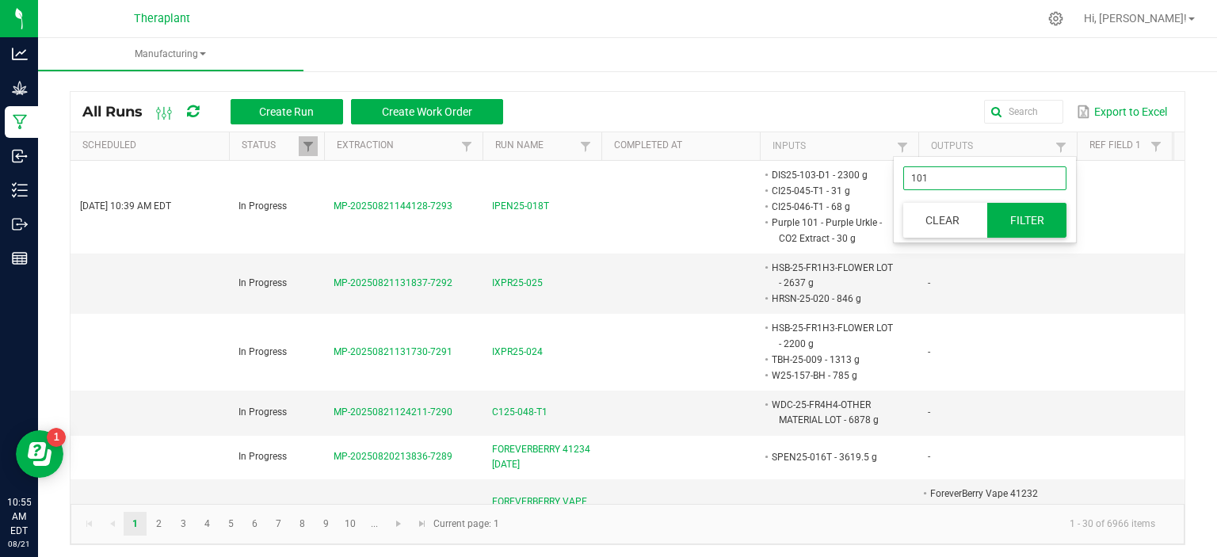
type input "101"
click at [1019, 215] on button "Filter" at bounding box center [1026, 220] width 79 height 35
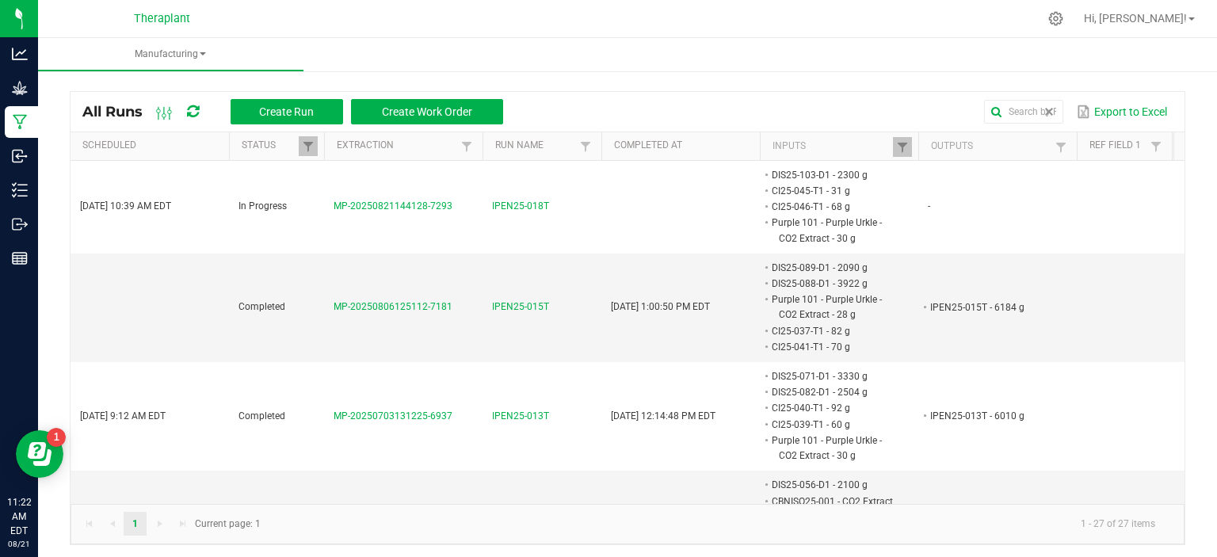
drag, startPoint x: 1000, startPoint y: 112, endPoint x: 889, endPoint y: 147, distance: 116.2
drag, startPoint x: 889, startPoint y: 147, endPoint x: 900, endPoint y: 147, distance: 11.1
click at [900, 147] on span at bounding box center [902, 147] width 13 height 13
click at [698, 82] on div "All Runs Create Run Create Work Order Export to Excel Scheduled Status Extracti…" at bounding box center [627, 313] width 1178 height 493
click at [897, 143] on span at bounding box center [902, 147] width 13 height 13
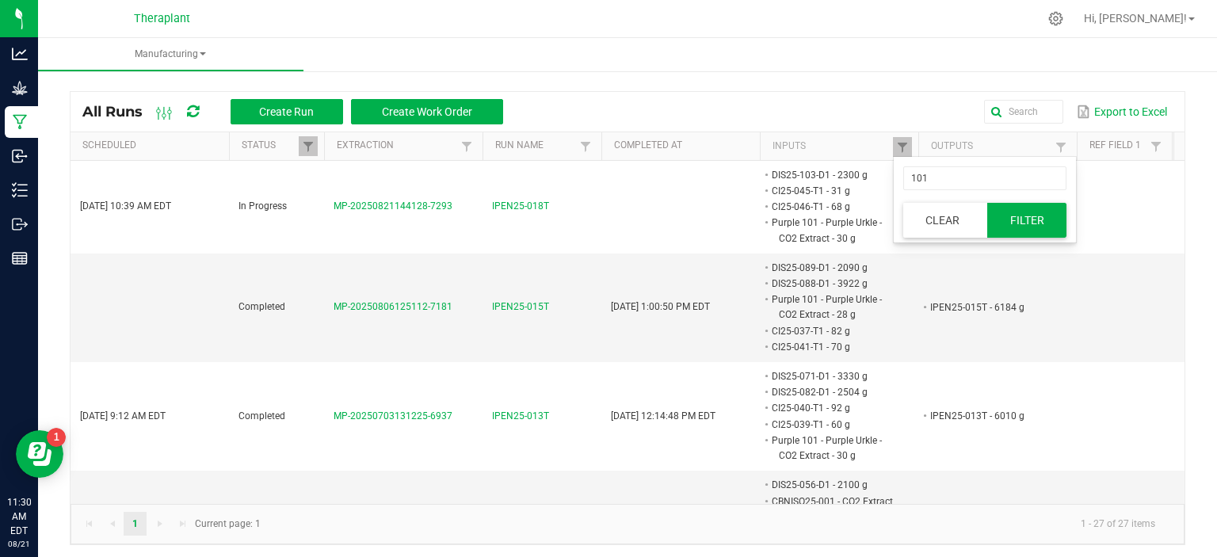
click at [1007, 211] on button "Filter" at bounding box center [1026, 220] width 79 height 35
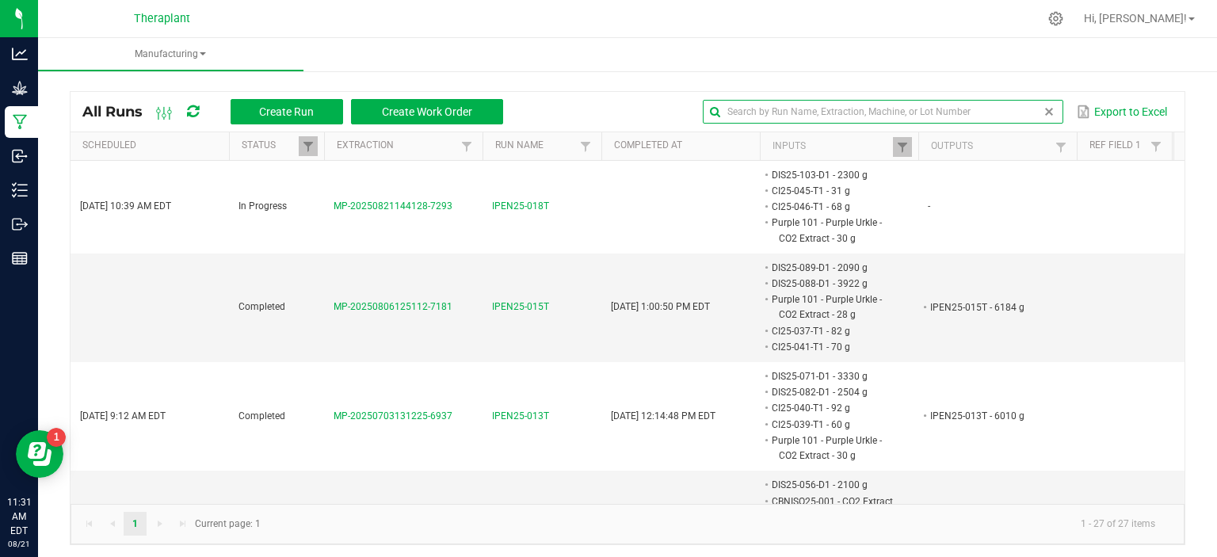
click at [1004, 110] on input "text" at bounding box center [883, 112] width 360 height 24
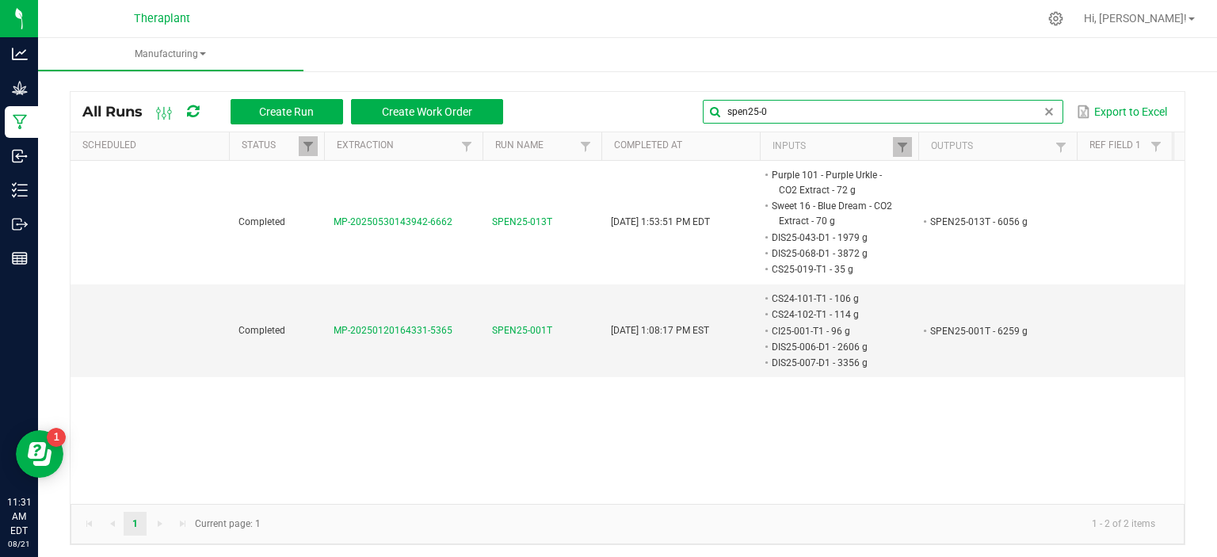
scroll to position [3, 0]
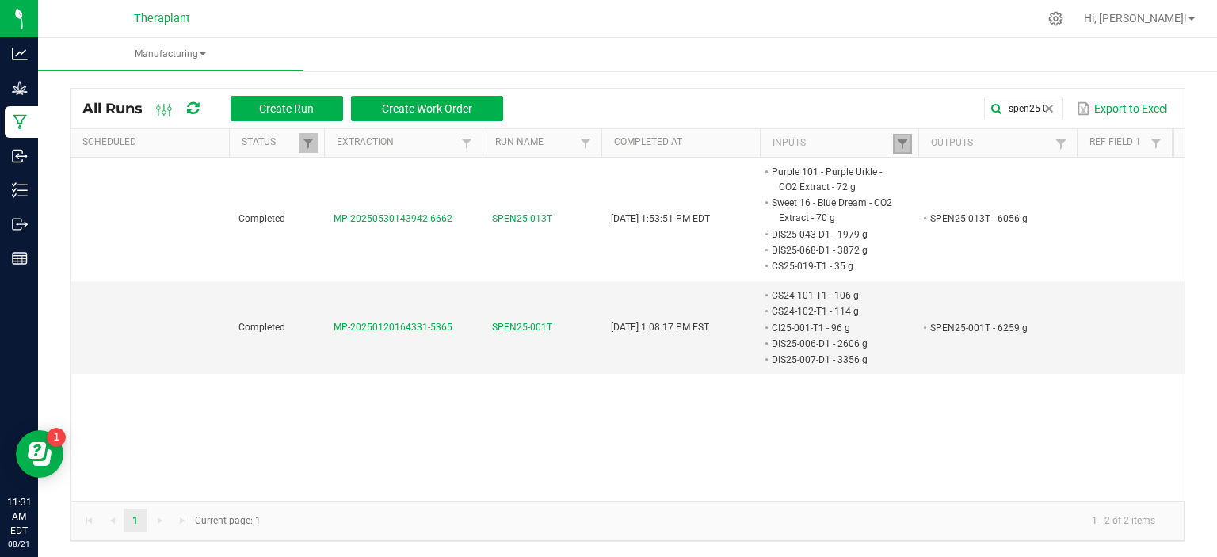
click at [908, 134] on link at bounding box center [902, 144] width 19 height 20
click at [954, 217] on button "Clear" at bounding box center [942, 217] width 78 height 35
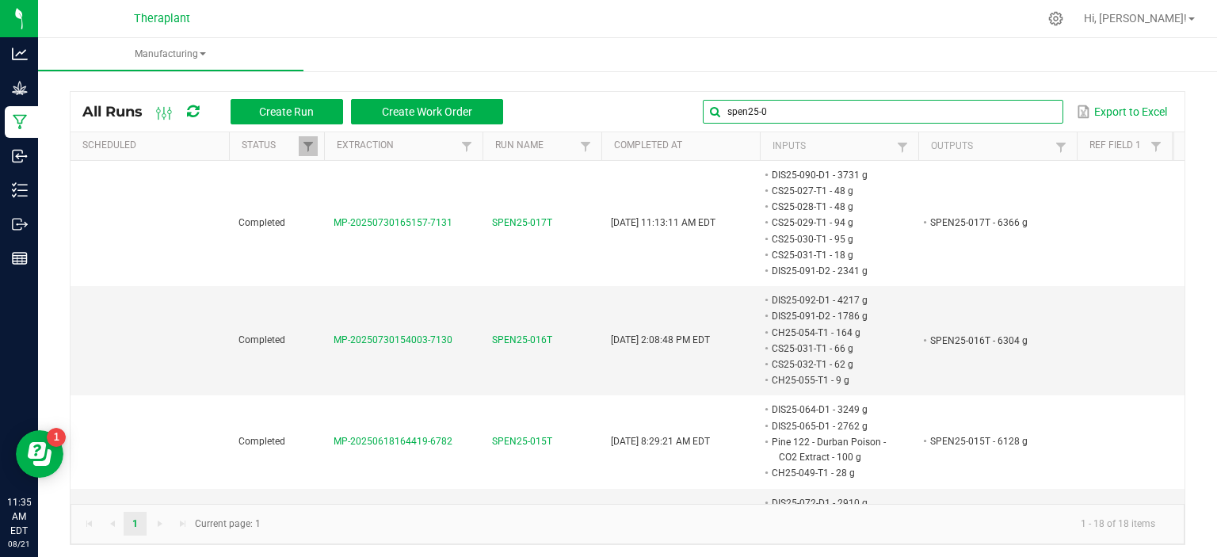
click at [1011, 113] on input "spen25-0" at bounding box center [883, 112] width 360 height 24
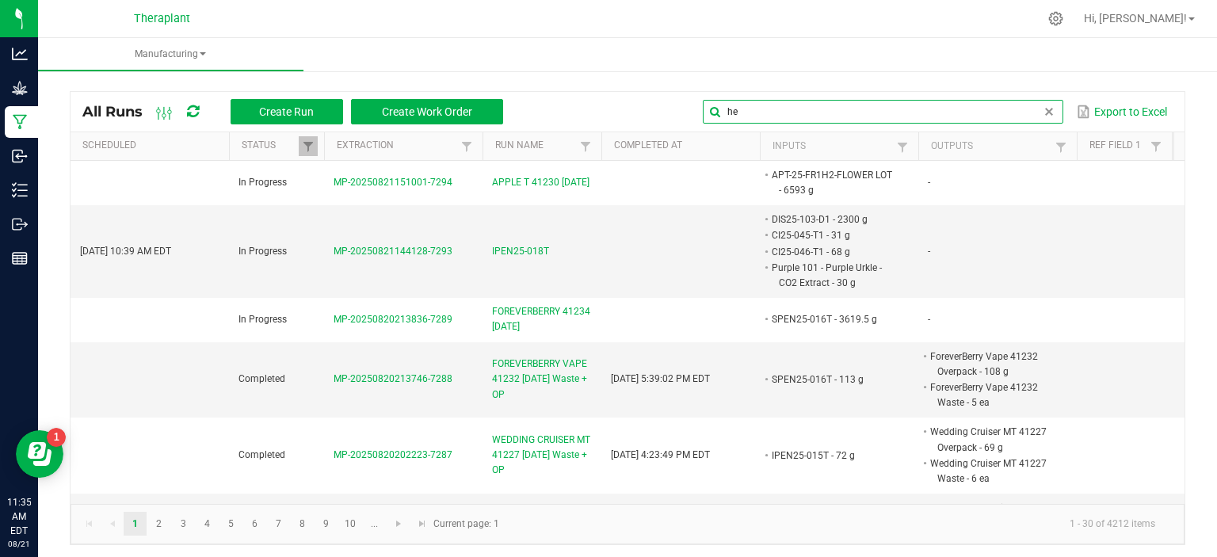
type input "h"
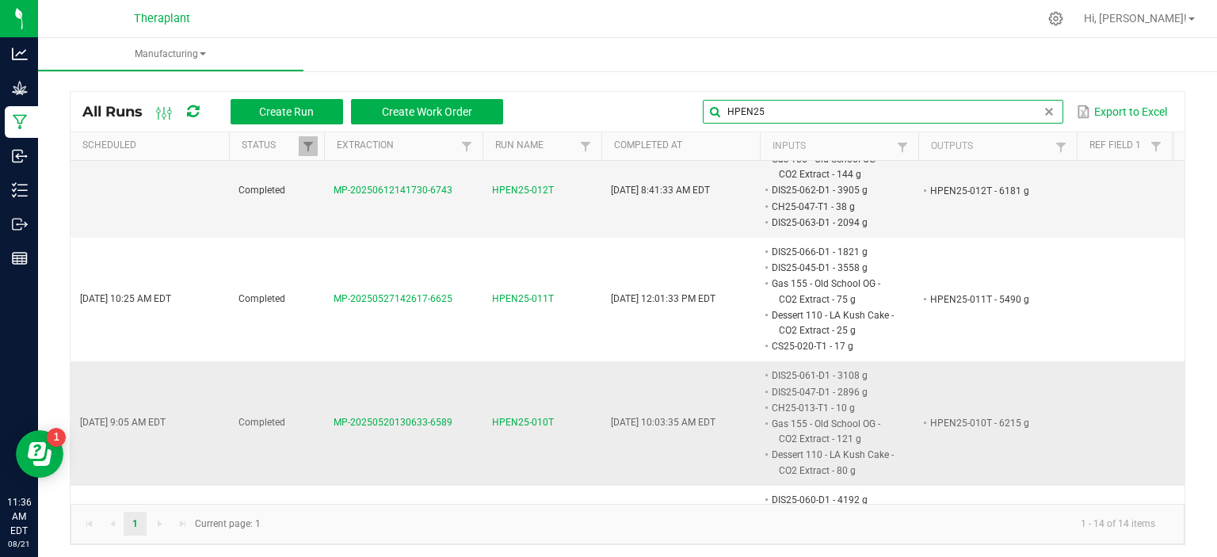
scroll to position [396, 0]
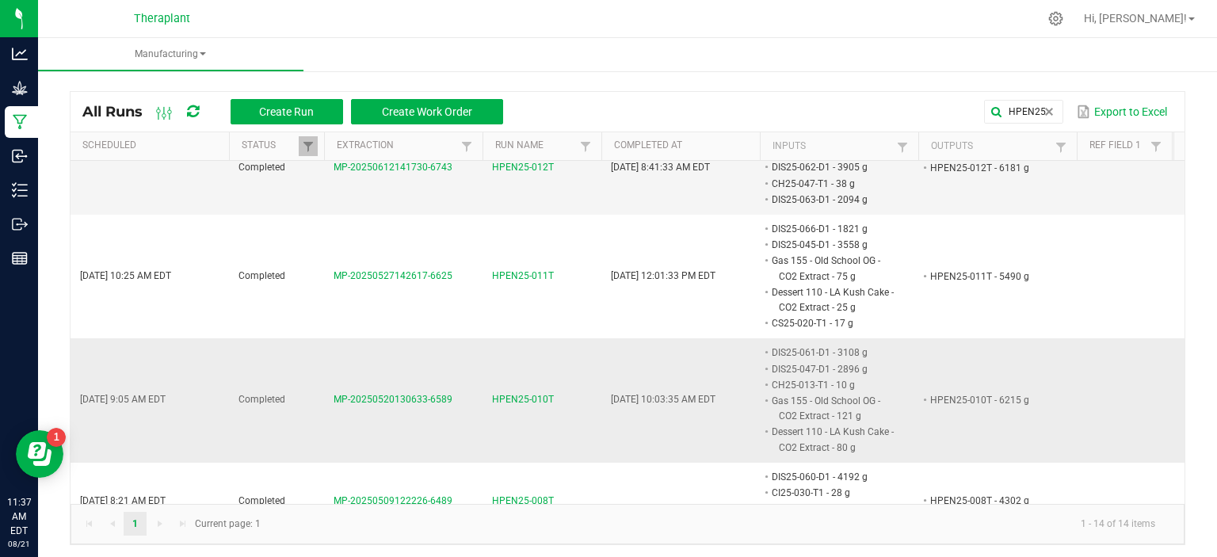
click at [866, 430] on li "Dessert 110 - LA Kush Cake - CO2 Extract - 80 g" at bounding box center [831, 439] width 125 height 31
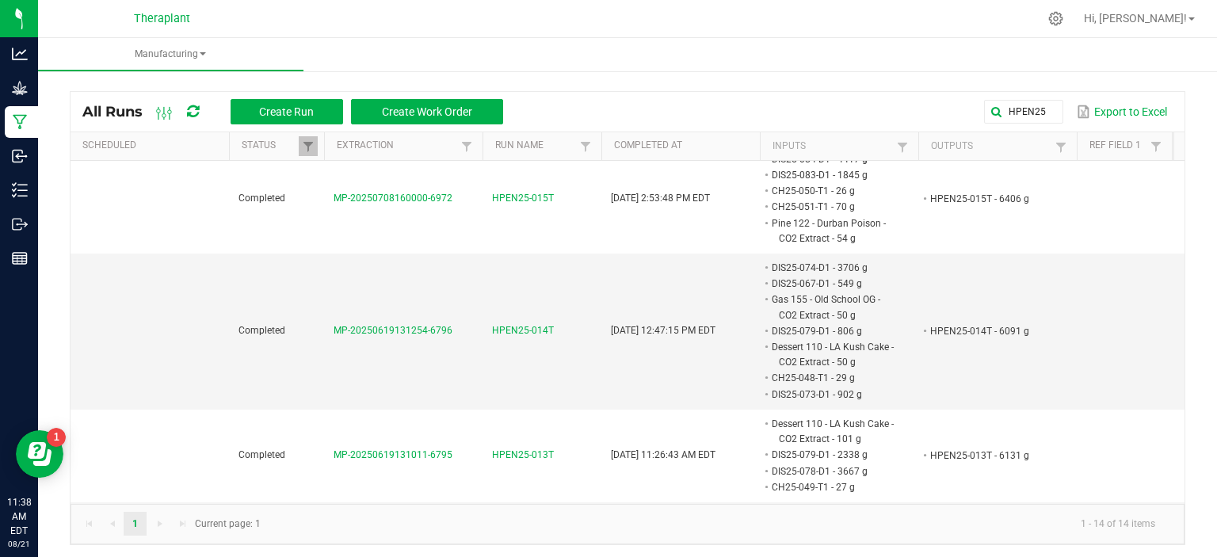
scroll to position [0, 0]
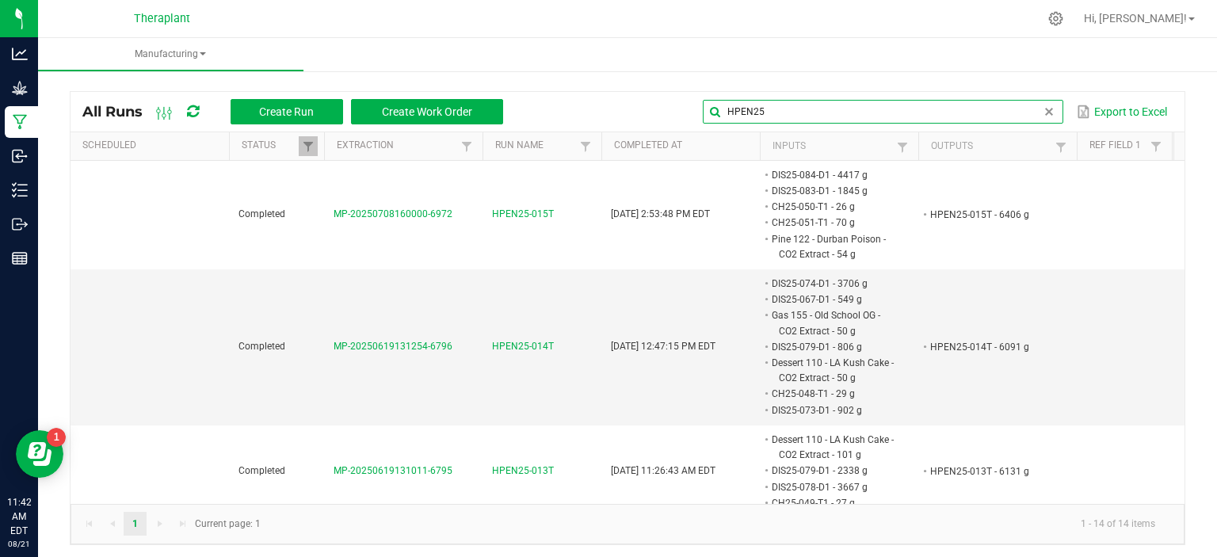
drag, startPoint x: 1002, startPoint y: 110, endPoint x: 972, endPoint y: 109, distance: 30.1
click at [972, 109] on input "HPEN25" at bounding box center [883, 112] width 360 height 24
drag, startPoint x: 724, startPoint y: 110, endPoint x: 681, endPoint y: 105, distance: 43.0
click at [681, 105] on div "HPEN25 Export to Excel" at bounding box center [843, 111] width 657 height 27
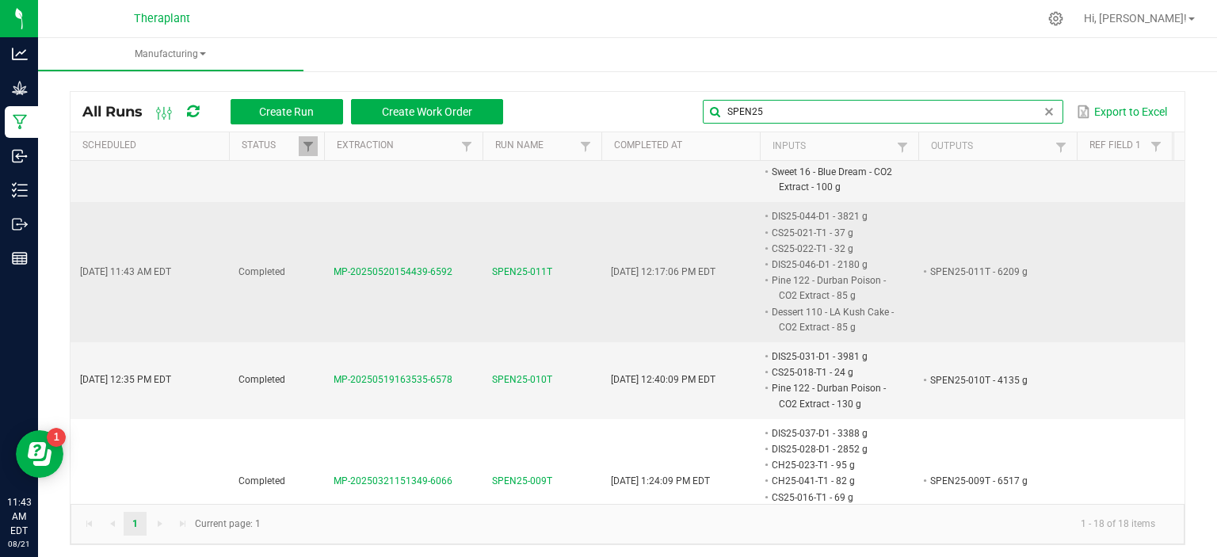
scroll to position [634, 0]
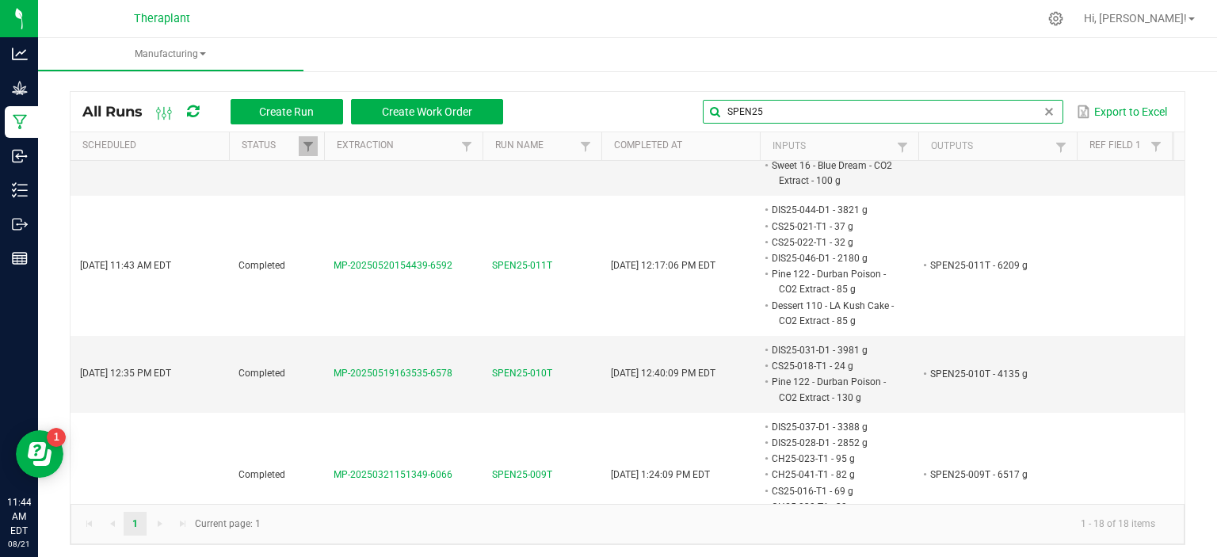
drag, startPoint x: 718, startPoint y: 108, endPoint x: 701, endPoint y: 107, distance: 17.4
click at [703, 107] on input "SPEN25" at bounding box center [883, 112] width 360 height 24
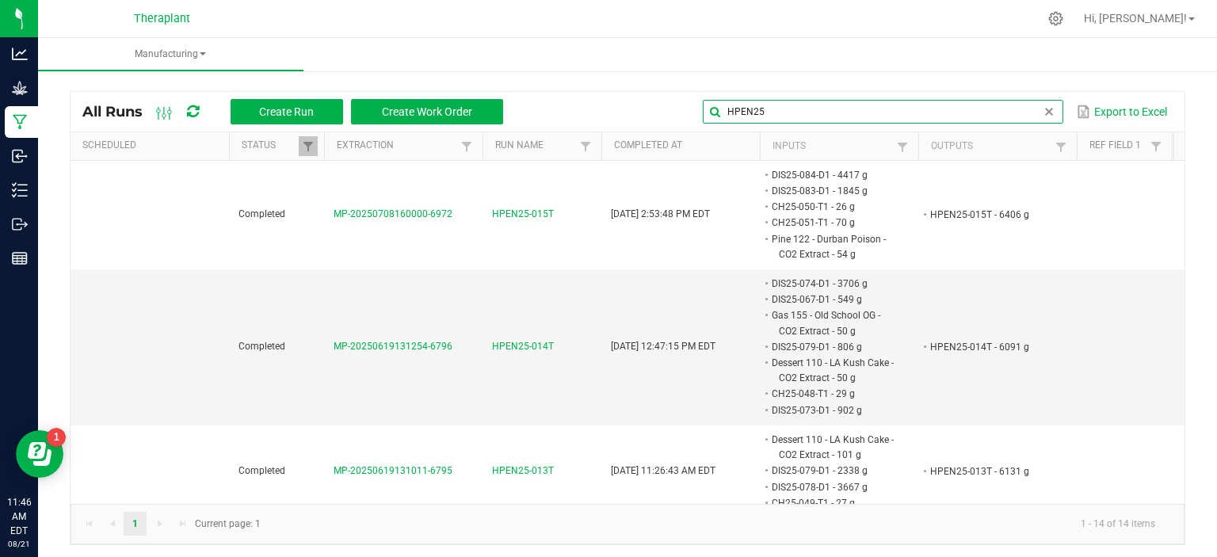
type input "HPEN25"
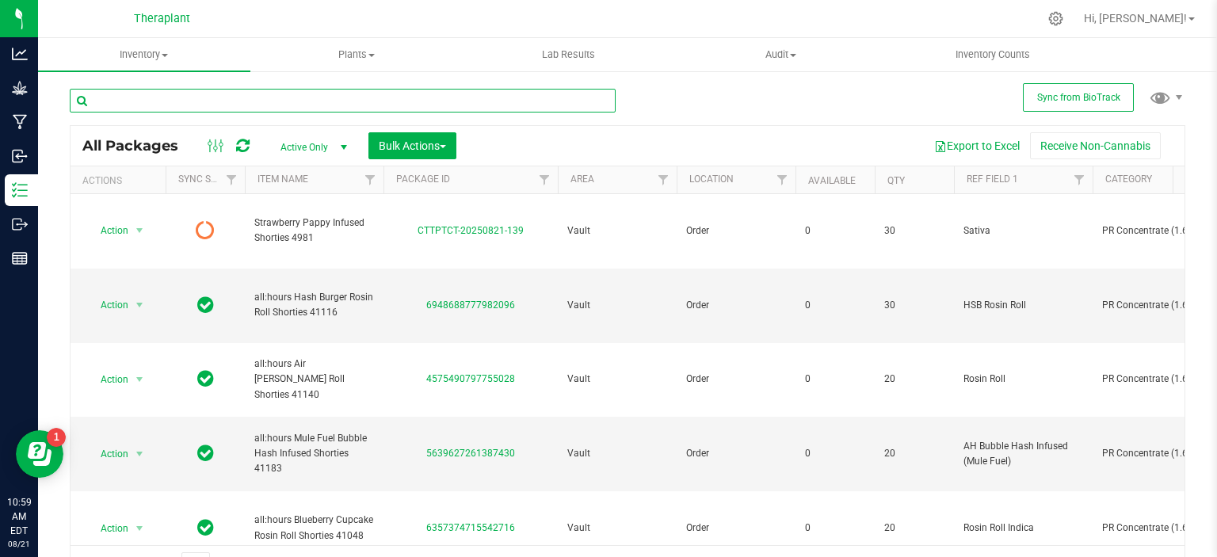
click at [435, 100] on input "text" at bounding box center [343, 101] width 546 height 24
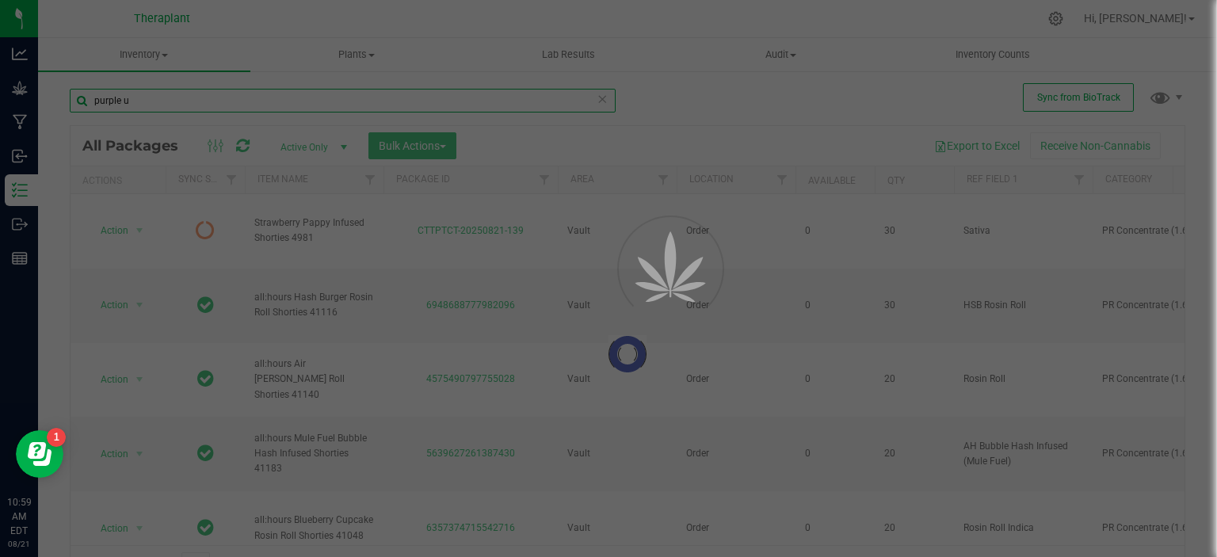
type input "purple ur"
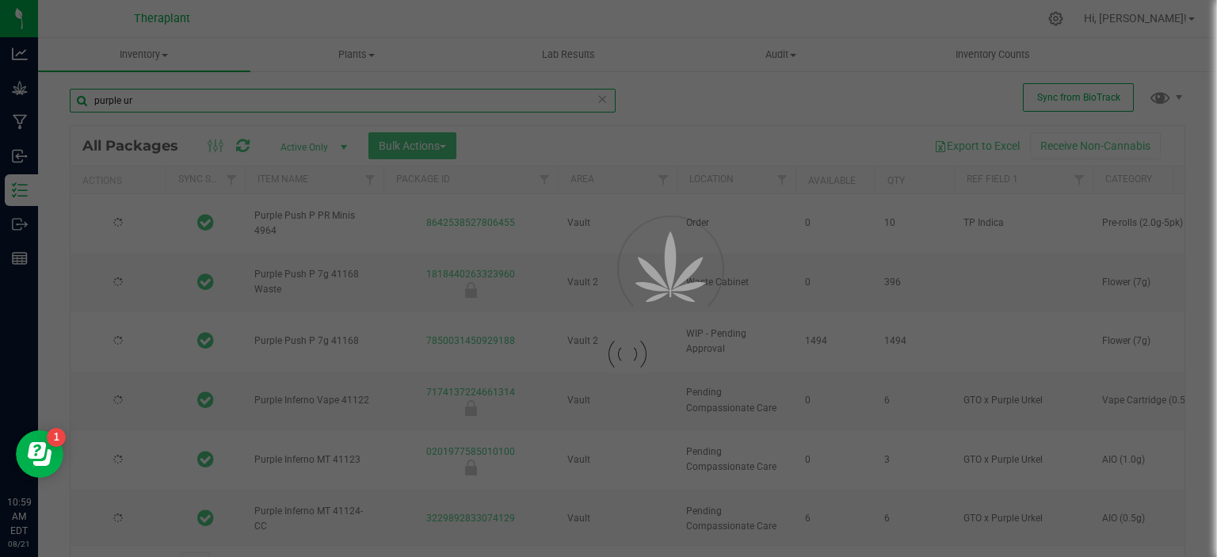
type input "2026-06-03"
type input "2026-07-10"
type input "2026-07-24"
type input "2026-07-11"
type input "2026-07-14"
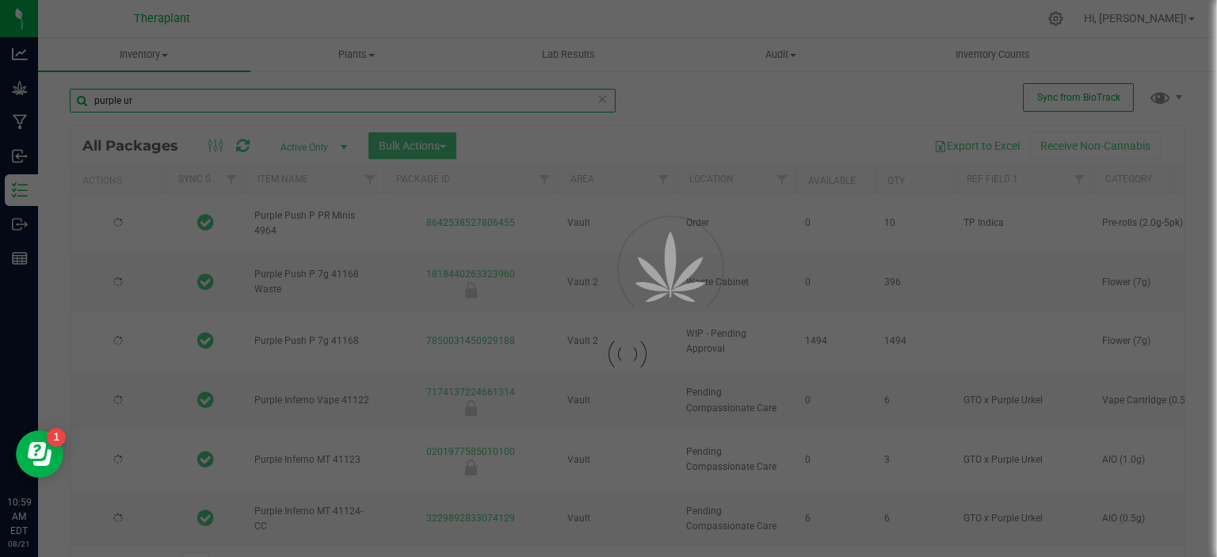
type input "2026-07-30"
type input "2026-07-02"
type input "2026-07-01"
type input "2026-07-30"
type input "2026-05-28"
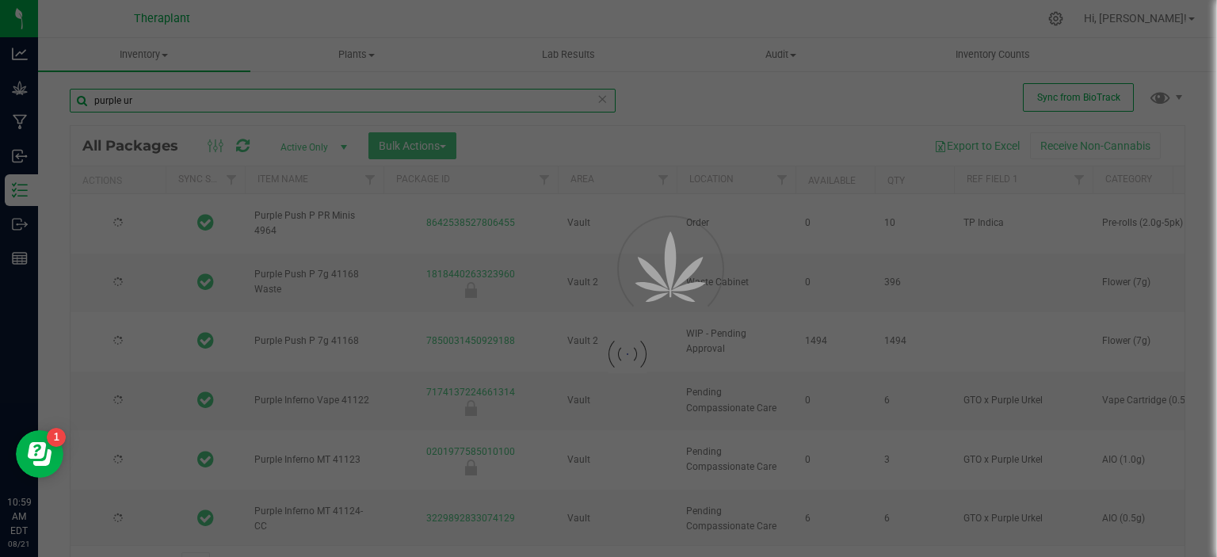
type input "2026-07-24"
type input "2026-07-14"
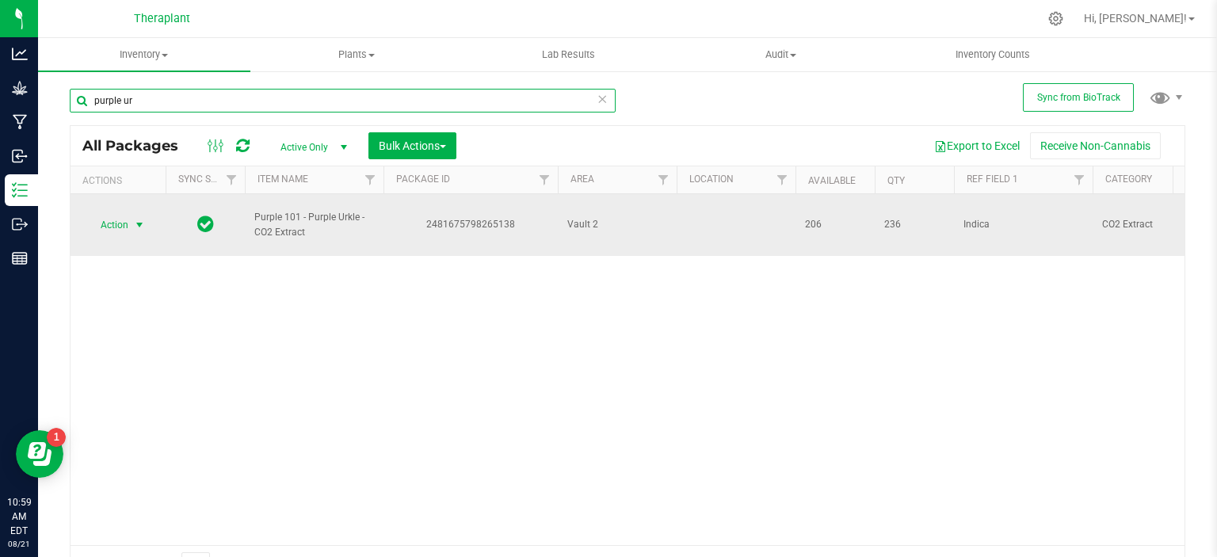
type input "purple ur"
click at [139, 221] on span "select" at bounding box center [139, 225] width 13 height 13
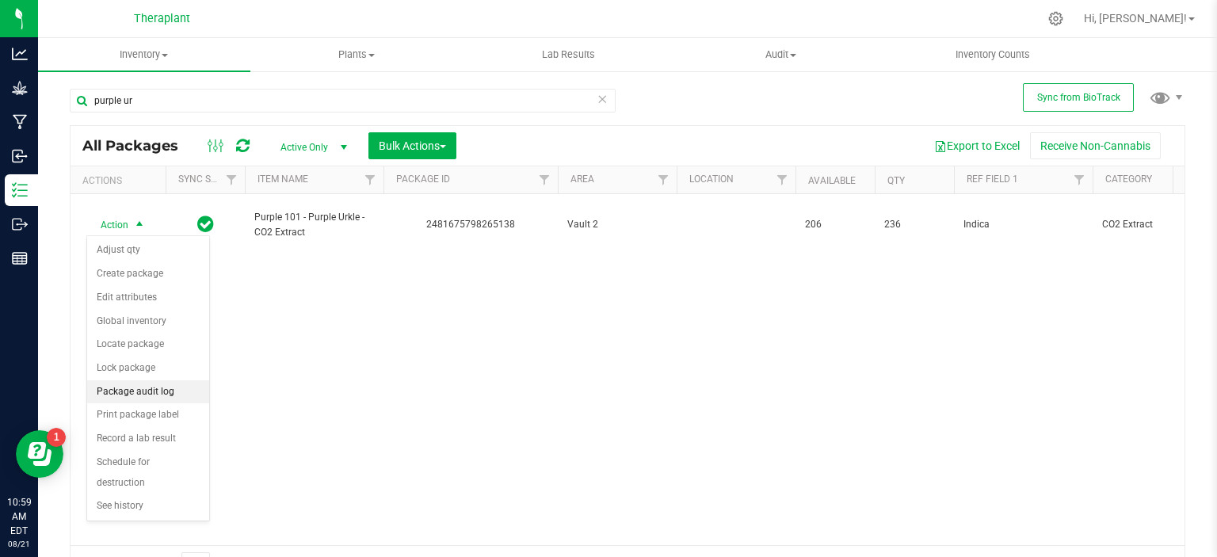
click at [159, 389] on li "Package audit log" at bounding box center [148, 392] width 122 height 24
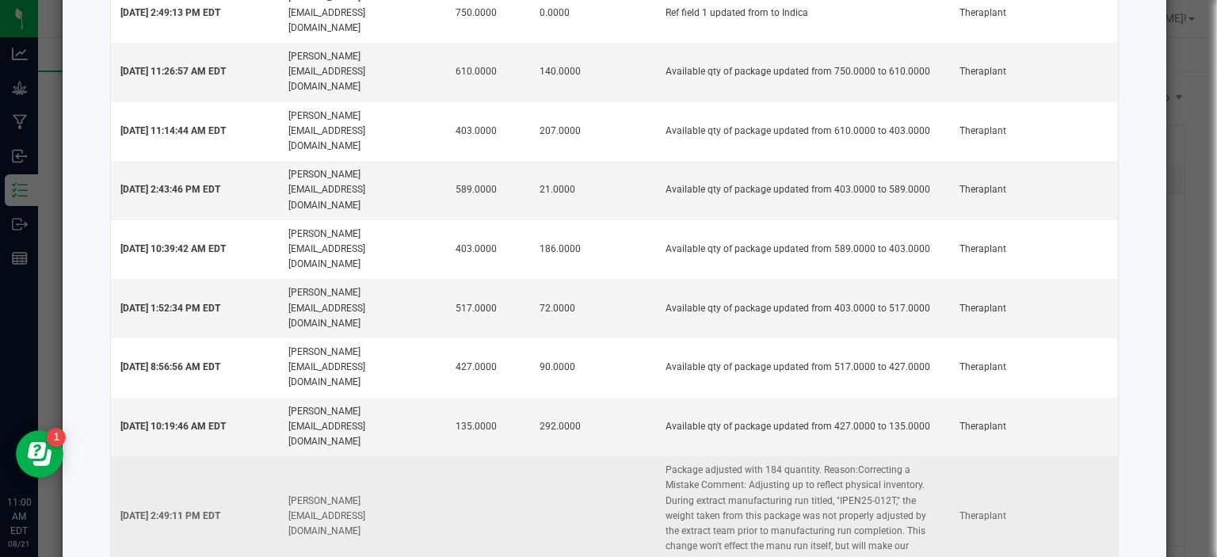
scroll to position [236, 0]
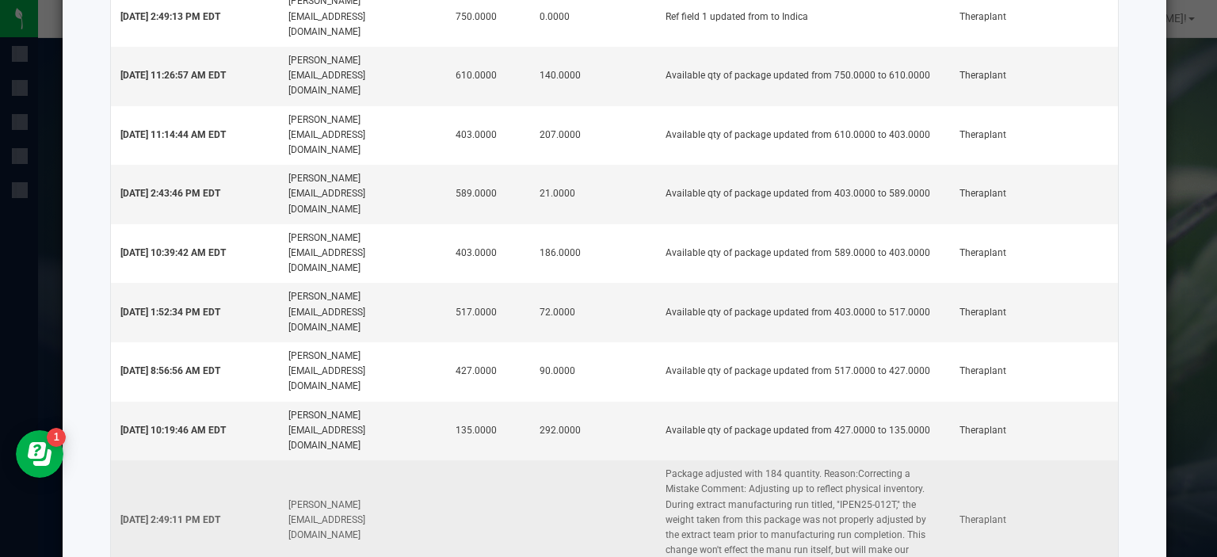
scroll to position [227, 0]
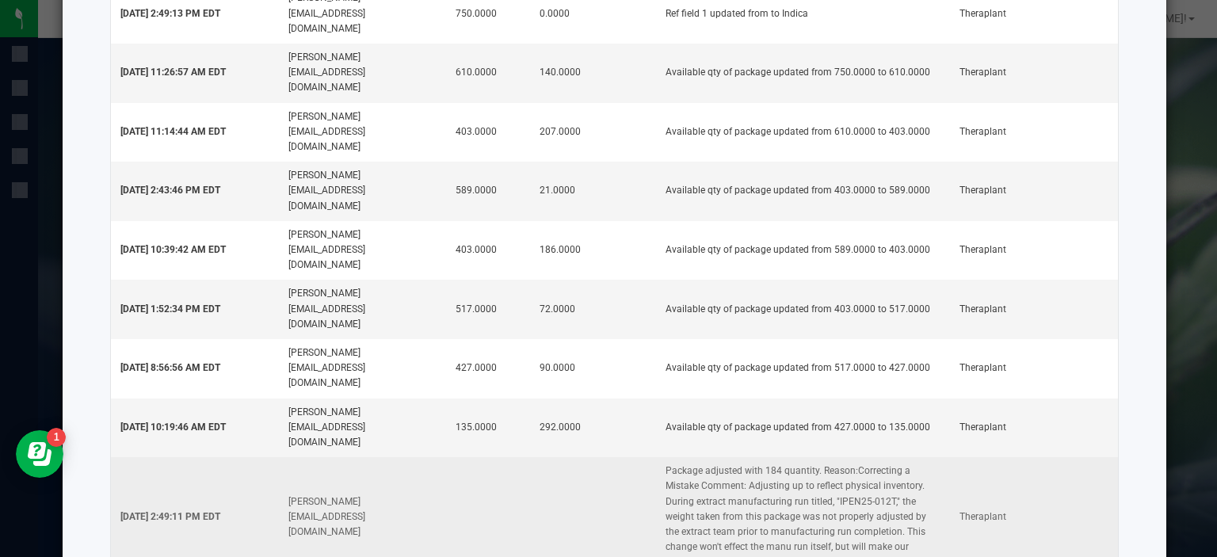
click at [813, 457] on td "Package adjusted with 184 quantity. Reason:Correcting a Mistake Comment: Adjust…" at bounding box center [803, 517] width 294 height 120
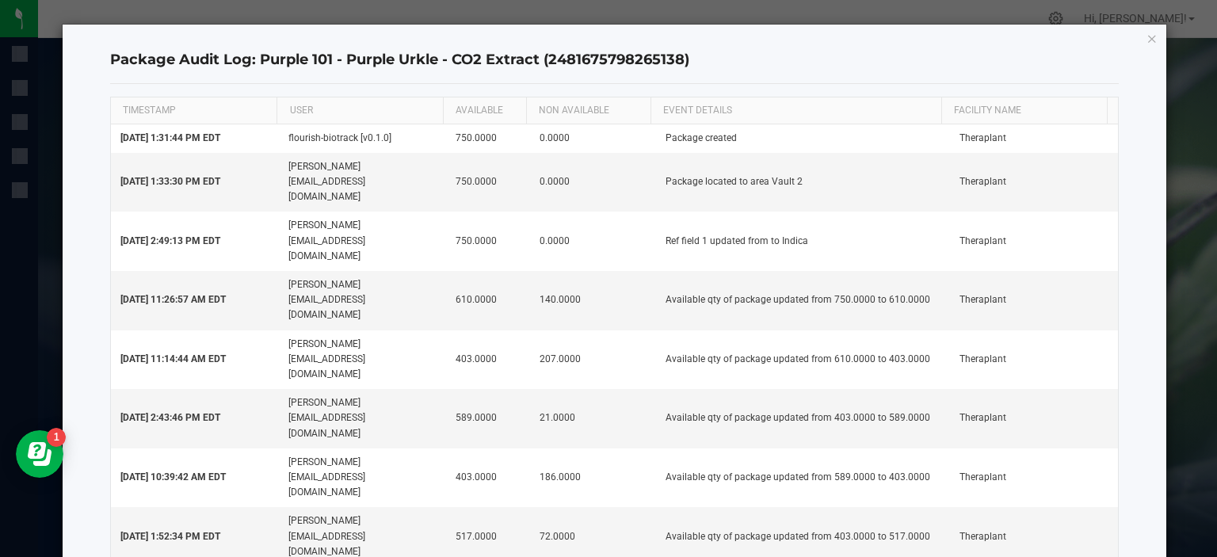
click at [1146, 37] on icon "button" at bounding box center [1151, 38] width 11 height 19
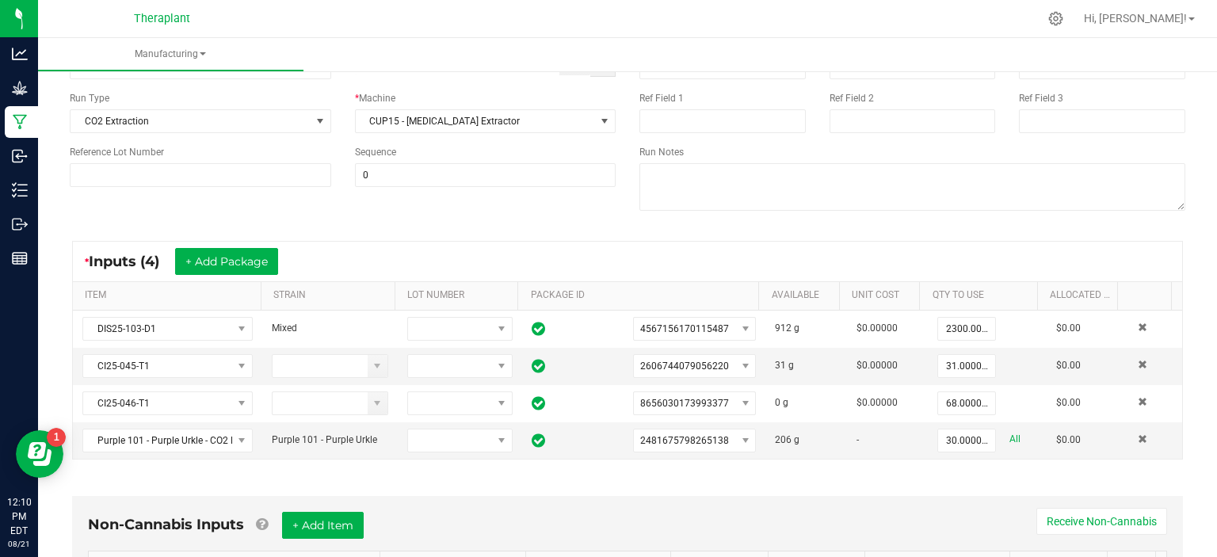
scroll to position [130, 0]
click at [938, 430] on input "30" at bounding box center [966, 439] width 57 height 22
click at [887, 253] on div "* Inputs (4) + Add Package" at bounding box center [627, 261] width 1109 height 40
type input "14.0000 g"
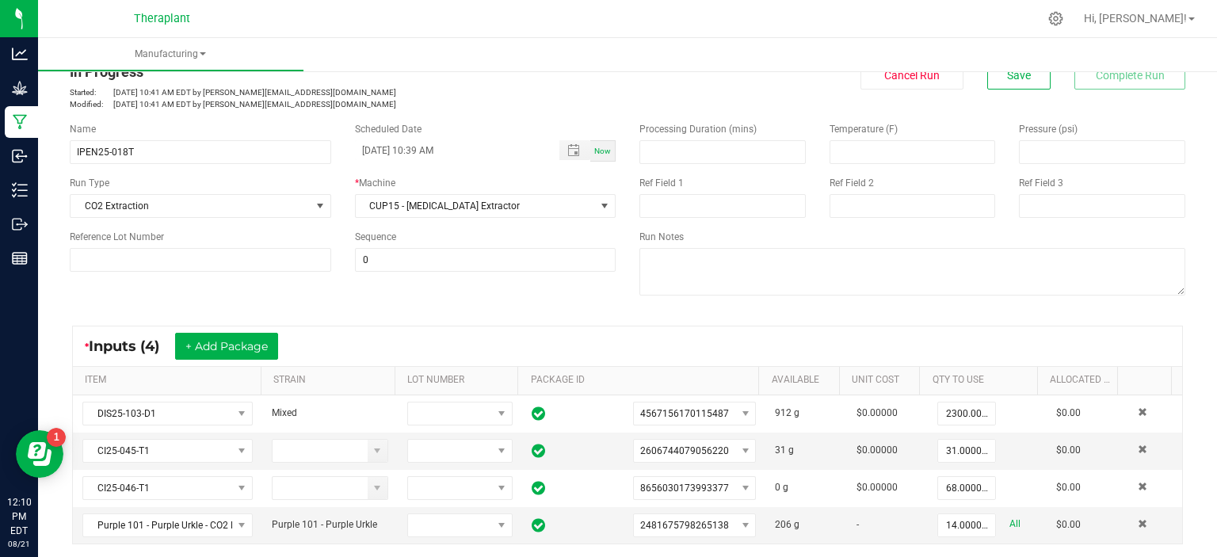
scroll to position [0, 0]
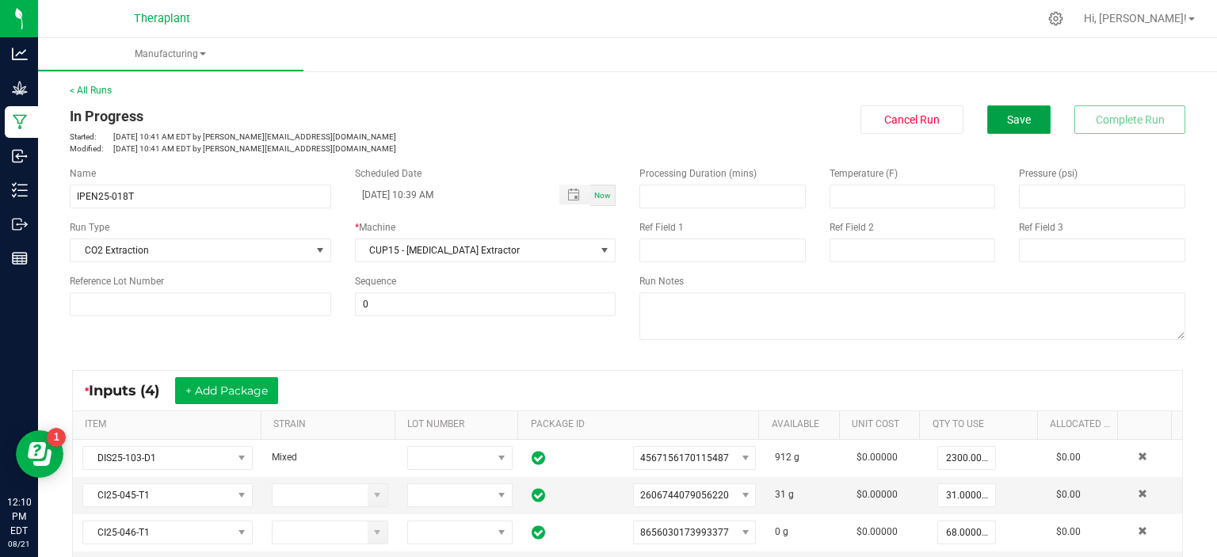
click at [1011, 122] on span "Save" at bounding box center [1019, 119] width 24 height 13
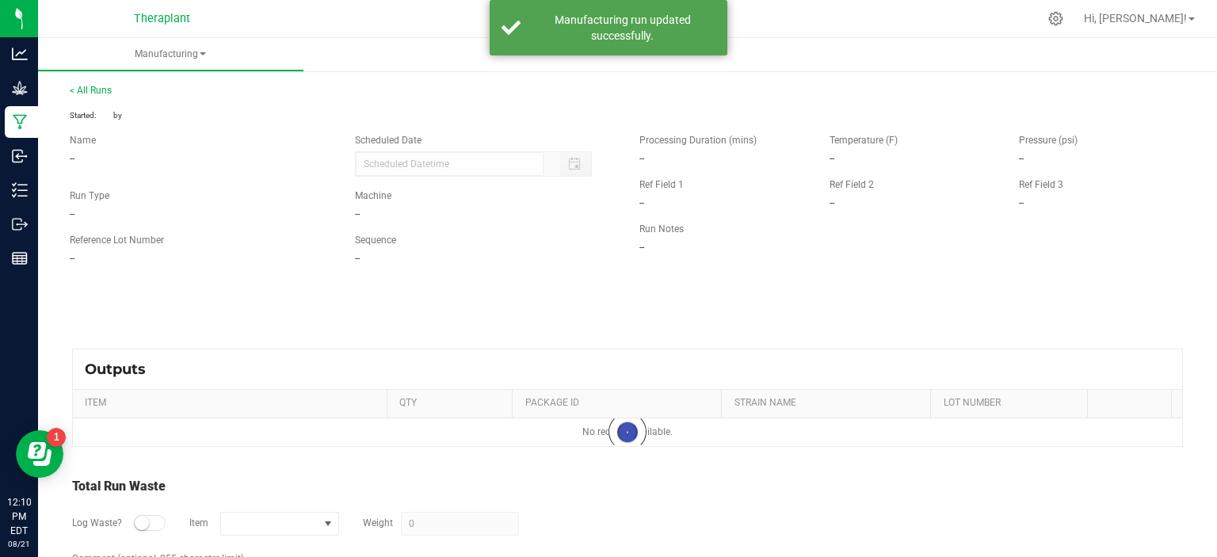
type input "08/21/2025 10:39 AM"
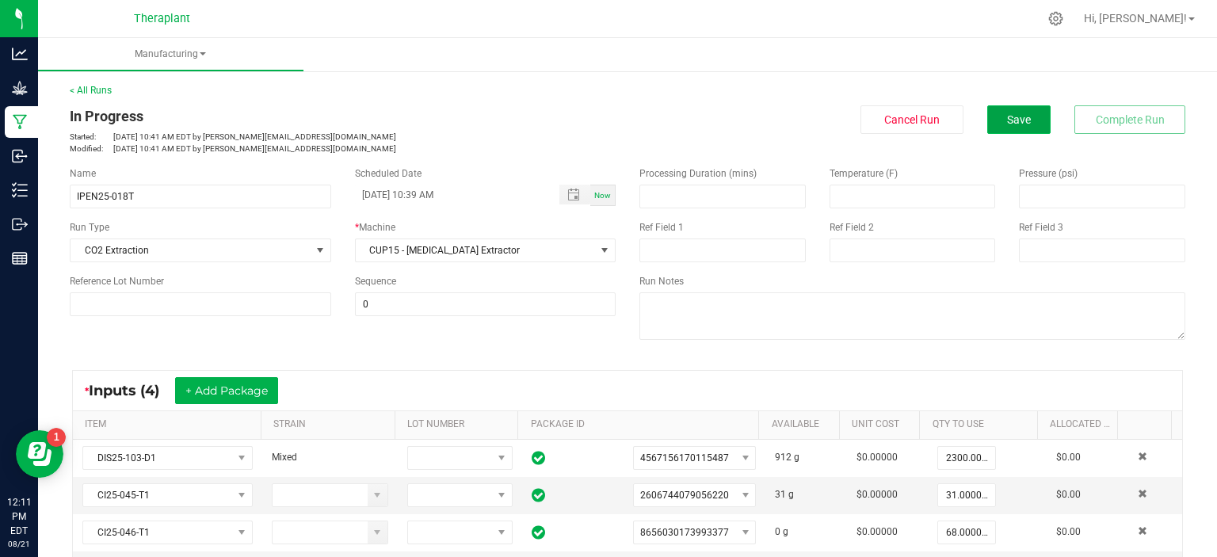
click at [1007, 115] on span "Save" at bounding box center [1019, 119] width 24 height 13
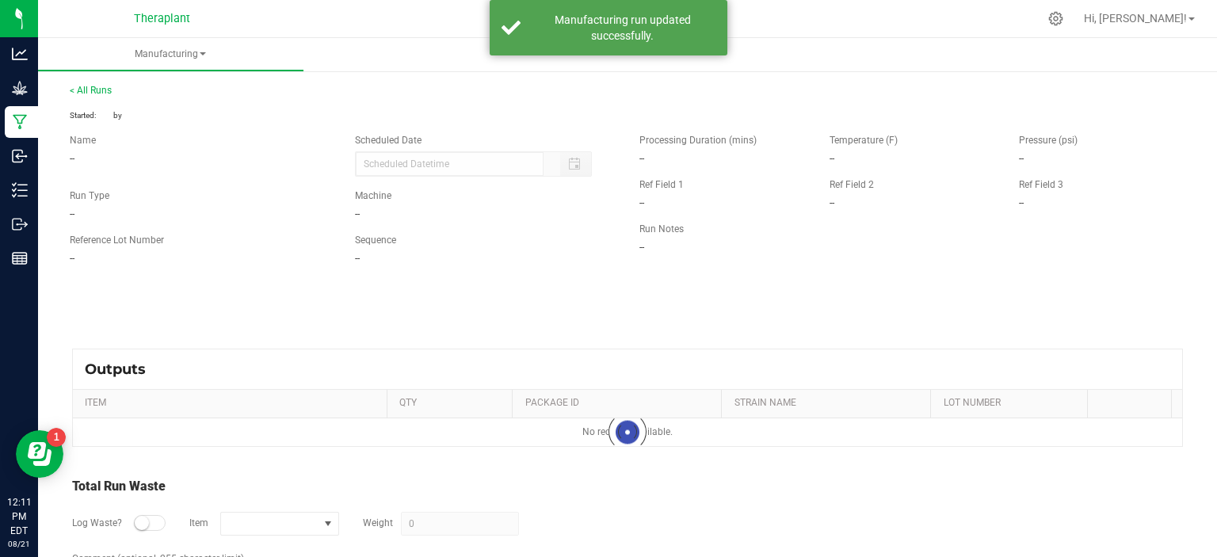
type input "[DATE] 10:39 AM"
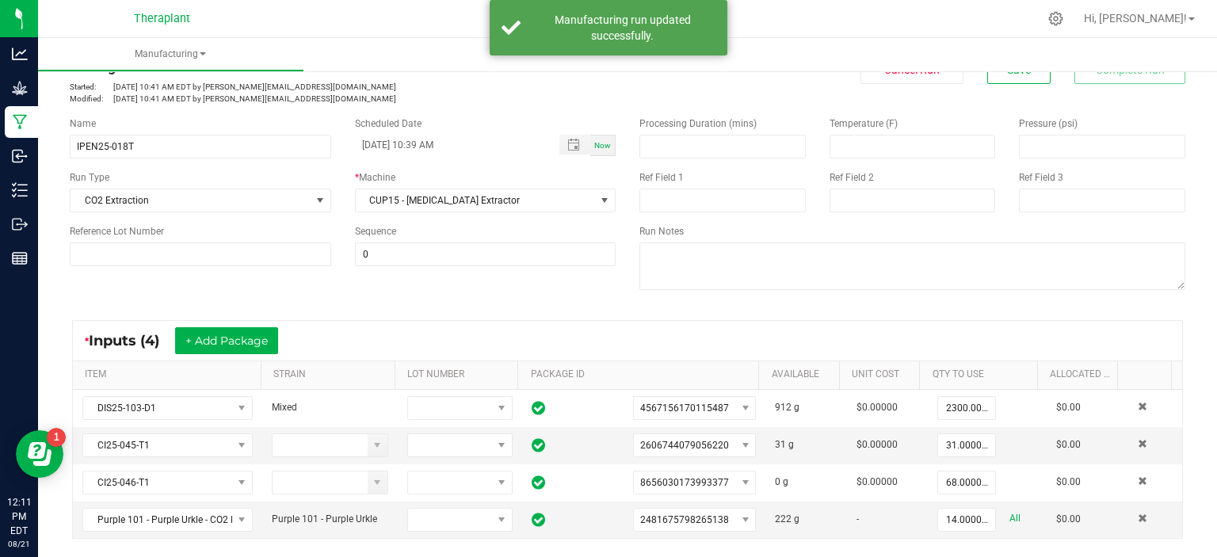
scroll to position [59, 0]
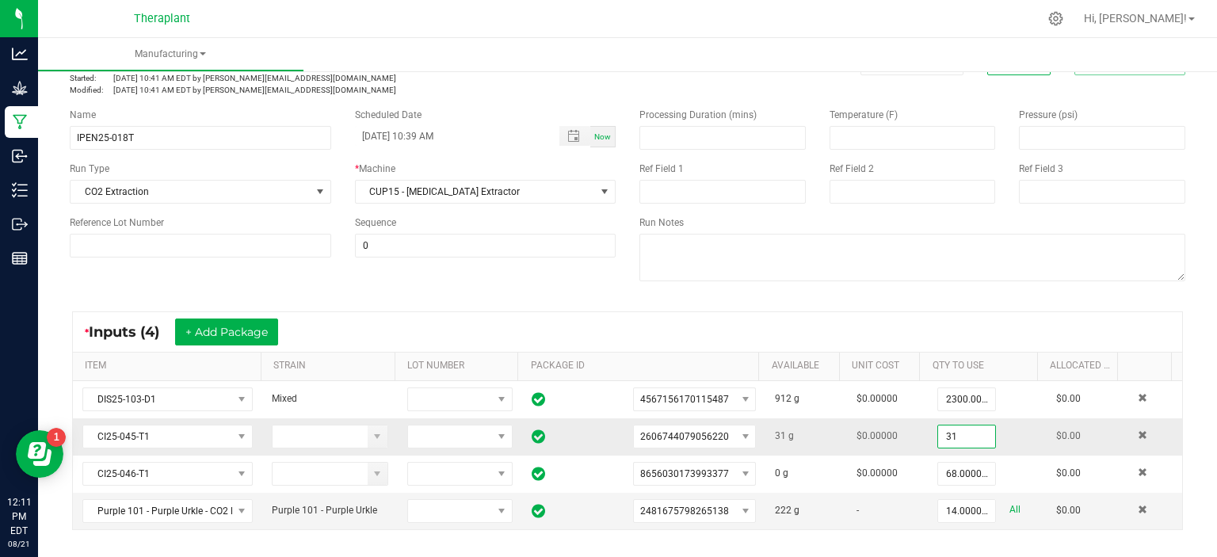
drag, startPoint x: 931, startPoint y: 432, endPoint x: 916, endPoint y: 431, distance: 15.9
click at [927, 431] on td "31" at bounding box center [986, 436] width 119 height 37
click at [946, 433] on input "31.0000 g" at bounding box center [966, 436] width 57 height 22
type input "62.0000 g"
click at [899, 330] on div "* Inputs (4) + Add Package" at bounding box center [627, 332] width 1109 height 40
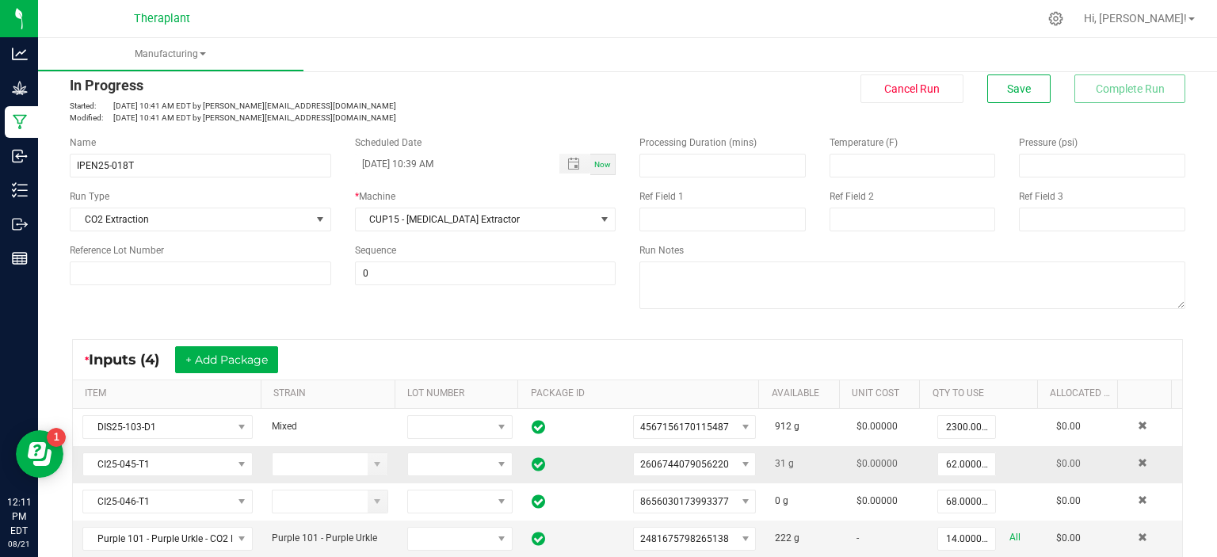
scroll to position [0, 0]
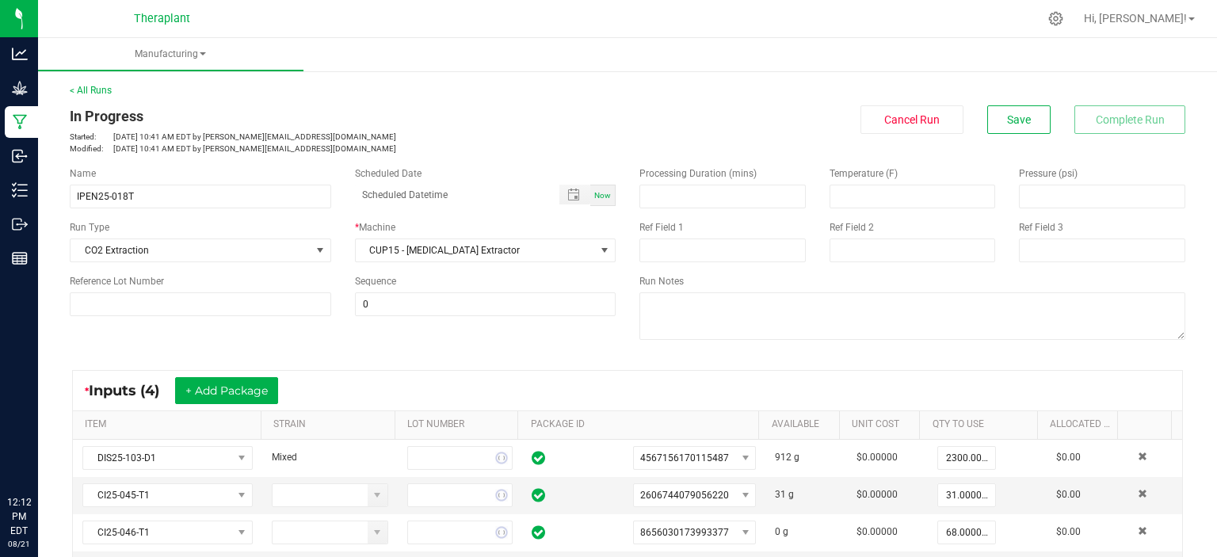
type input "[DATE] 10:39 AM"
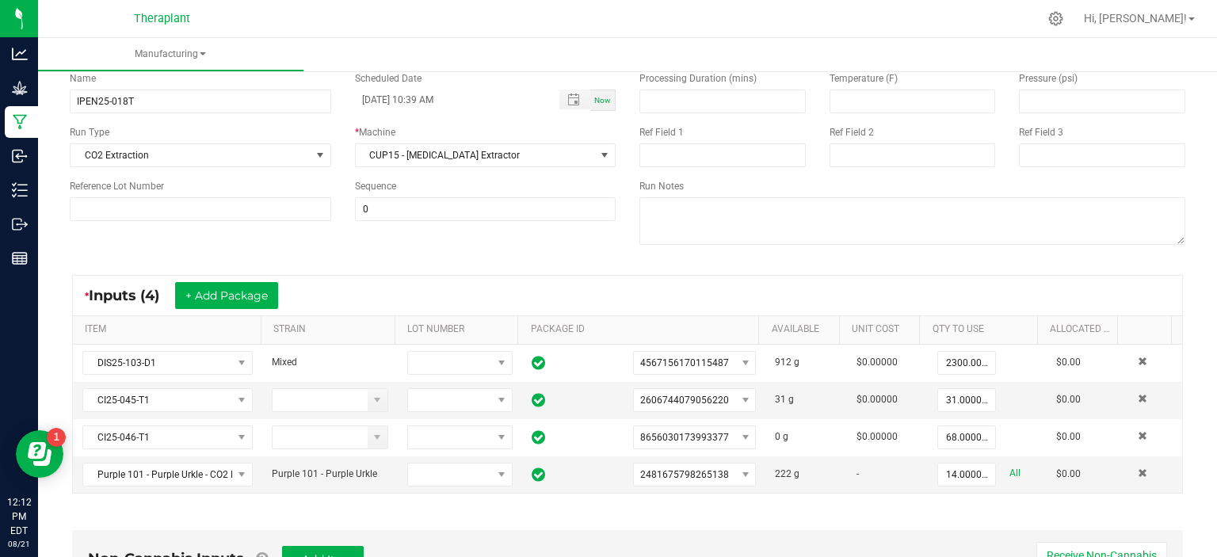
scroll to position [97, 0]
click at [1137, 394] on span at bounding box center [1142, 397] width 10 height 10
type input "68.0000 g"
type input "14.0000 g"
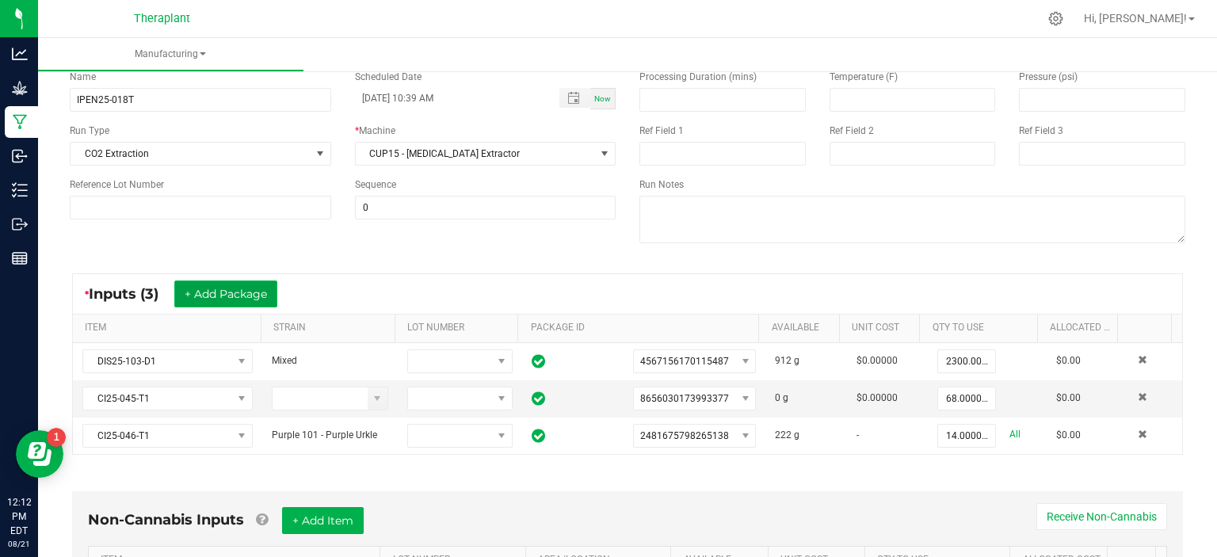
click at [257, 299] on button "+ Add Package" at bounding box center [225, 293] width 103 height 27
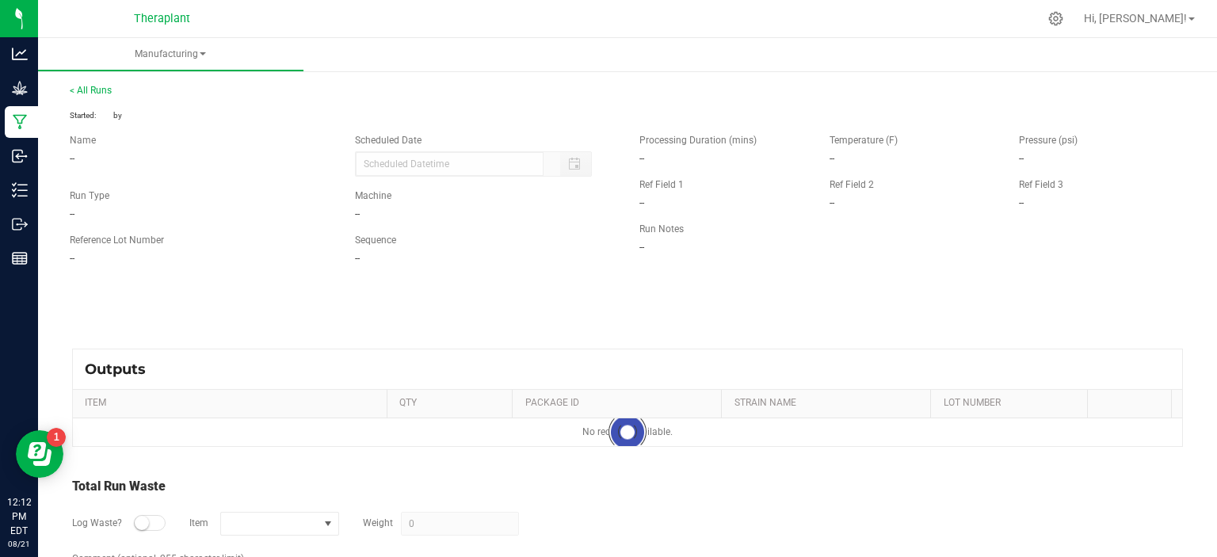
type input "[DATE] 10:39 AM"
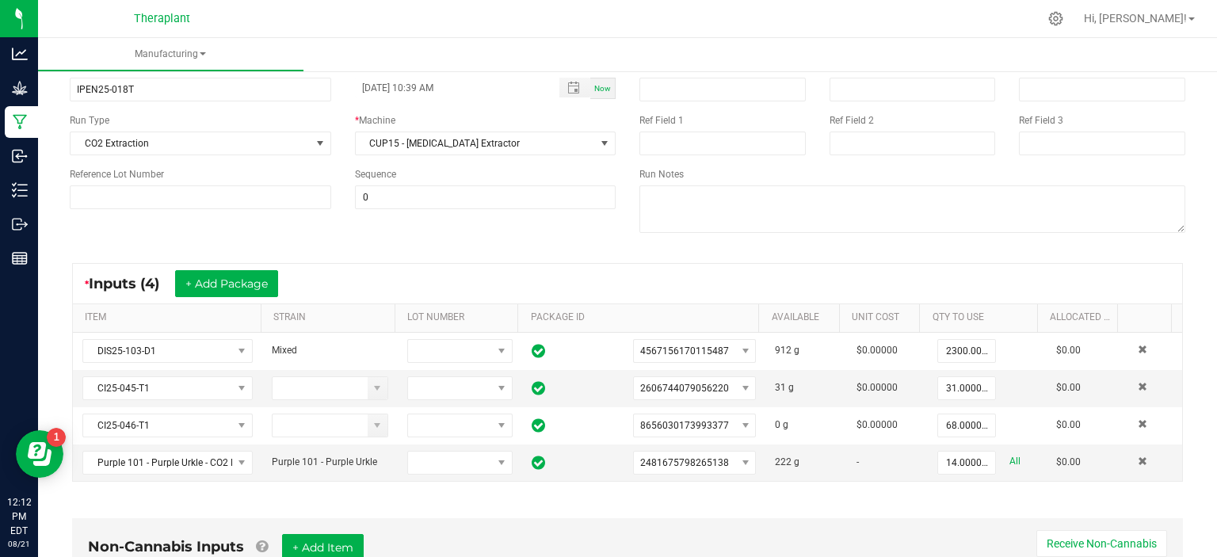
scroll to position [105, 0]
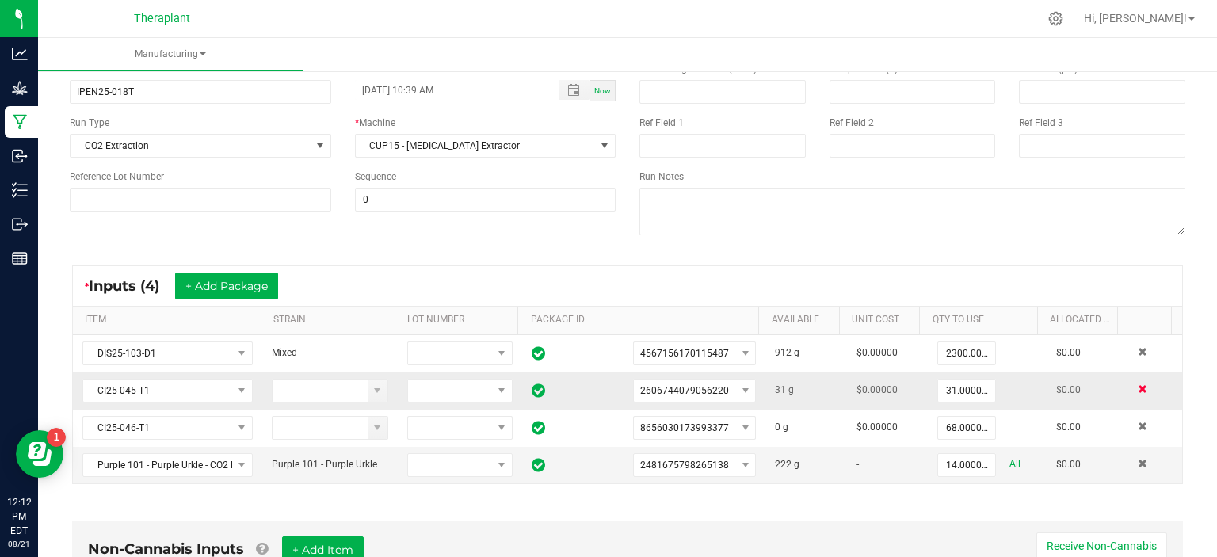
click at [1137, 389] on span at bounding box center [1142, 389] width 10 height 10
type input "68.0000 g"
type input "14.0000 g"
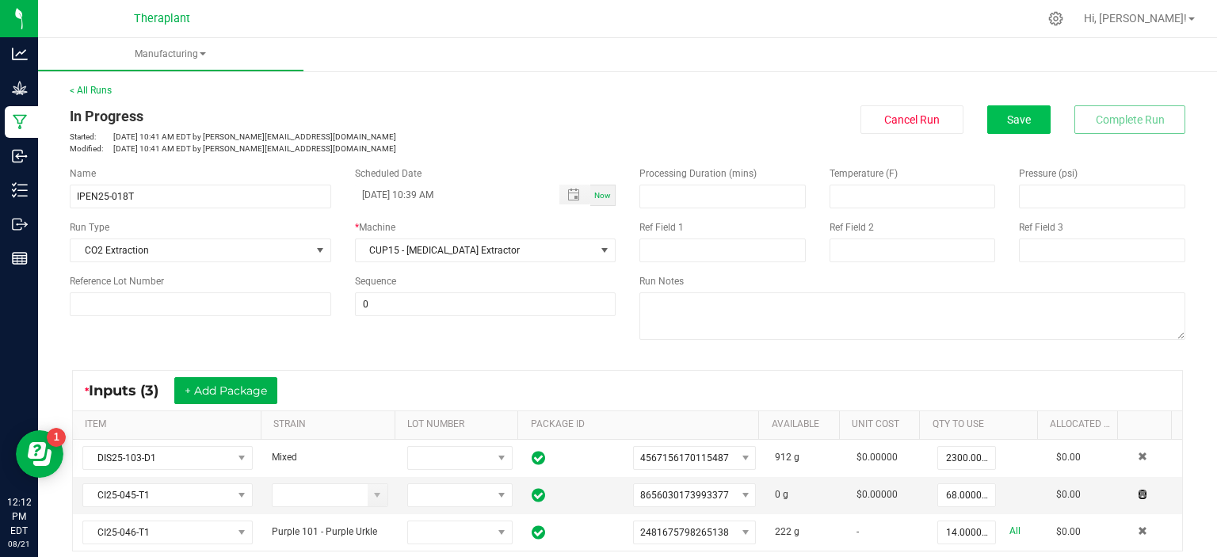
scroll to position [0, 0]
click at [1015, 125] on span "Save" at bounding box center [1019, 119] width 24 height 13
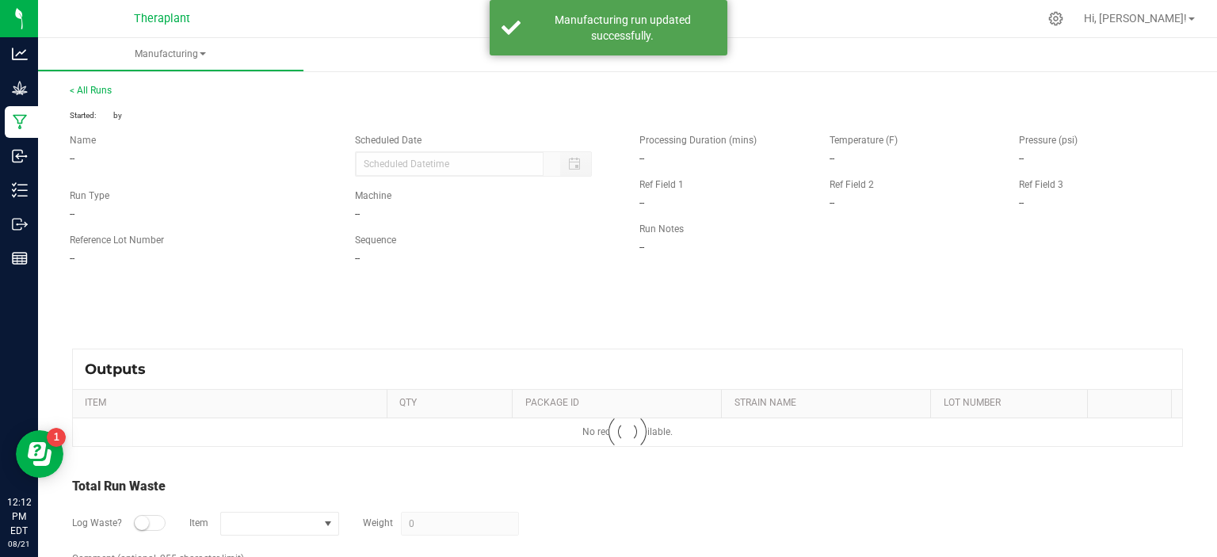
type input "[DATE] 10:39 AM"
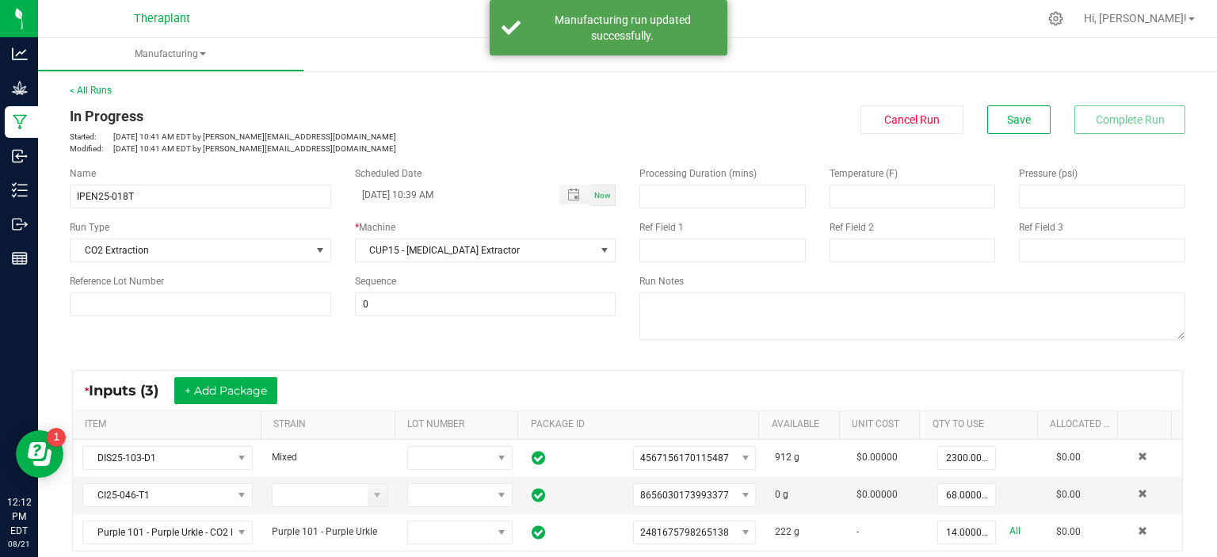
scroll to position [107, 0]
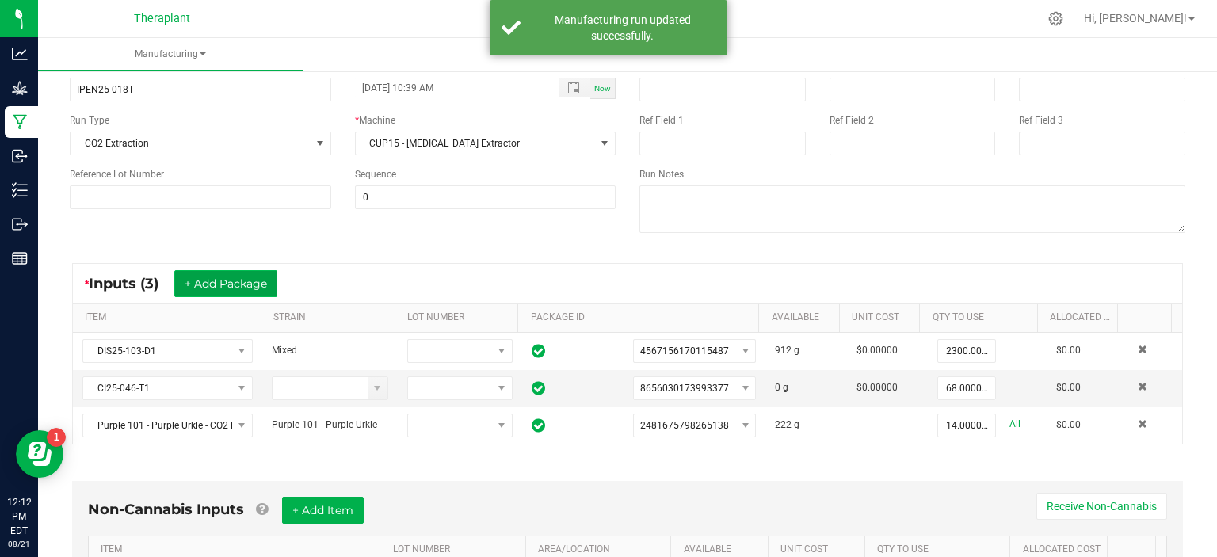
click at [260, 279] on button "+ Add Package" at bounding box center [225, 283] width 103 height 27
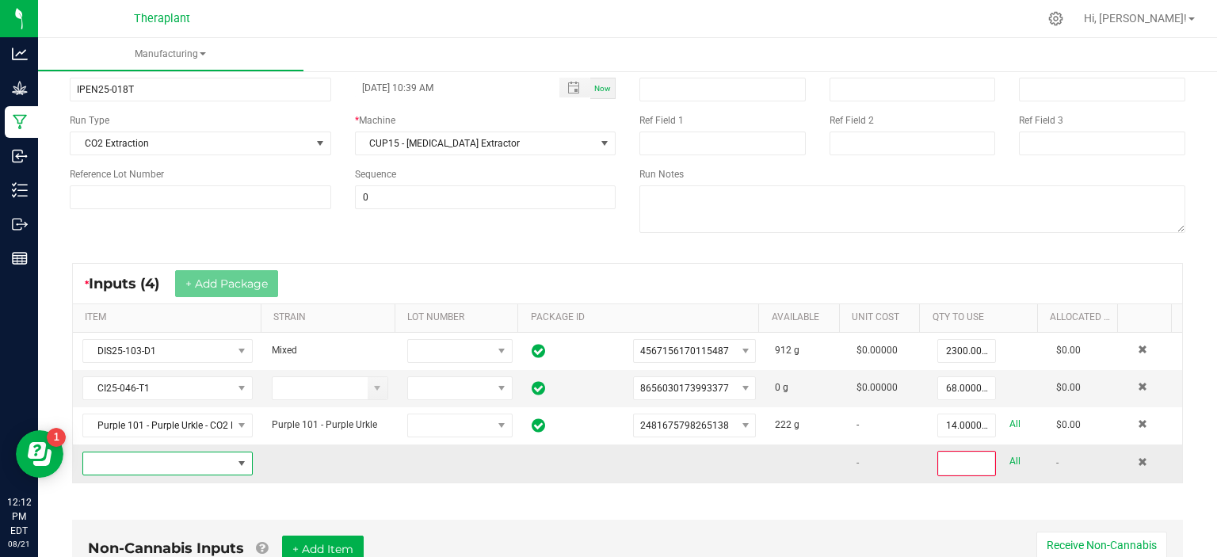
click at [244, 463] on span "NO DATA FOUND" at bounding box center [242, 463] width 20 height 22
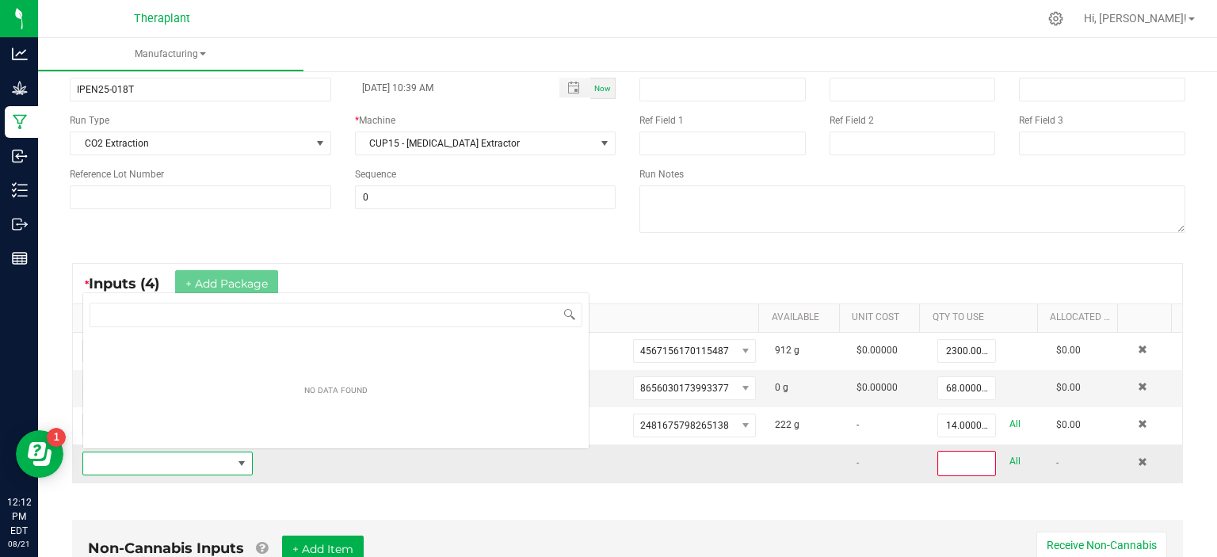
scroll to position [23, 164]
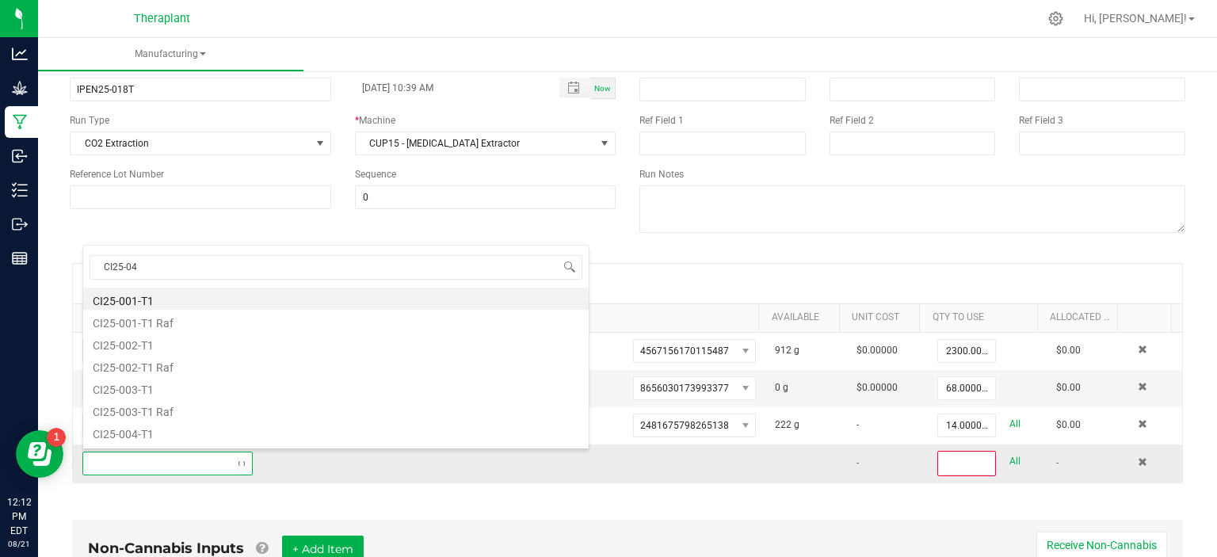
type input "CI25-045"
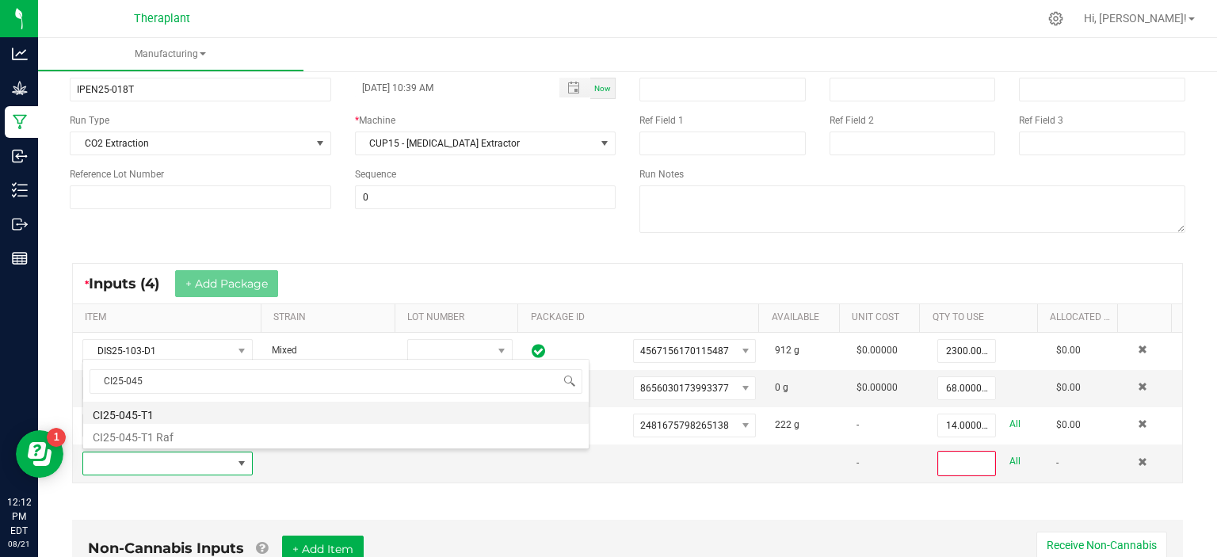
click at [175, 417] on li "CI25-045-T1" at bounding box center [335, 413] width 505 height 22
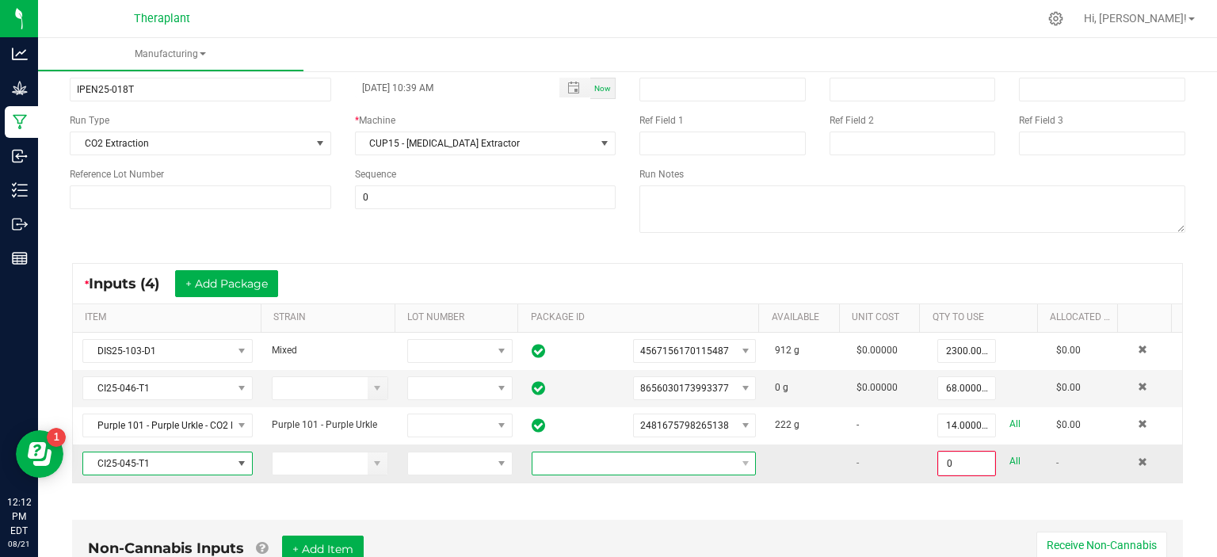
click at [634, 463] on span at bounding box center [633, 463] width 203 height 22
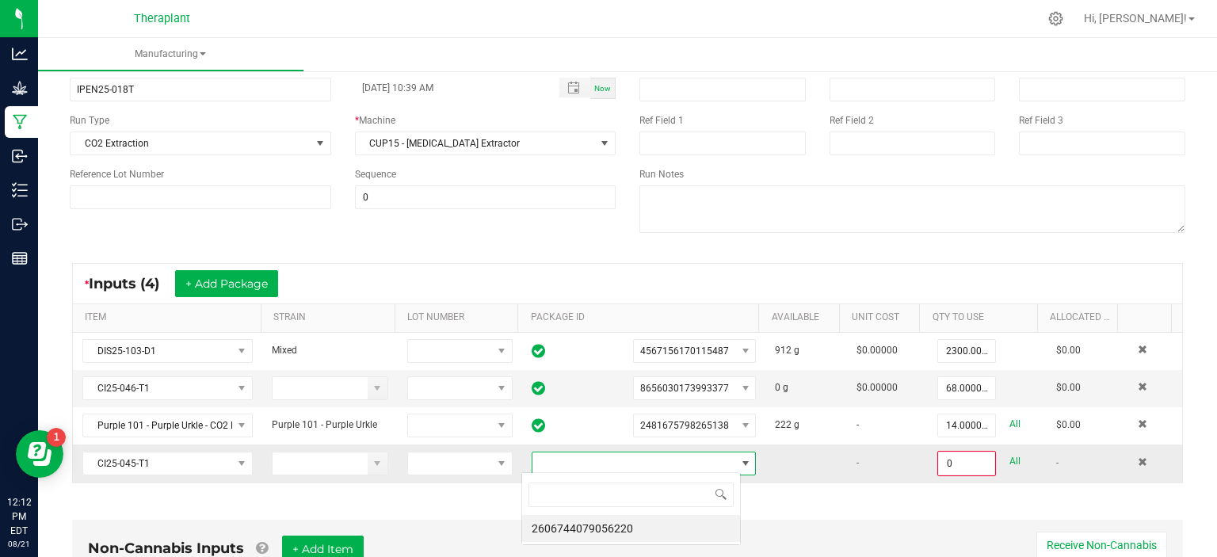
scroll to position [23, 219]
click at [598, 519] on li "2606744079056220" at bounding box center [631, 528] width 218 height 27
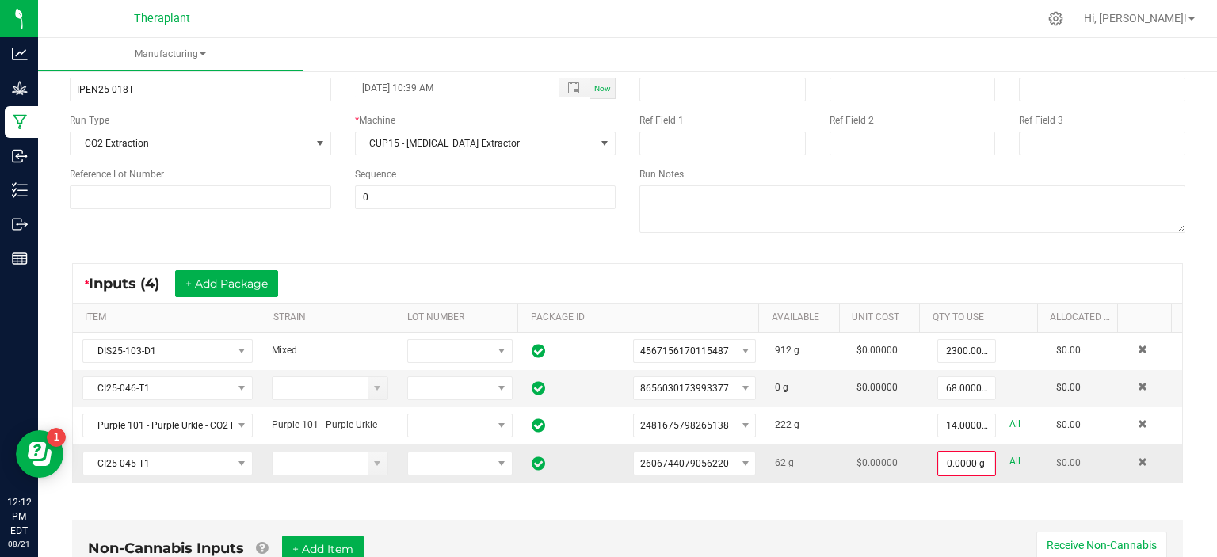
click at [1009, 456] on link "All" at bounding box center [1014, 461] width 11 height 21
type input "62.0000 g"
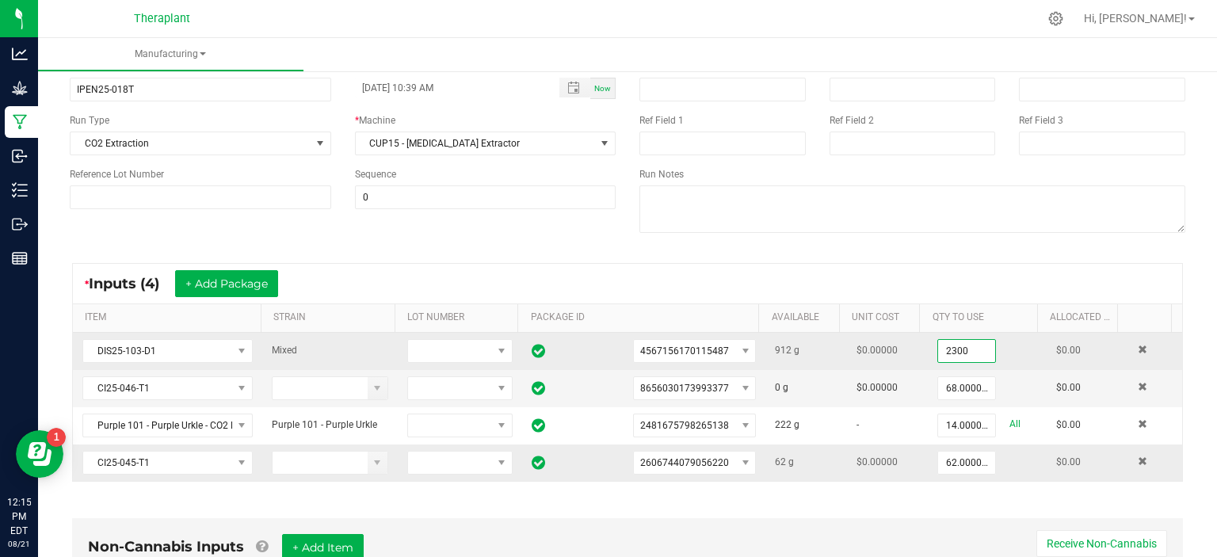
click at [942, 348] on input "2300" at bounding box center [966, 351] width 57 height 22
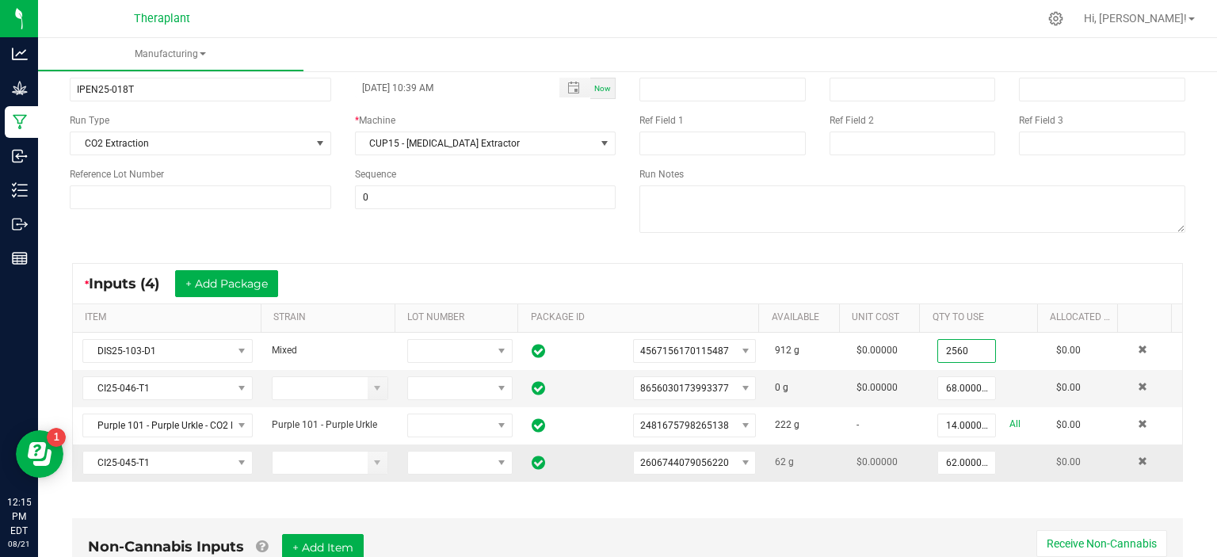
type input "2560.0000 g"
click at [931, 290] on div "* Inputs (4) + Add Package" at bounding box center [627, 284] width 1109 height 40
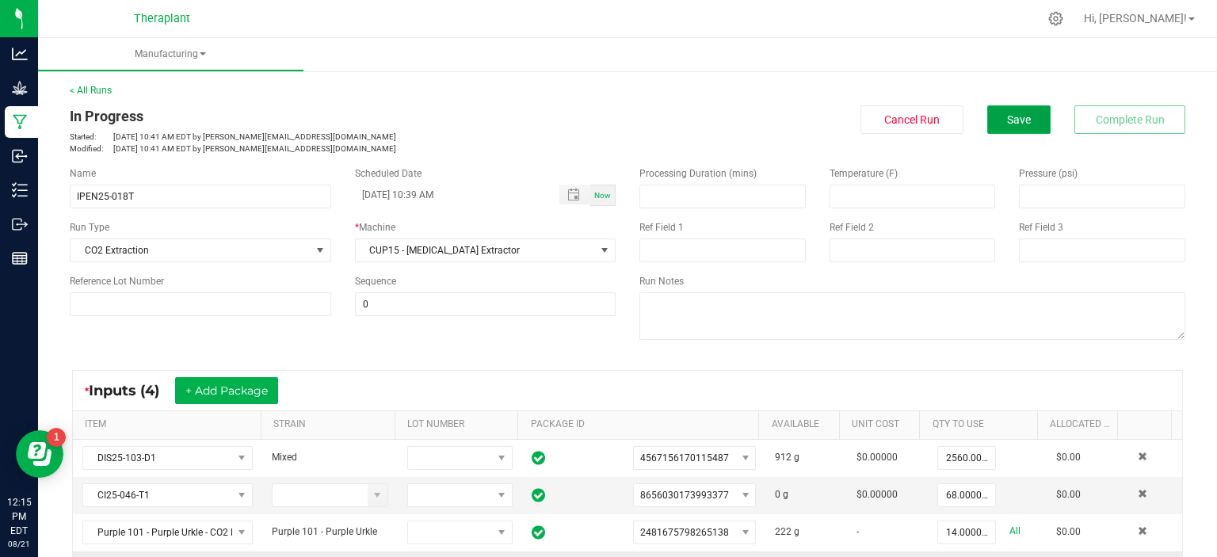
click at [1023, 116] on button "Save" at bounding box center [1018, 119] width 63 height 29
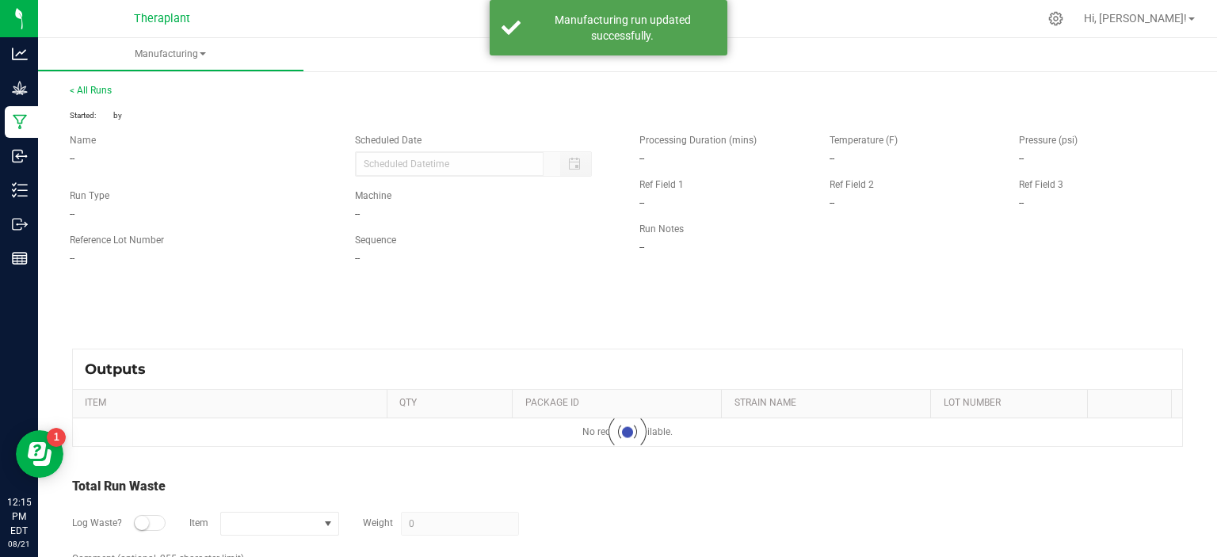
type input "08/21/2025 10:39 AM"
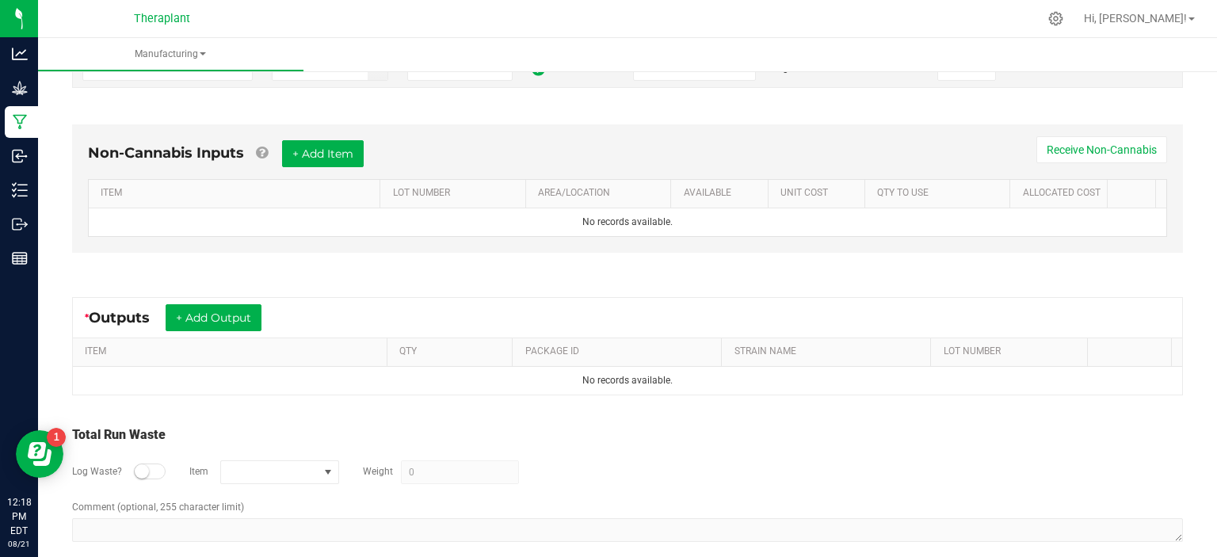
scroll to position [501, 0]
click at [254, 307] on button "+ Add Output" at bounding box center [214, 317] width 96 height 27
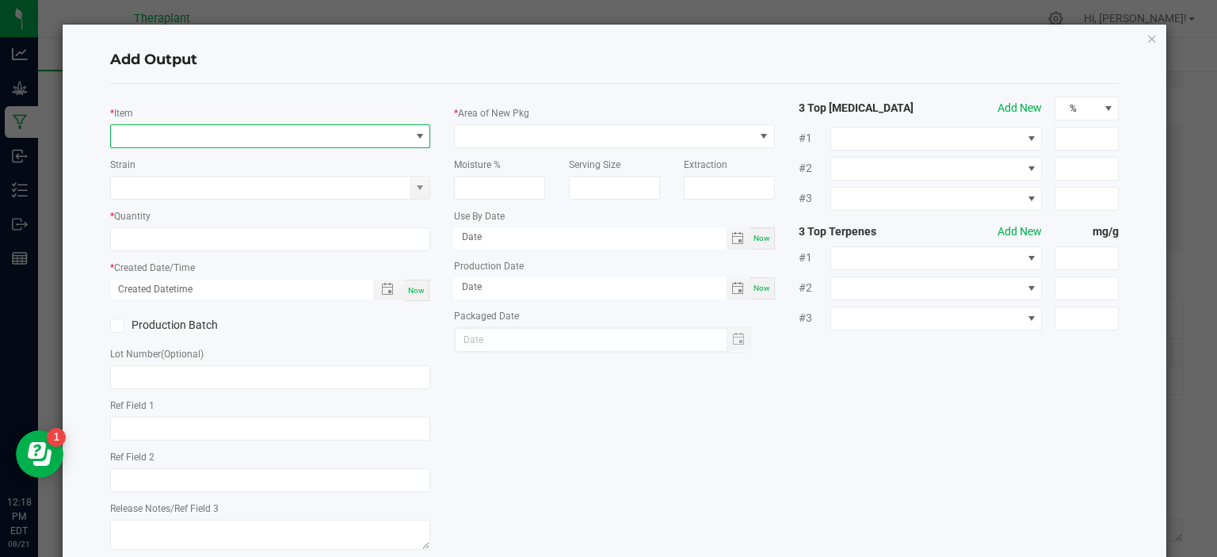
click at [307, 128] on span "NO DATA FOUND" at bounding box center [260, 136] width 299 height 22
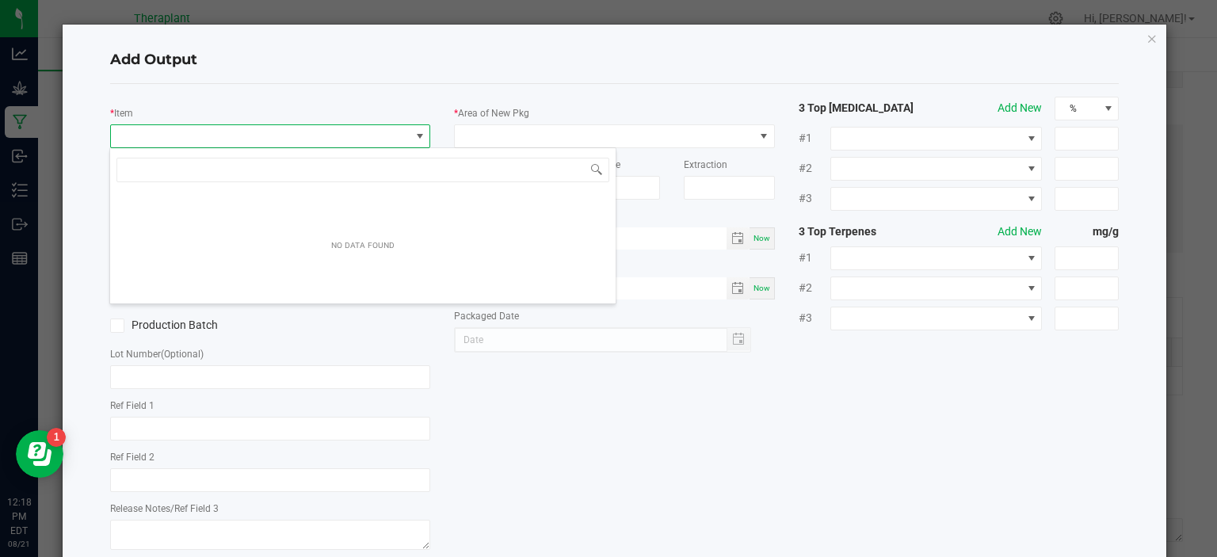
scroll to position [23, 317]
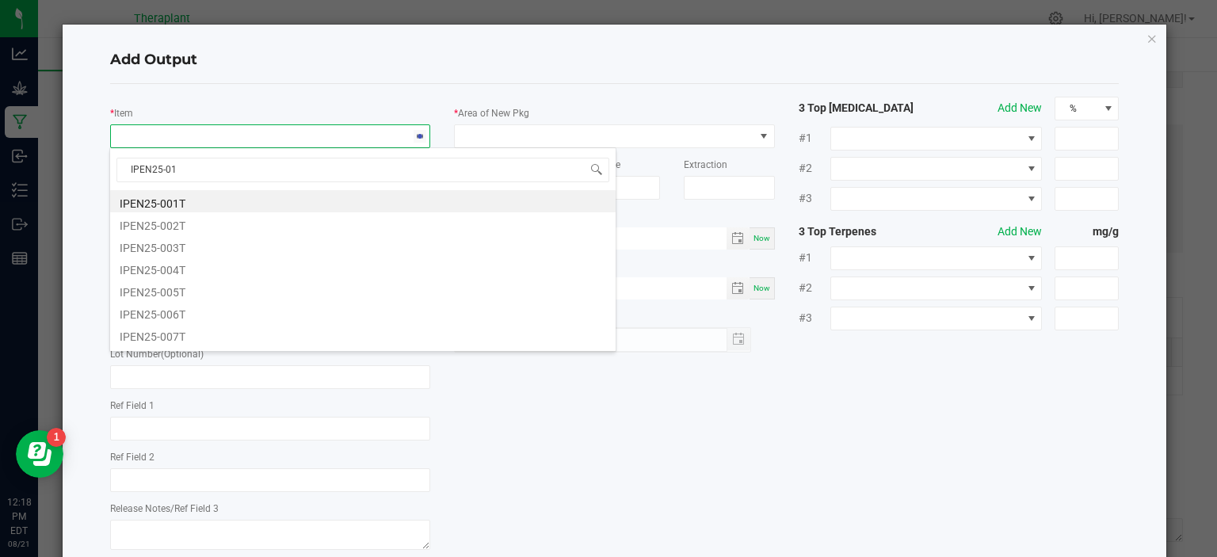
type input "IPEN25-018"
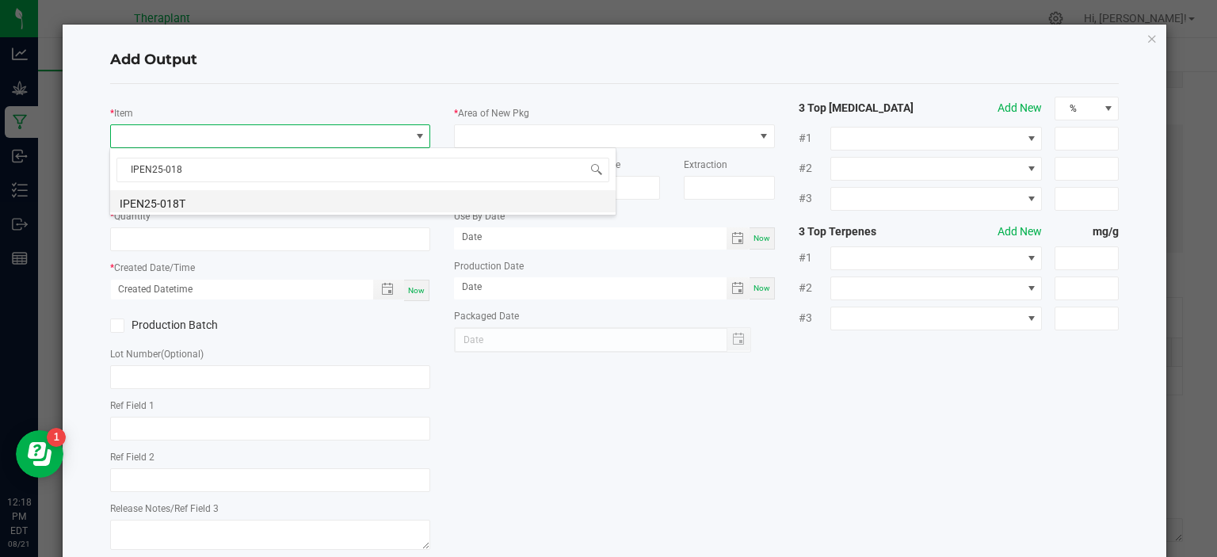
click at [214, 203] on li "IPEN25-018T" at bounding box center [362, 201] width 505 height 22
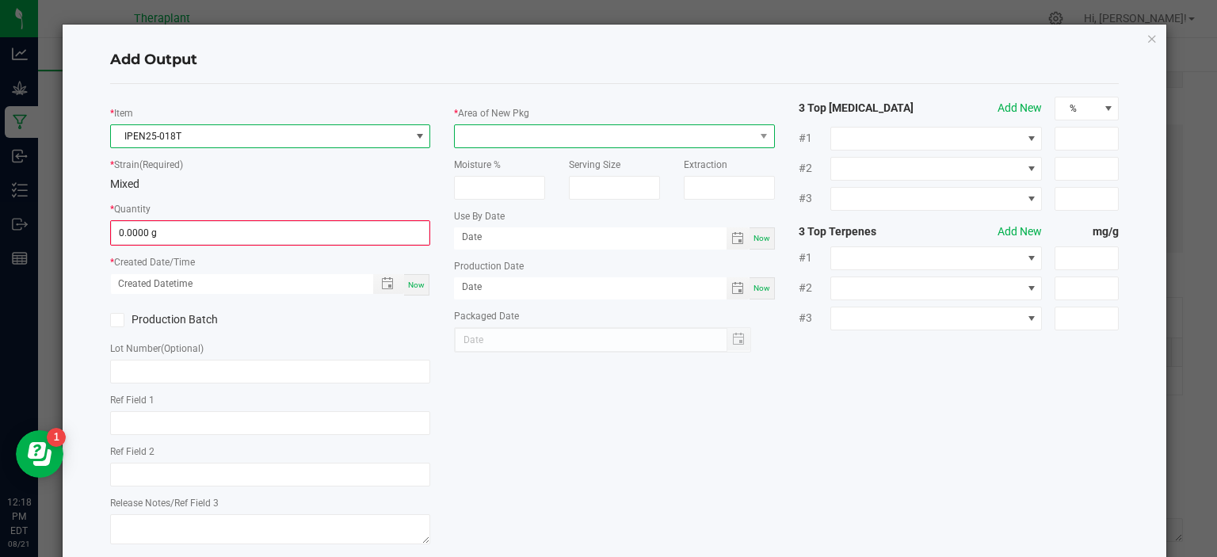
click at [488, 138] on span at bounding box center [604, 136] width 299 height 22
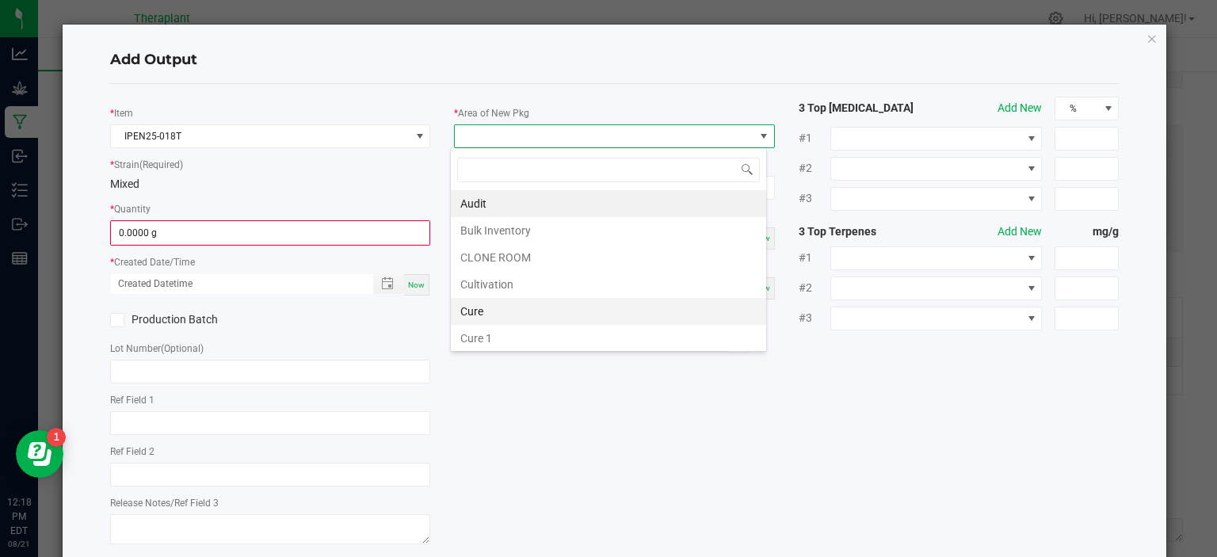
scroll to position [294, 0]
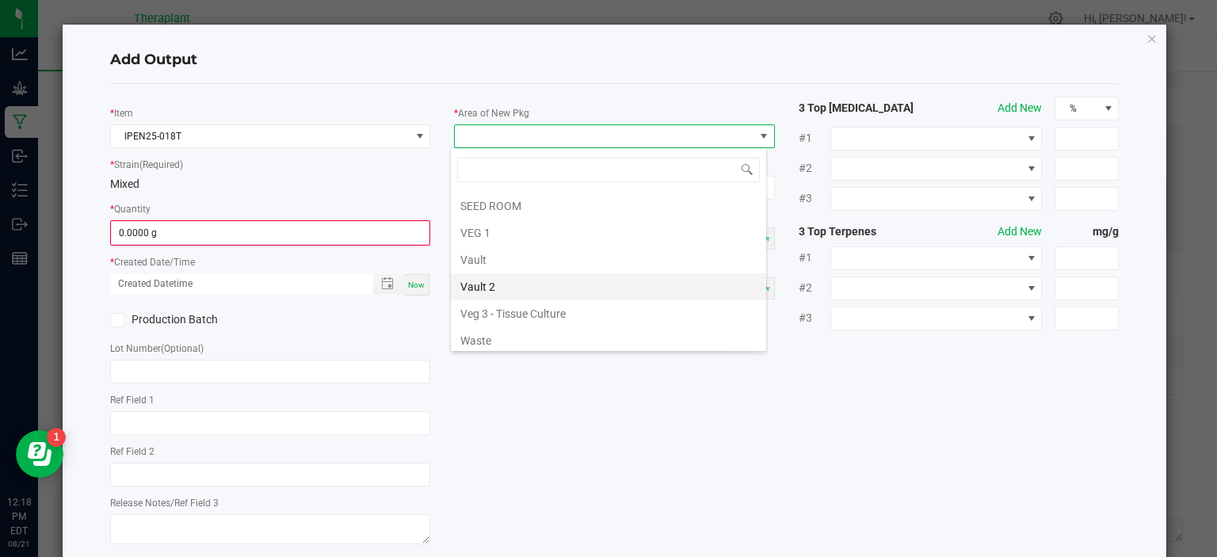
click at [541, 280] on li "Vault 2" at bounding box center [608, 286] width 315 height 27
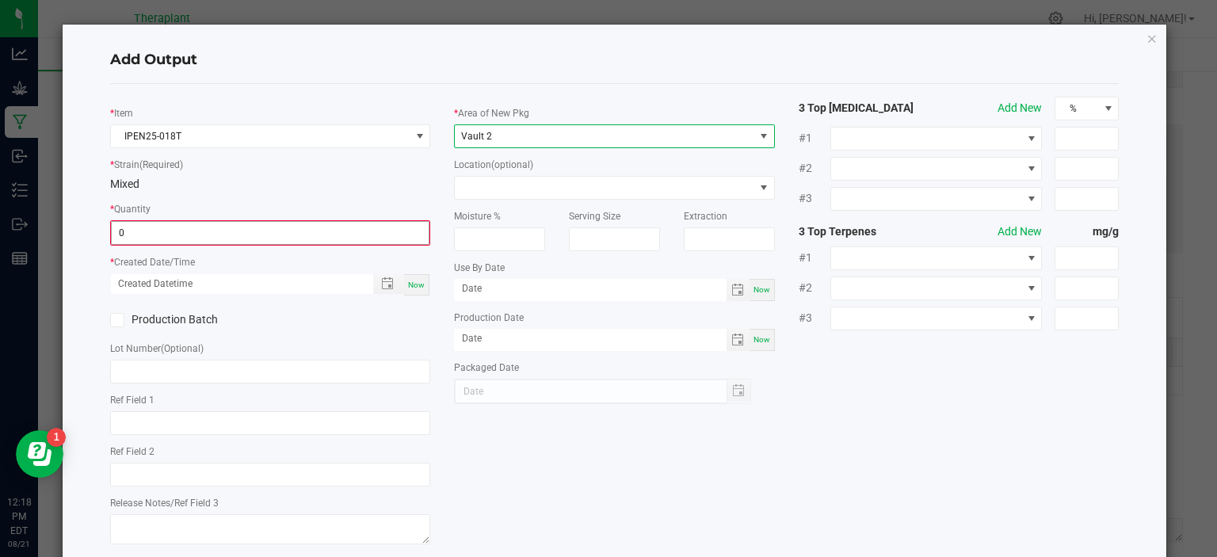
click at [332, 227] on input "0" at bounding box center [271, 233] width 318 height 22
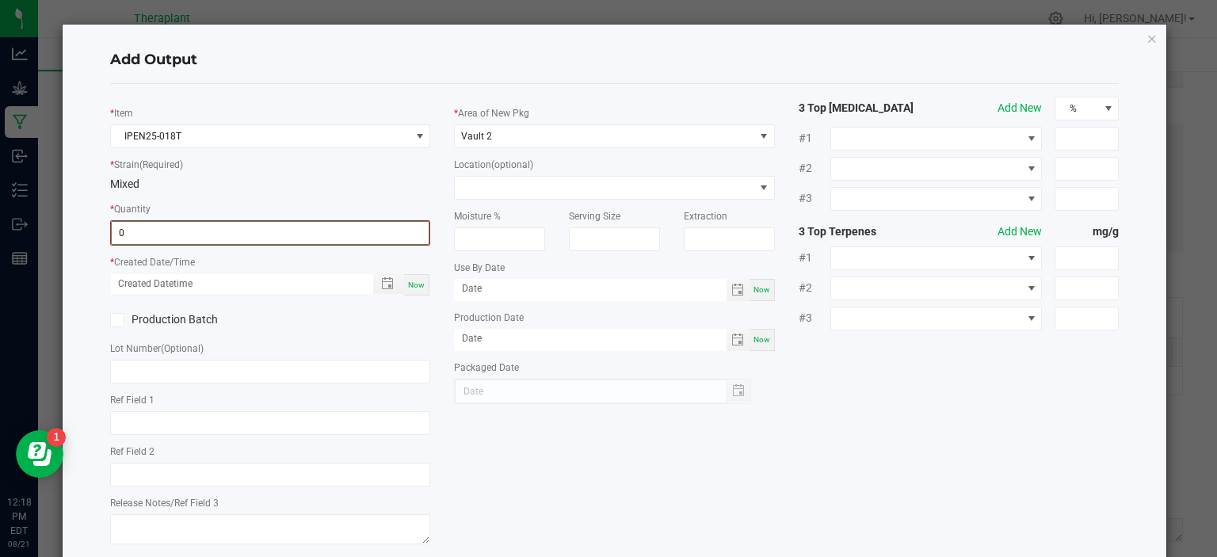
type input "7"
type input "2"
type input "2702.0000 g"
click at [409, 284] on span "Now" at bounding box center [416, 283] width 17 height 9
type input "08/21/2025 12:18 PM"
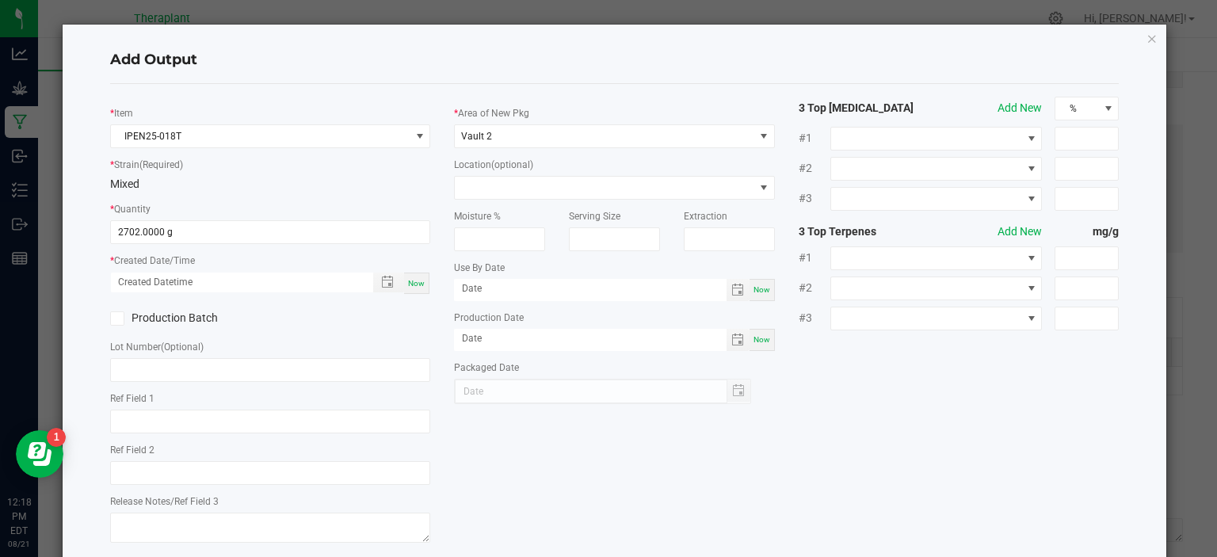
type input "08/21/2025"
click at [391, 339] on div "Lot Number (Optional)" at bounding box center [270, 360] width 321 height 44
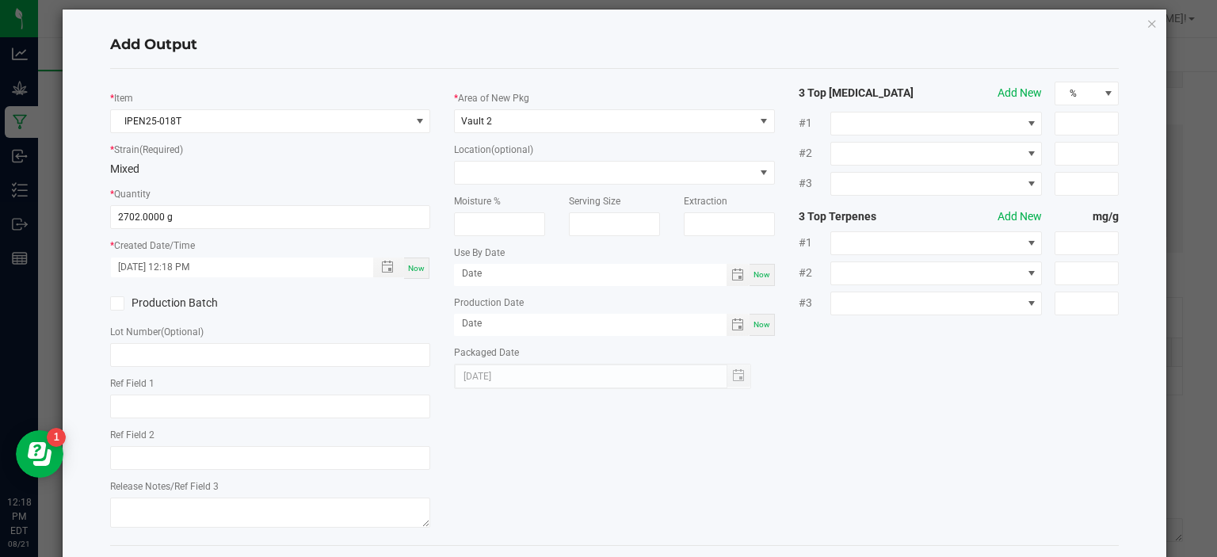
scroll to position [82, 0]
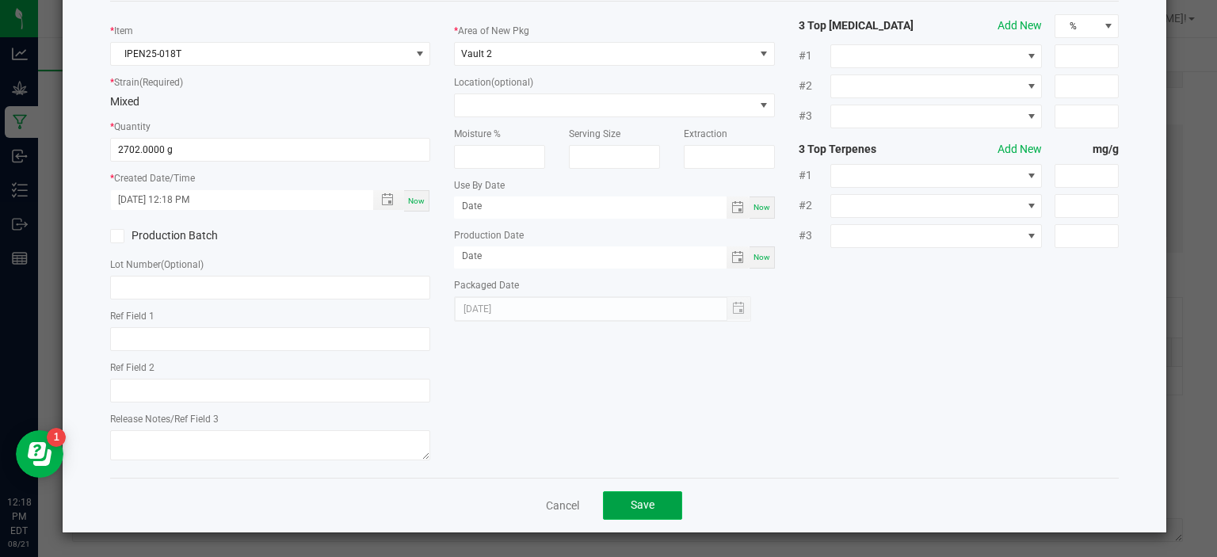
click at [642, 512] on button "Save" at bounding box center [642, 505] width 79 height 29
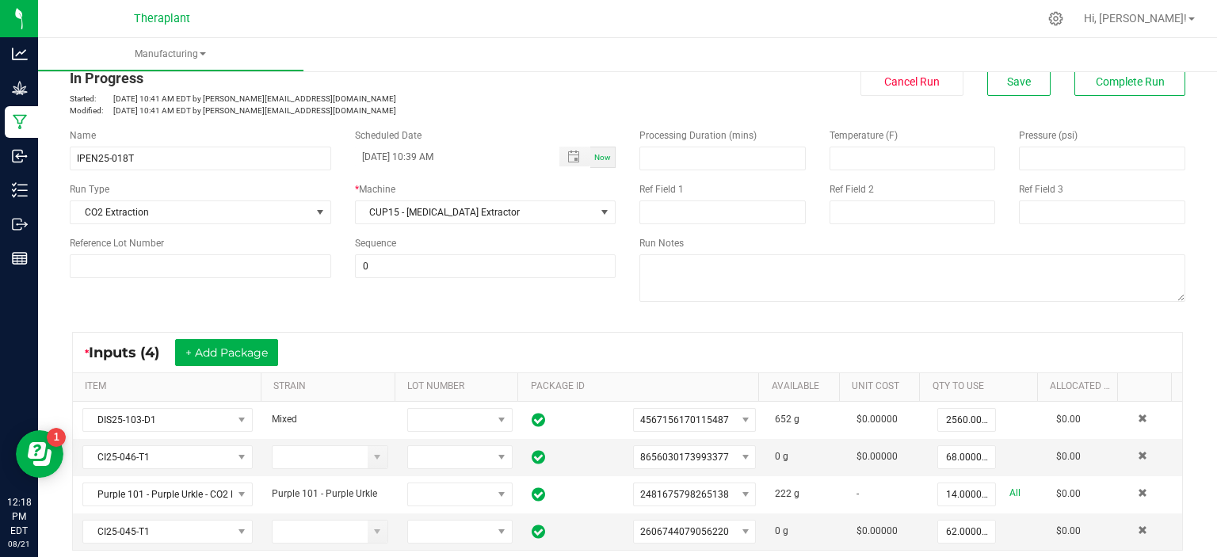
scroll to position [20, 0]
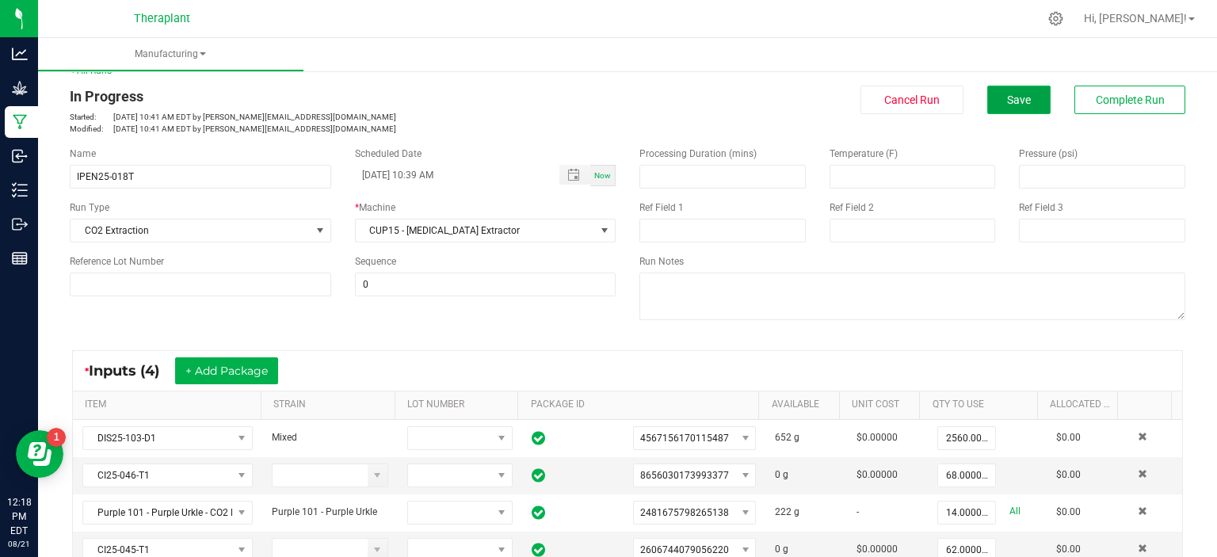
click at [1020, 97] on button "Save" at bounding box center [1018, 100] width 63 height 29
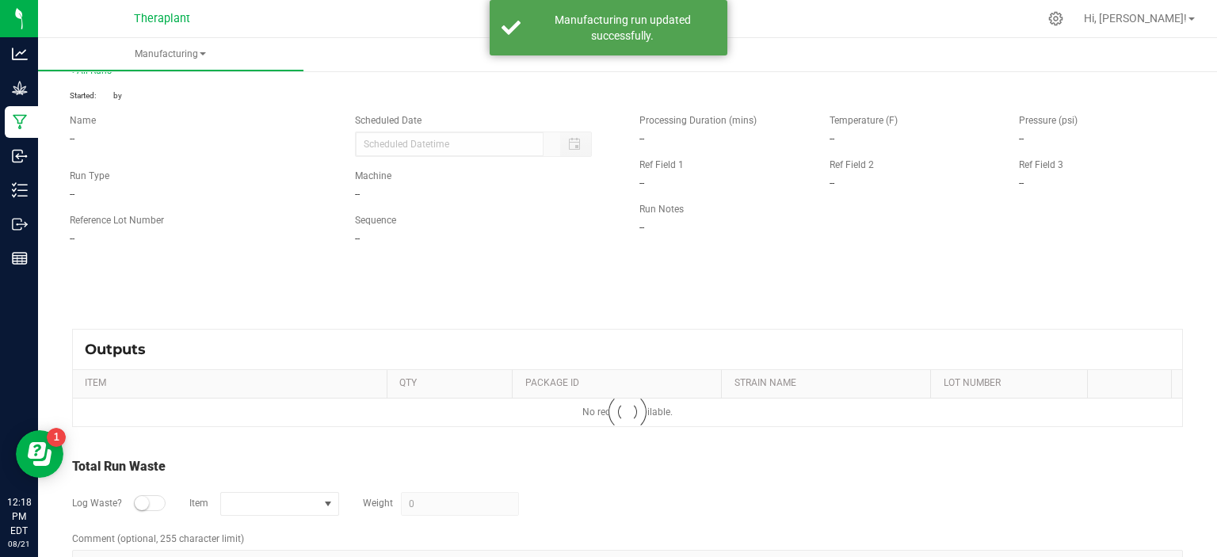
type input "08/21/2025 10:39 AM"
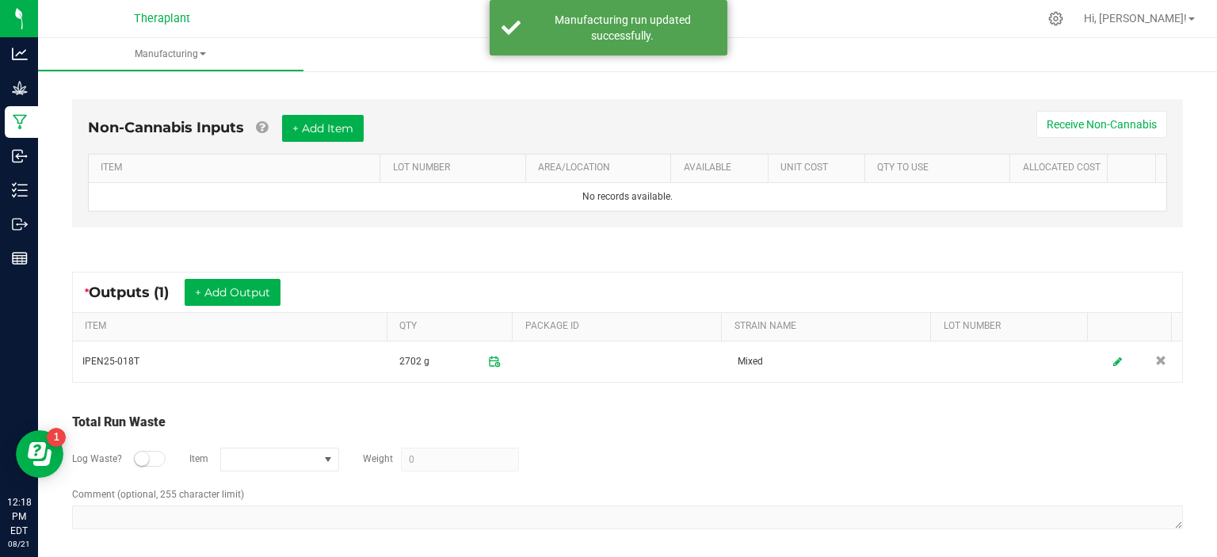
scroll to position [0, 0]
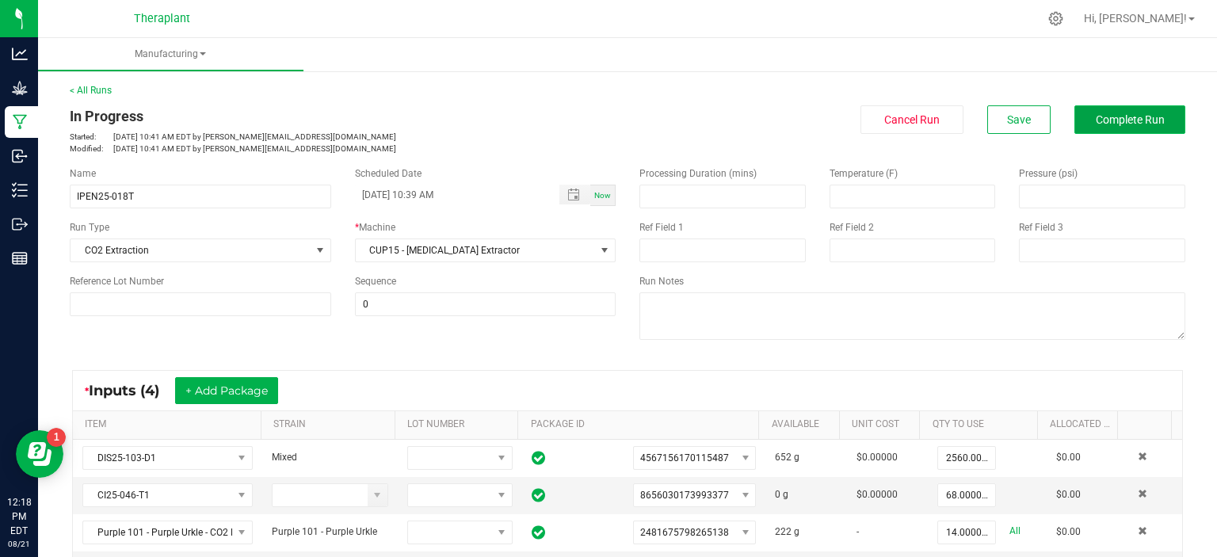
click at [1085, 127] on button "Complete Run" at bounding box center [1129, 119] width 111 height 29
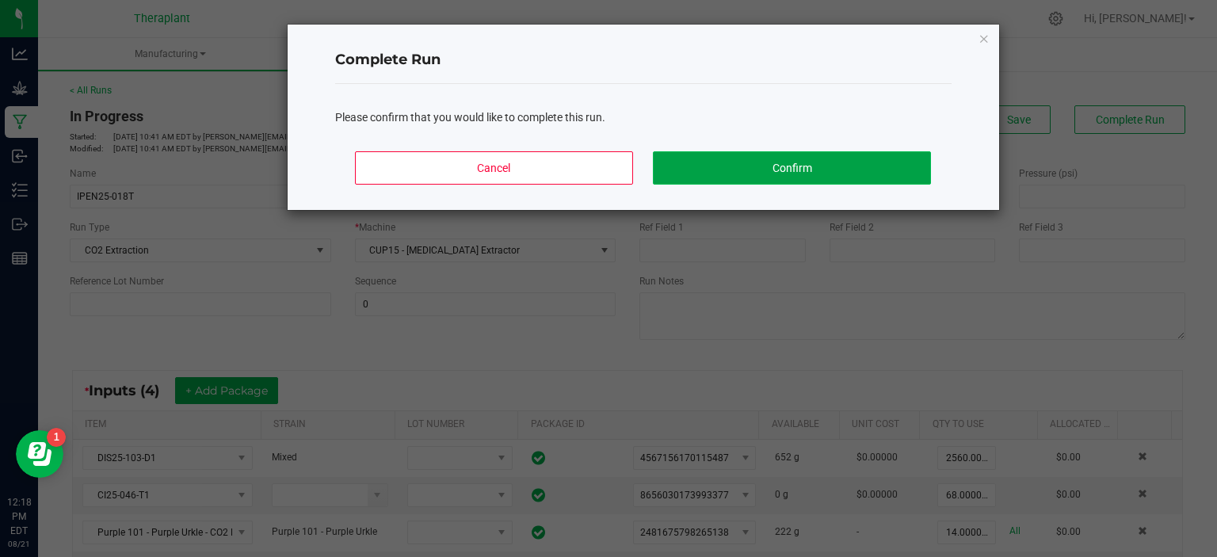
click at [840, 161] on button "Confirm" at bounding box center [791, 167] width 277 height 33
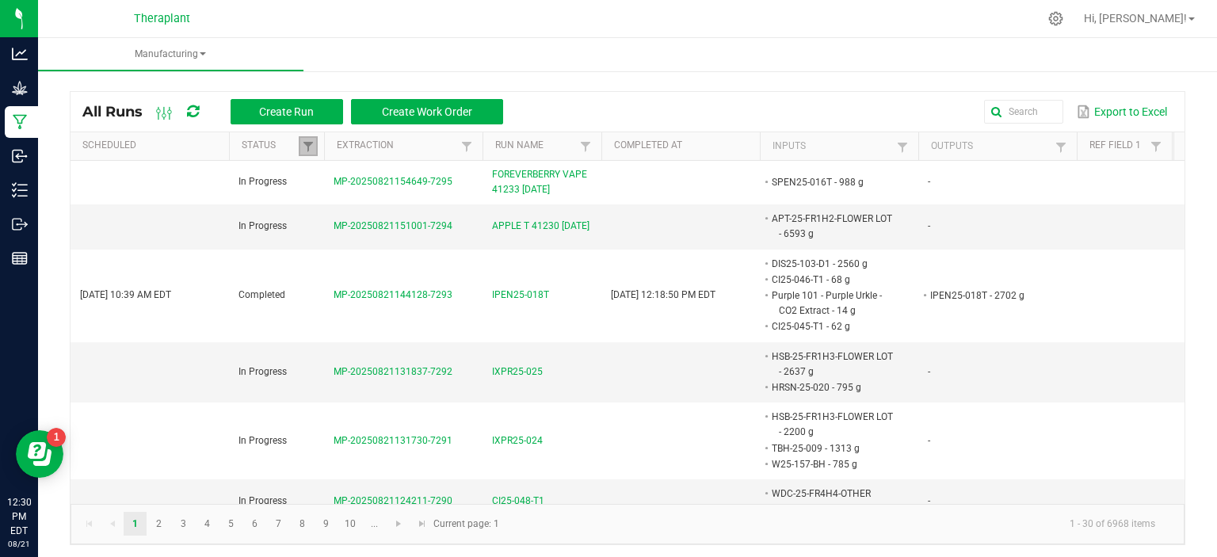
click at [300, 139] on link at bounding box center [308, 146] width 19 height 20
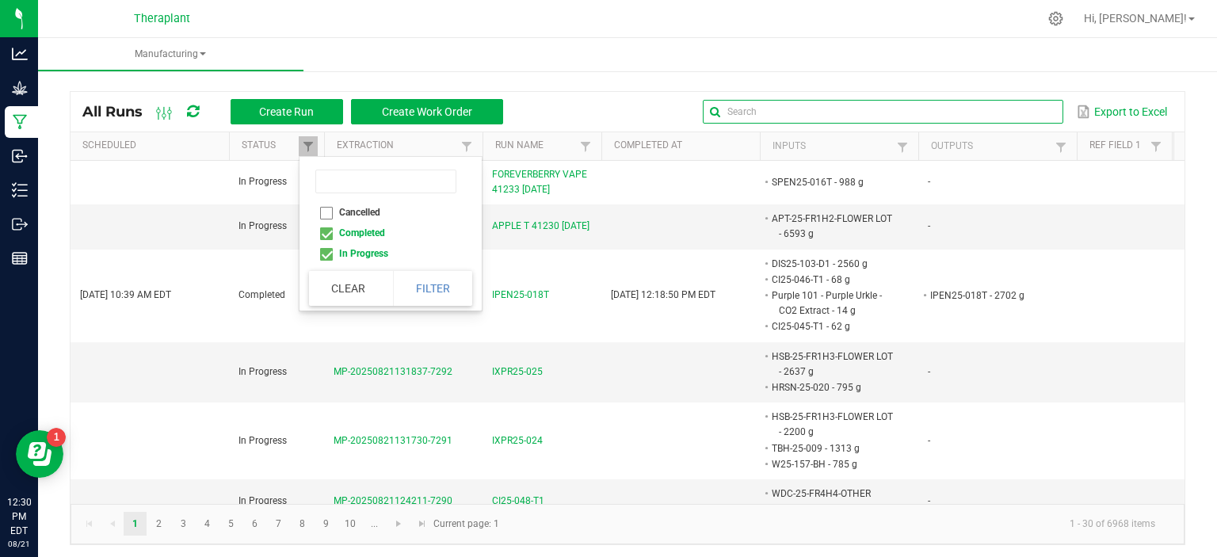
click at [1000, 104] on input "text" at bounding box center [883, 112] width 360 height 24
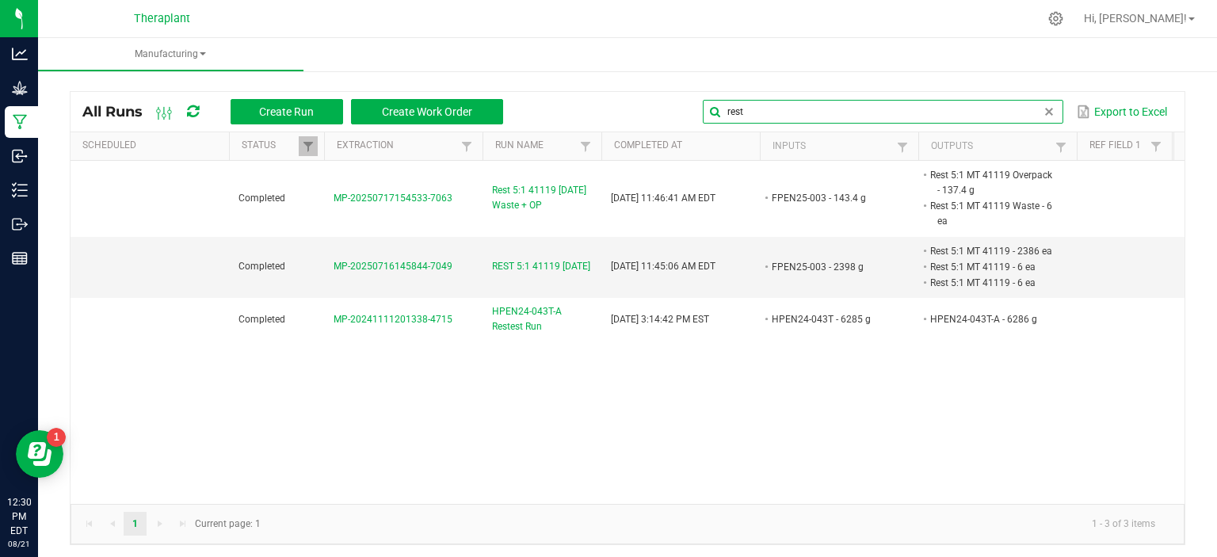
drag, startPoint x: 771, startPoint y: 115, endPoint x: 644, endPoint y: 90, distance: 129.9
click at [644, 90] on div "All Runs Create Run Create Work Order rest Export to Excel Scheduled Status Ext…" at bounding box center [627, 313] width 1178 height 493
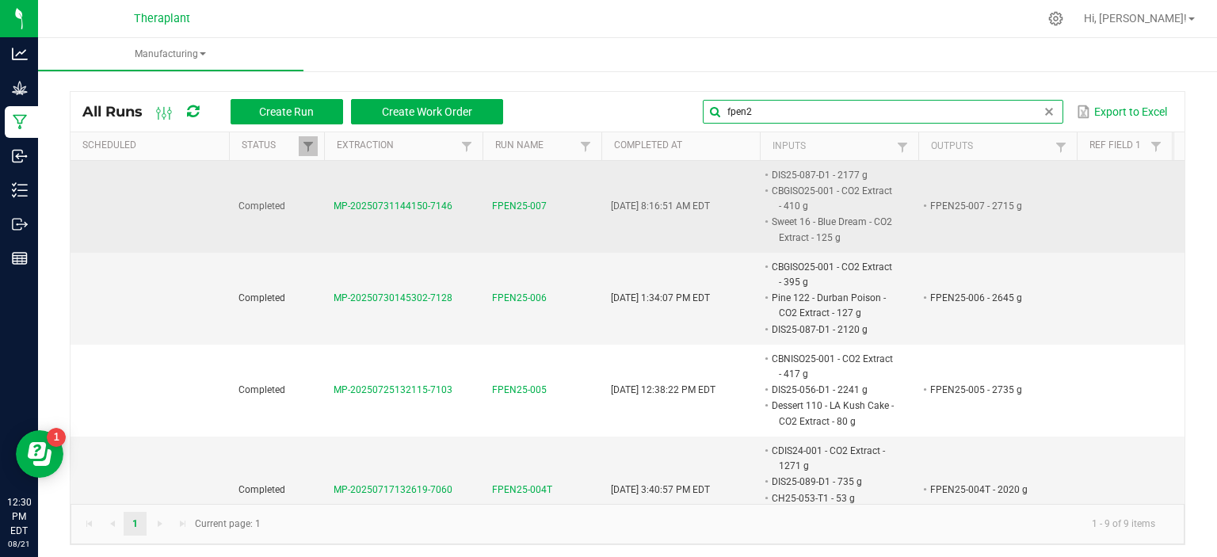
type input "fpen25"
click at [782, 112] on input "fpen25" at bounding box center [883, 112] width 360 height 24
click at [781, 112] on input "fpen25" at bounding box center [883, 112] width 360 height 24
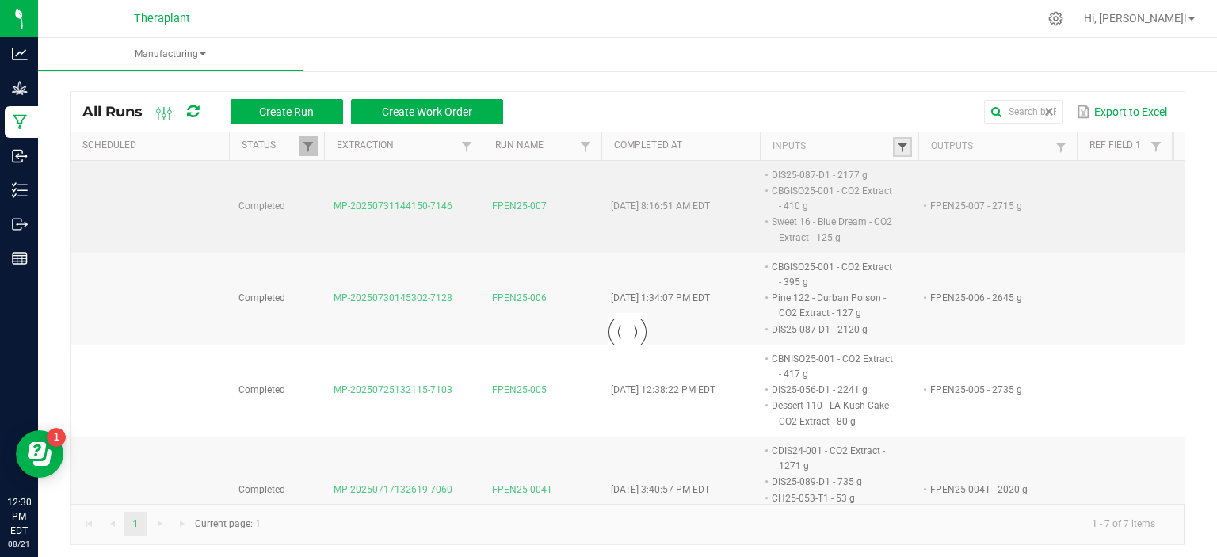
click at [904, 145] on span at bounding box center [902, 147] width 13 height 13
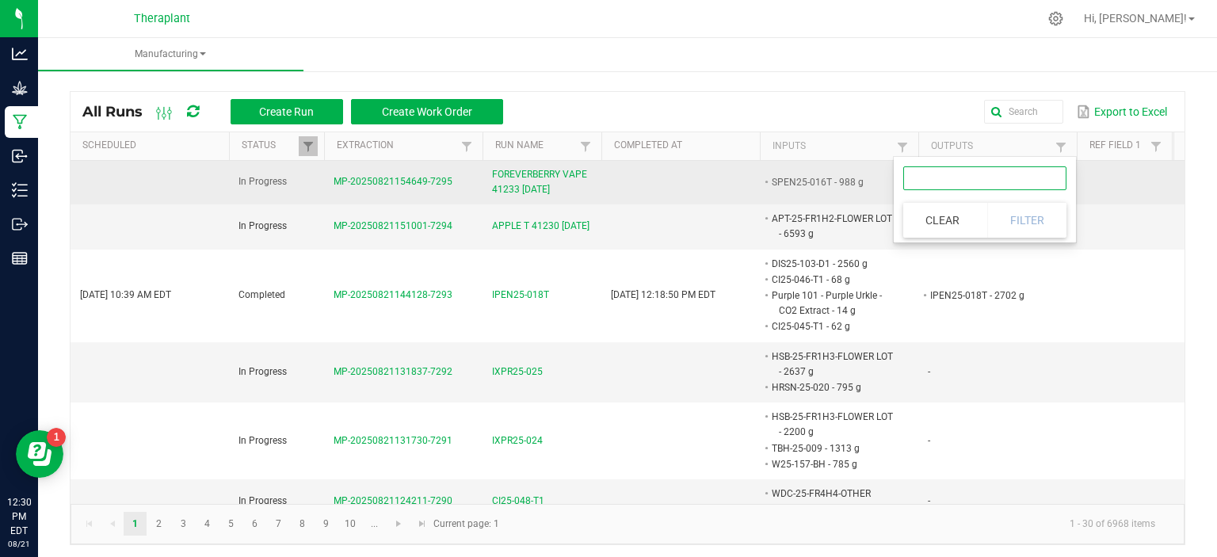
click at [925, 187] on input "text" at bounding box center [984, 178] width 163 height 24
type input "durb"
click at [1044, 215] on button "Filter" at bounding box center [1026, 220] width 79 height 35
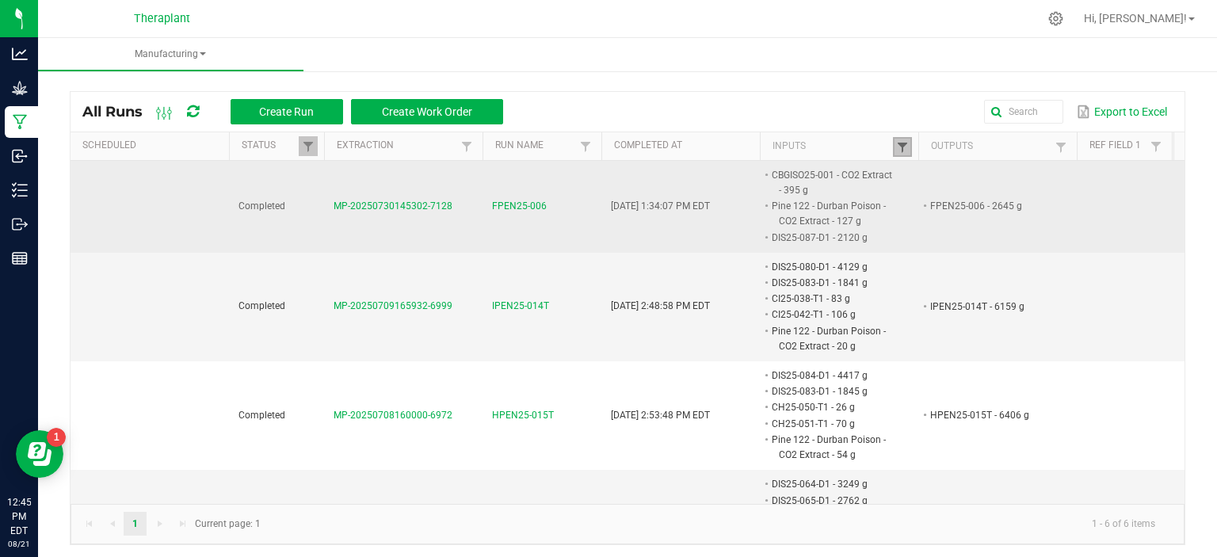
click at [897, 141] on span at bounding box center [902, 147] width 13 height 13
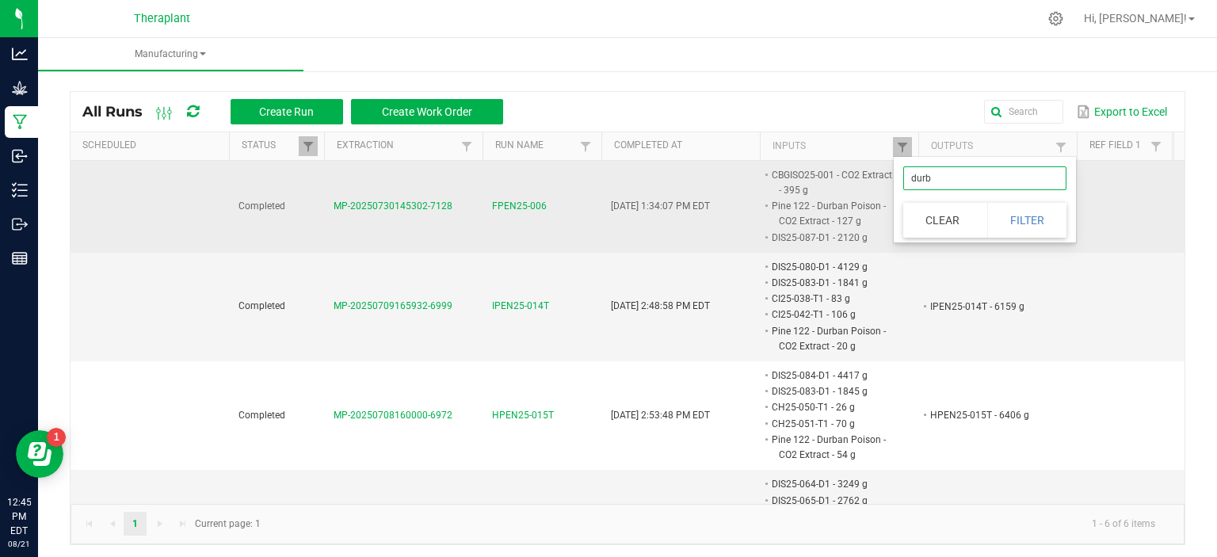
click at [951, 184] on input "durb" at bounding box center [984, 178] width 163 height 24
click at [950, 184] on input "durb" at bounding box center [984, 178] width 163 height 24
type input "sweet"
click at [1017, 214] on button "Filter" at bounding box center [1026, 220] width 79 height 35
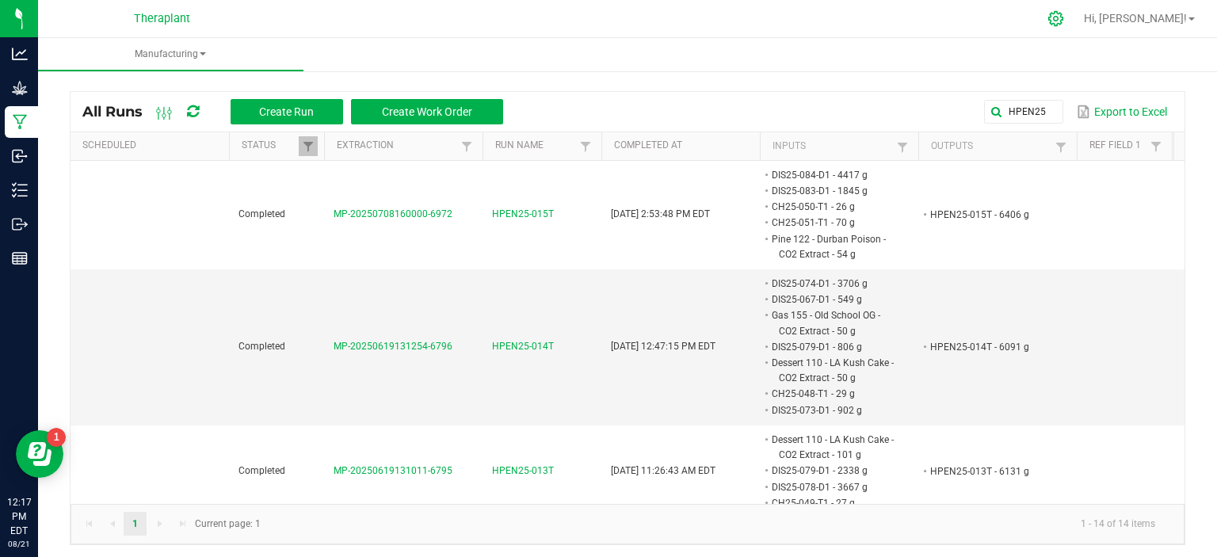
click at [1064, 18] on icon at bounding box center [1055, 18] width 17 height 17
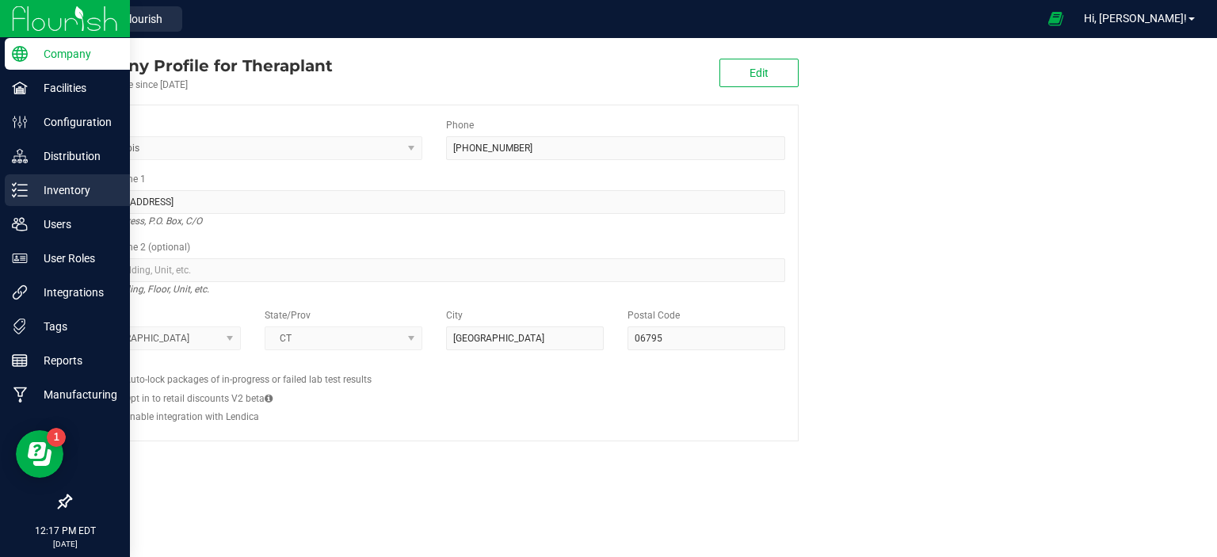
click at [74, 186] on p "Inventory" at bounding box center [75, 190] width 95 height 19
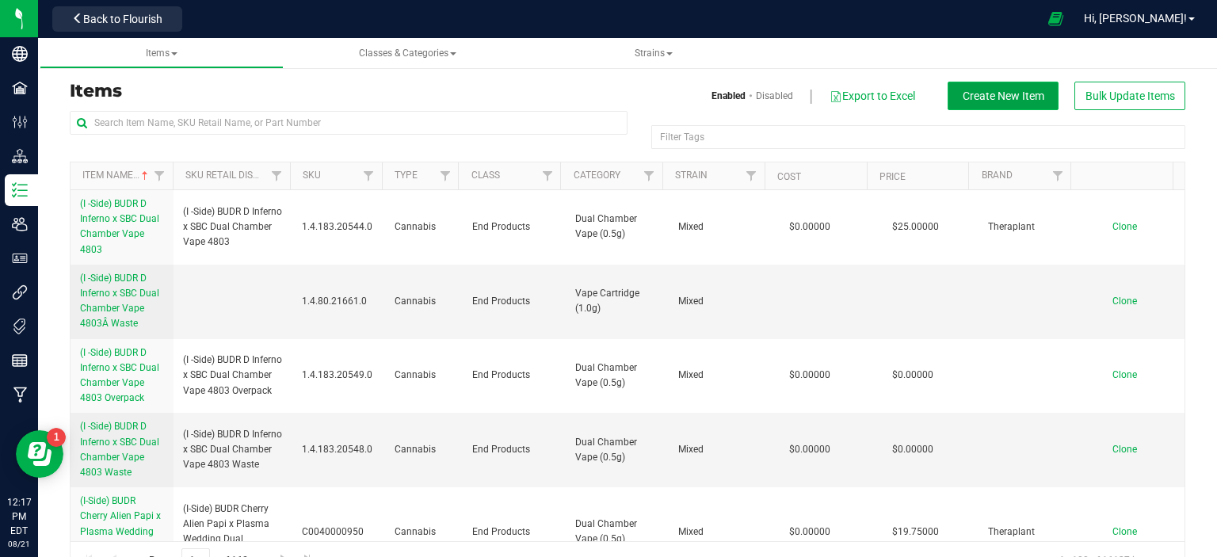
click at [973, 100] on span "Create New Item" at bounding box center [1003, 95] width 82 height 13
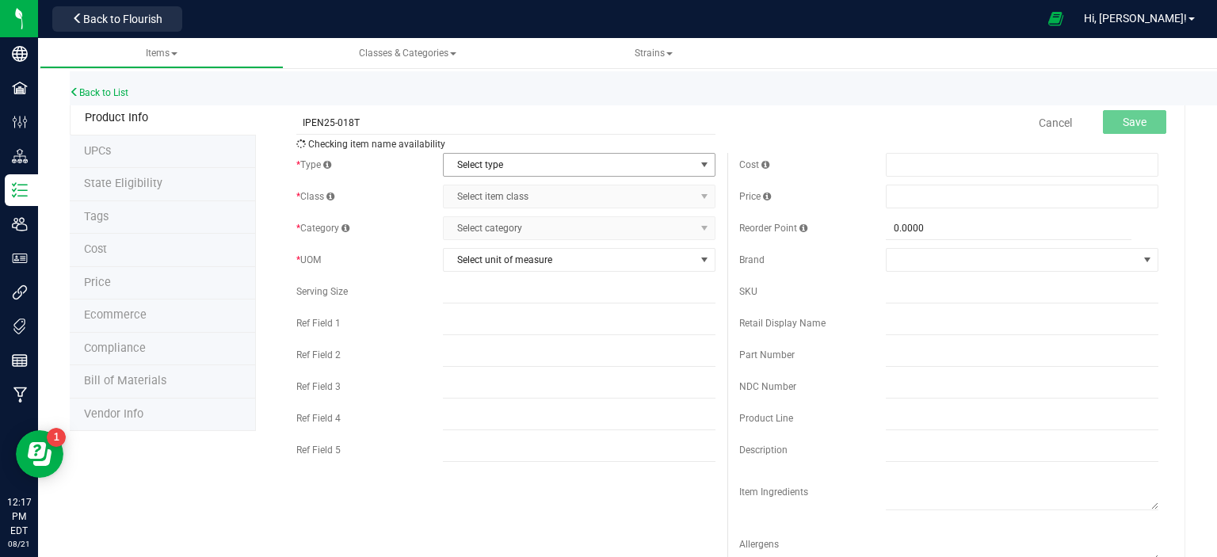
type input "IPEN25-018T"
click at [497, 157] on span "Select type" at bounding box center [569, 165] width 251 height 22
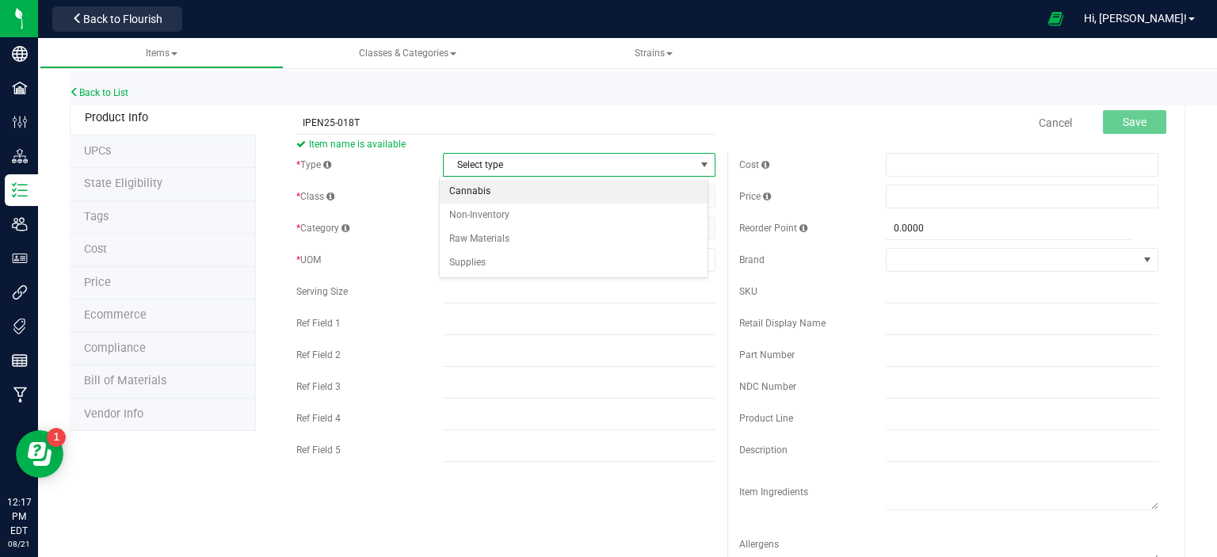
click at [488, 194] on li "Cannabis" at bounding box center [574, 192] width 268 height 24
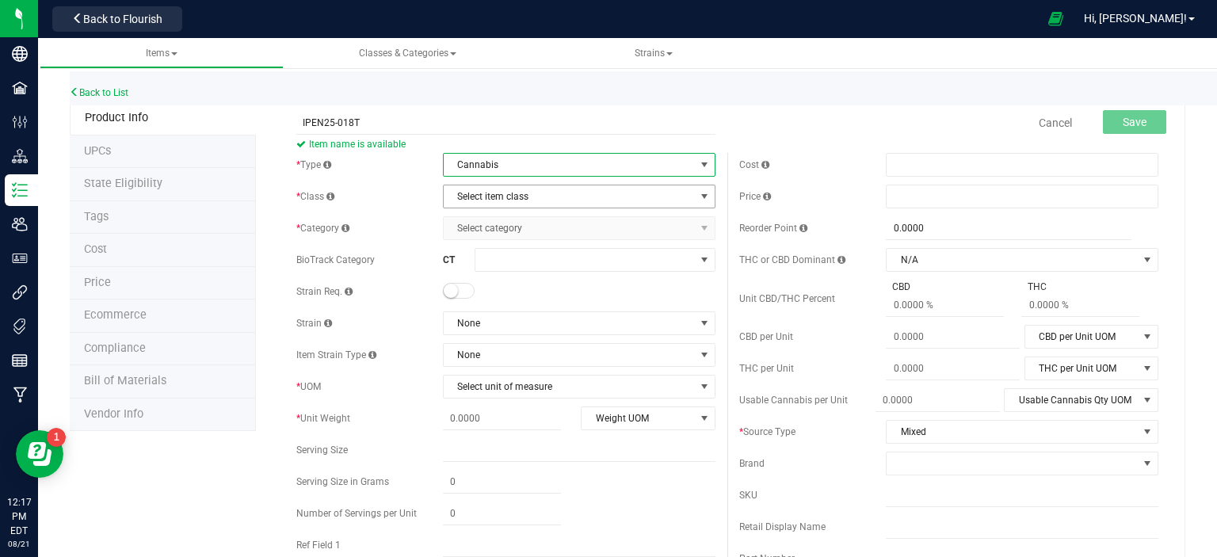
click at [493, 196] on span "Select item class" at bounding box center [569, 196] width 251 height 22
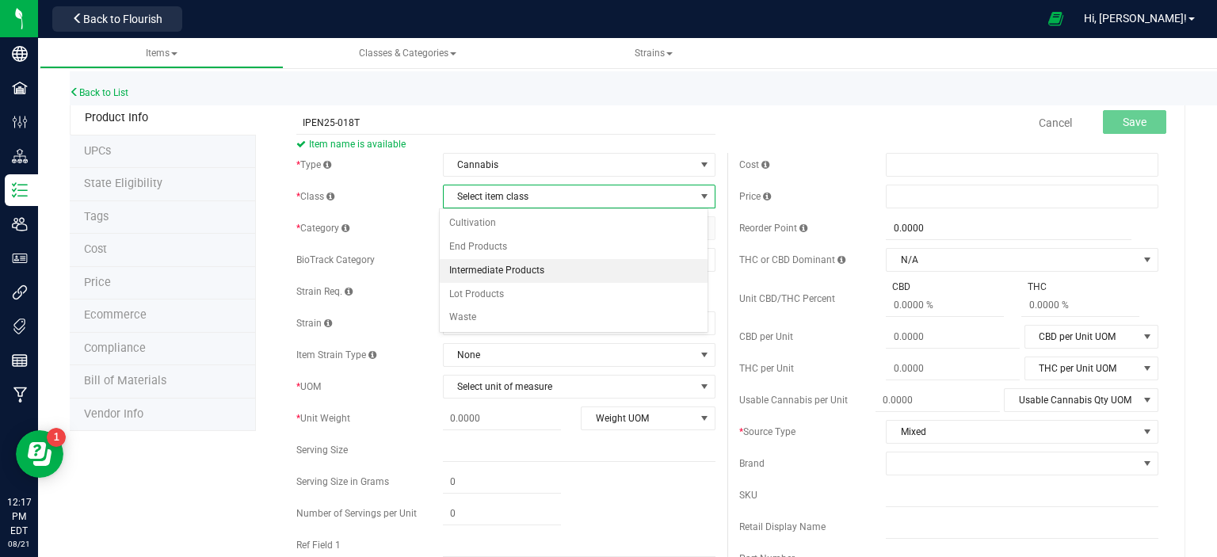
click at [491, 274] on li "Intermediate Products" at bounding box center [574, 271] width 268 height 24
click at [505, 226] on span "Select category" at bounding box center [569, 228] width 251 height 22
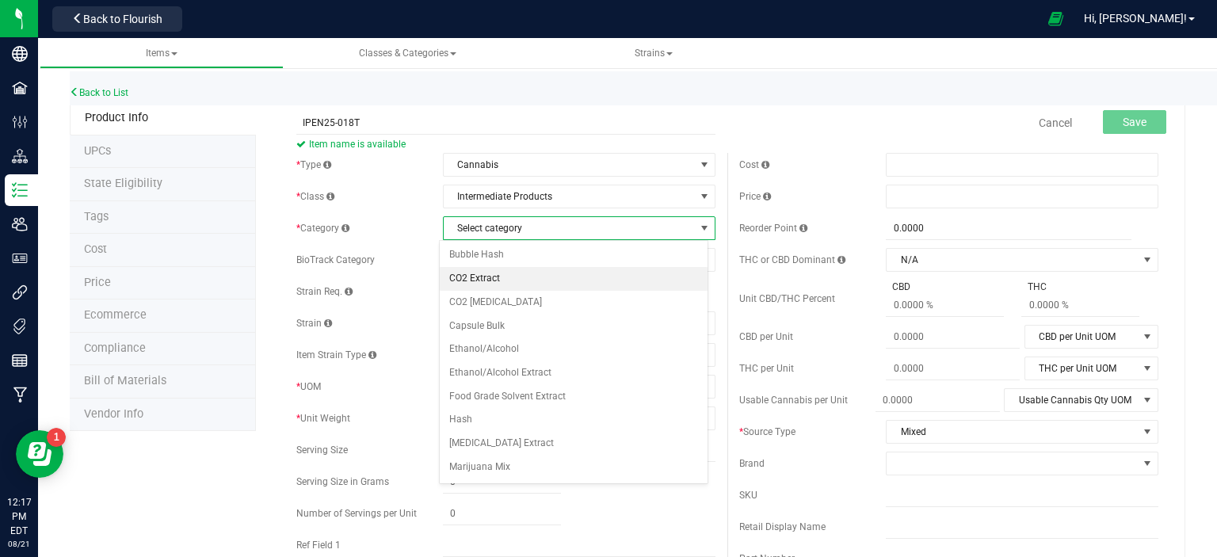
drag, startPoint x: 501, startPoint y: 256, endPoint x: 499, endPoint y: 284, distance: 28.6
click at [499, 284] on ul "Bubble Hash CO2 Extract CO2 [MEDICAL_DATA] Capsule Bulk Ethanol/Alcohol Ethanol…" at bounding box center [574, 396] width 268 height 306
click at [499, 284] on li "CO2 Extract" at bounding box center [574, 279] width 268 height 24
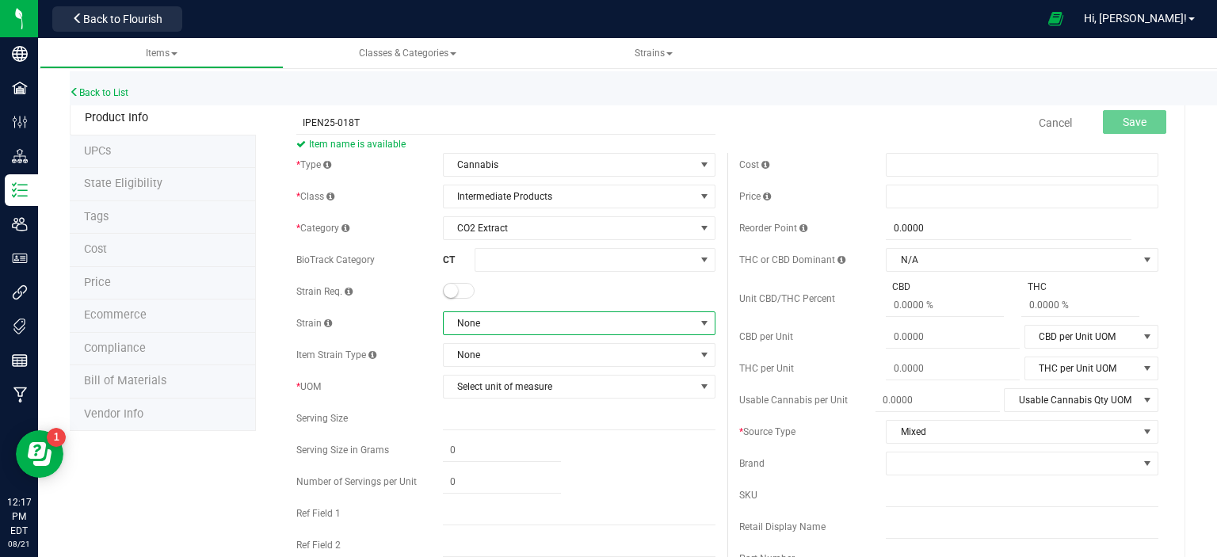
click at [498, 320] on span "None" at bounding box center [569, 323] width 251 height 22
type input "MIXED"
click at [493, 390] on li "Mixed" at bounding box center [574, 388] width 268 height 22
click at [518, 389] on span "Select unit of measure" at bounding box center [569, 386] width 251 height 22
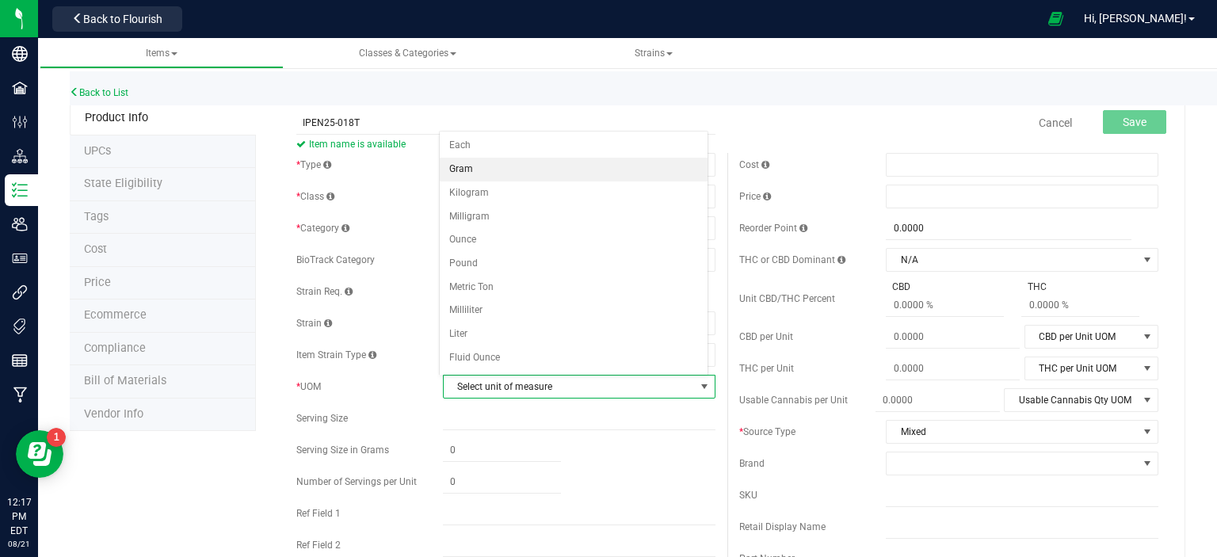
click at [475, 170] on li "Gram" at bounding box center [574, 170] width 268 height 24
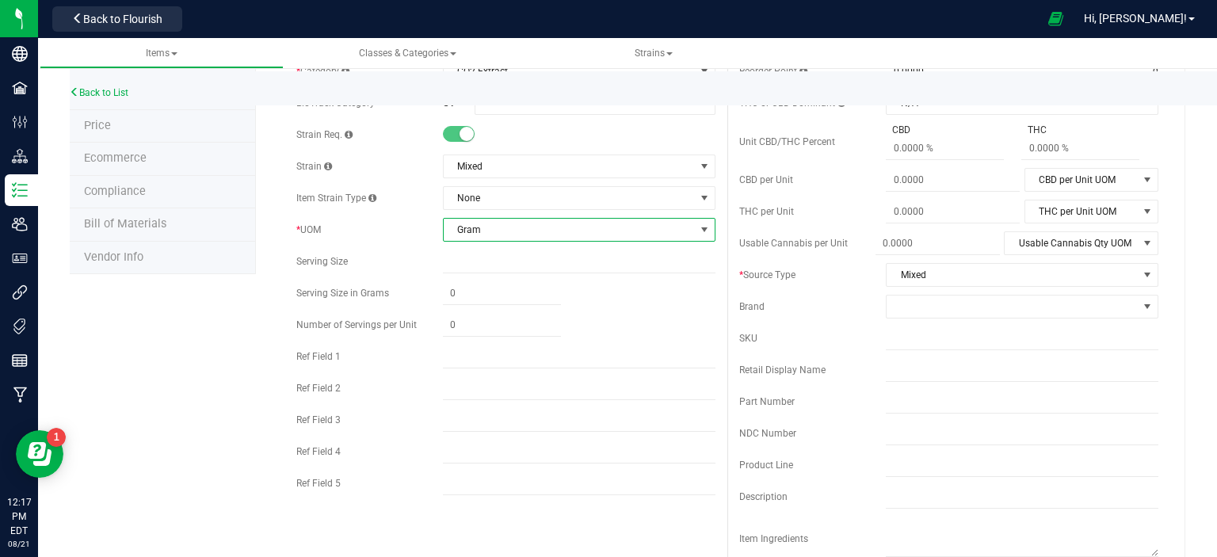
scroll to position [162, 0]
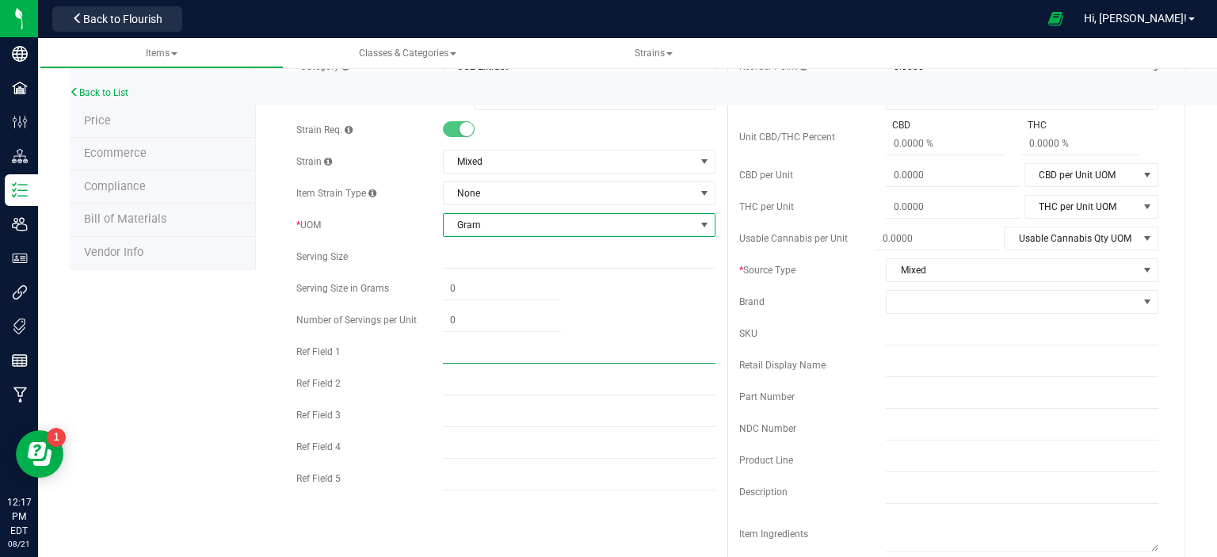
click at [507, 359] on input "text" at bounding box center [579, 352] width 272 height 24
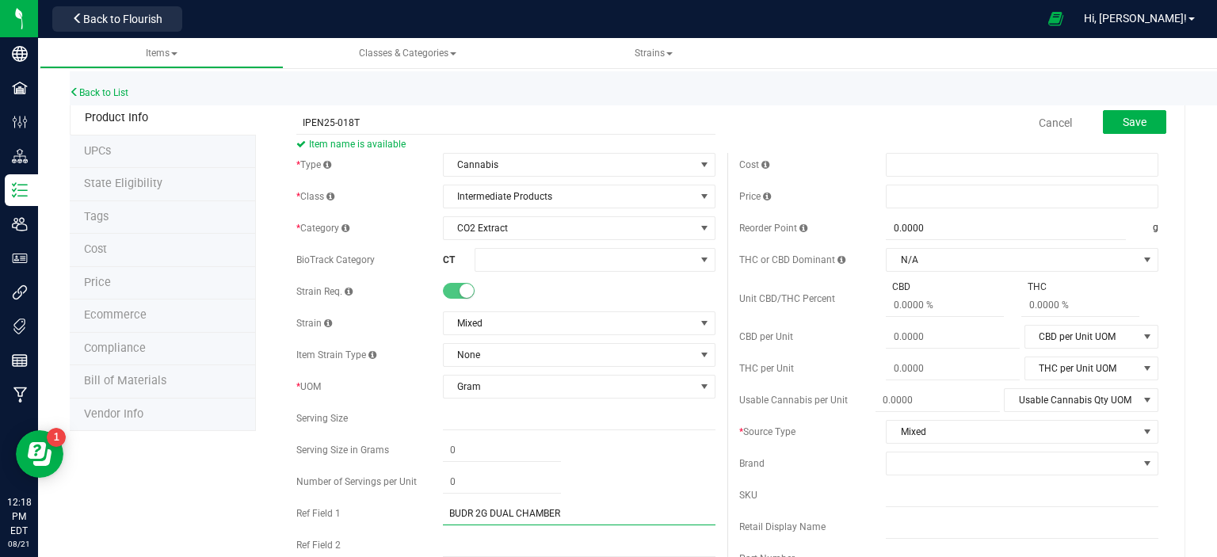
type input "BUDR 2G DUAL CHAMBER"
click at [1119, 134] on div "Save" at bounding box center [1122, 123] width 87 height 32
click at [1122, 125] on span "Save" at bounding box center [1134, 122] width 24 height 13
